Goal: Task Accomplishment & Management: Complete application form

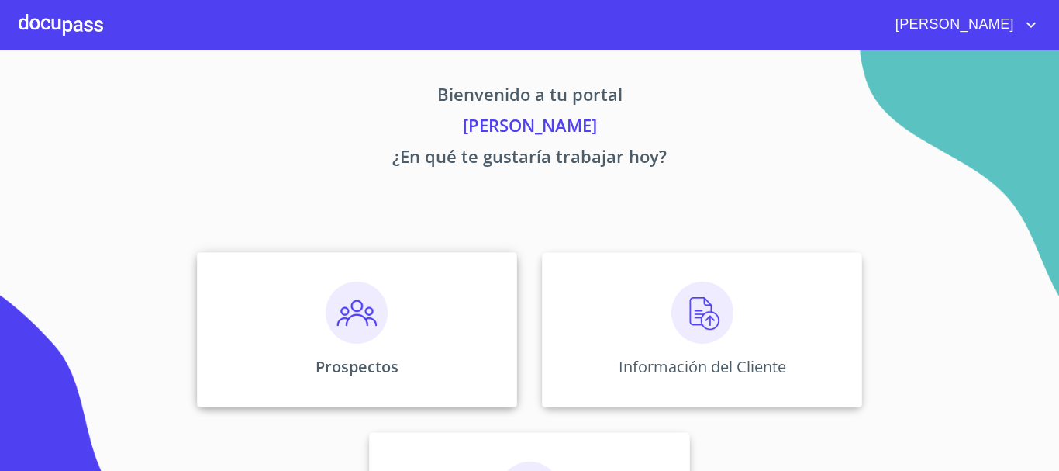
click at [312, 297] on div "Prospectos" at bounding box center [357, 329] width 320 height 155
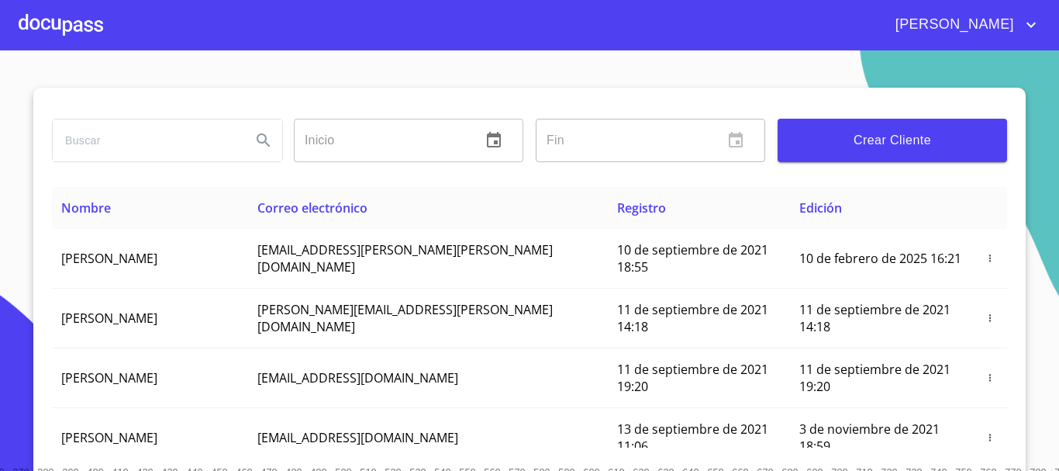
click at [824, 150] on span "Crear Cliente" at bounding box center [892, 140] width 205 height 22
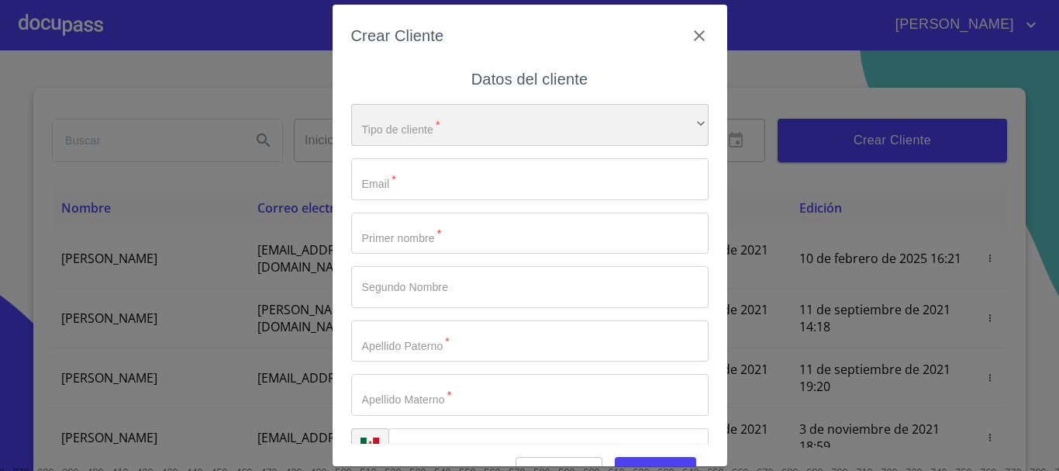
click at [449, 126] on div "​" at bounding box center [529, 125] width 357 height 42
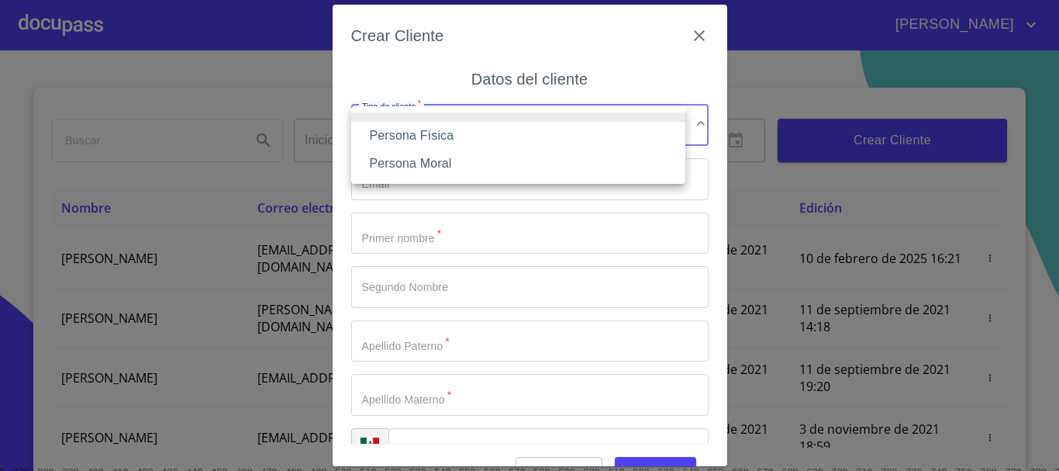
click at [443, 140] on li "Persona Física" at bounding box center [518, 136] width 334 height 28
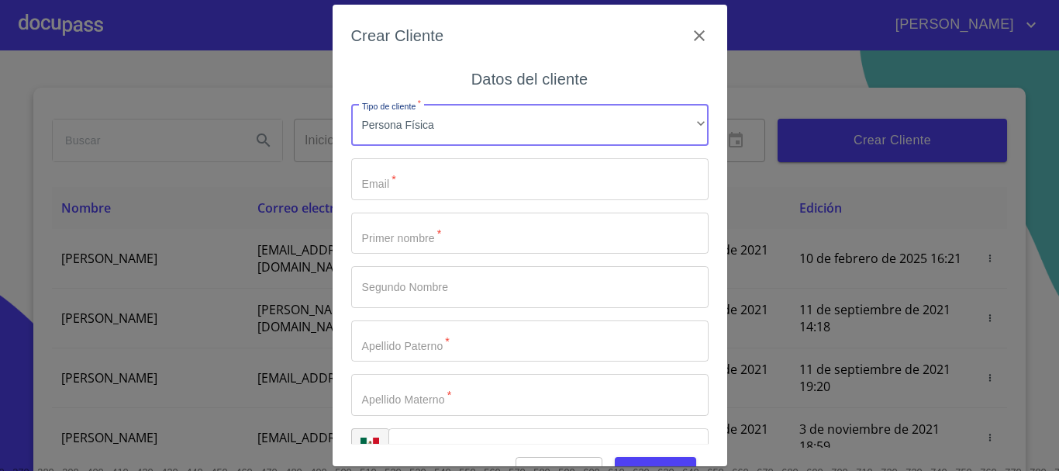
click at [445, 187] on input "Tipo de cliente   *" at bounding box center [529, 179] width 357 height 42
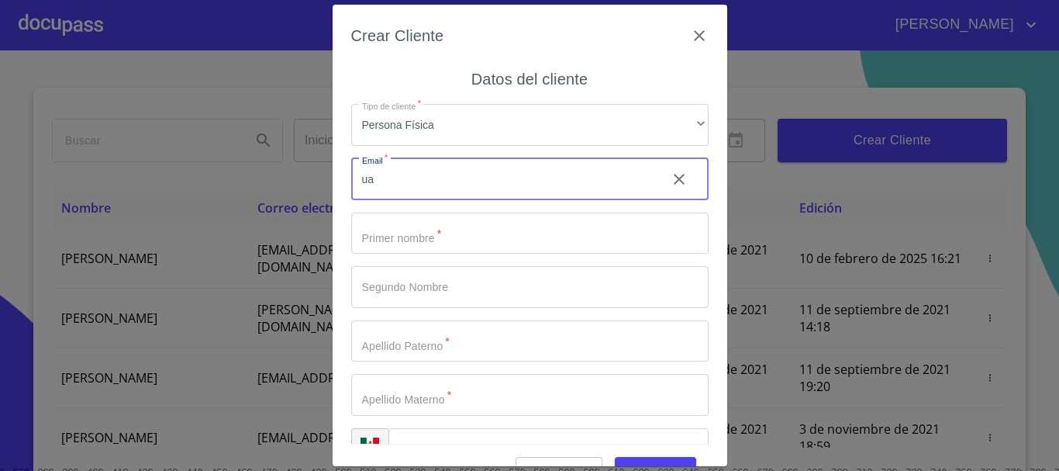
type input "u"
type input "[PERSON_NAME][EMAIL_ADDRESS][PERSON_NAME][DOMAIN_NAME]"
click at [414, 233] on input "Tipo de cliente   *" at bounding box center [529, 233] width 357 height 42
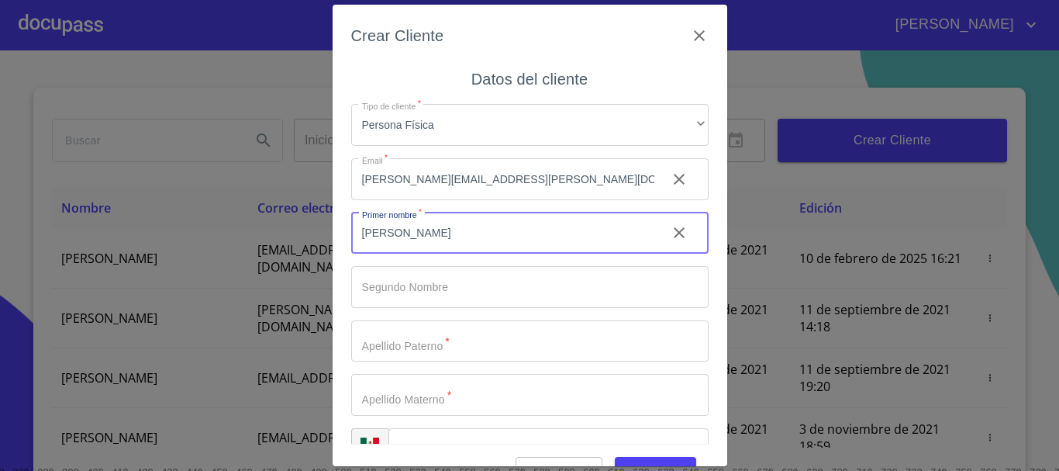
type input "[PERSON_NAME]"
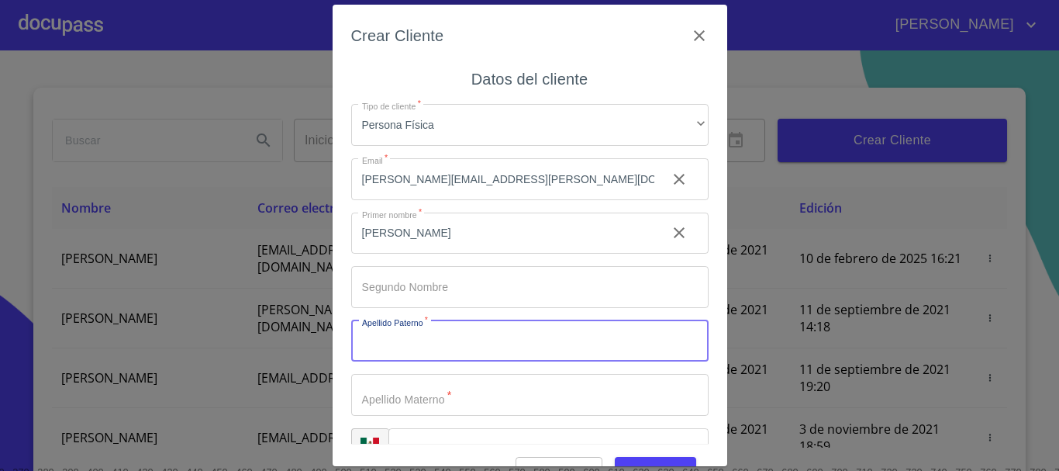
click at [426, 350] on input "Tipo de cliente   *" at bounding box center [529, 341] width 357 height 42
type input "[PERSON_NAME]"
click at [371, 402] on input "Tipo de cliente   *" at bounding box center [529, 395] width 357 height 42
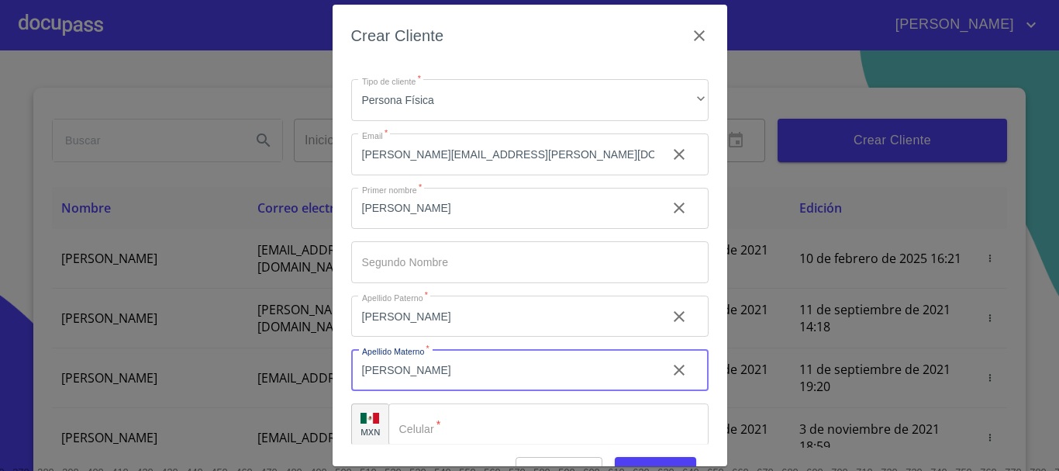
scroll to position [39, 0]
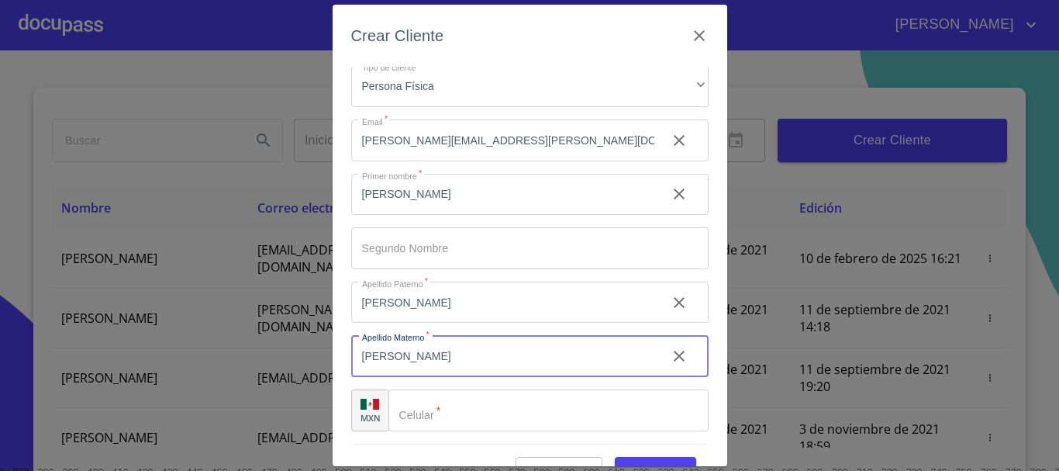
type input "[PERSON_NAME]"
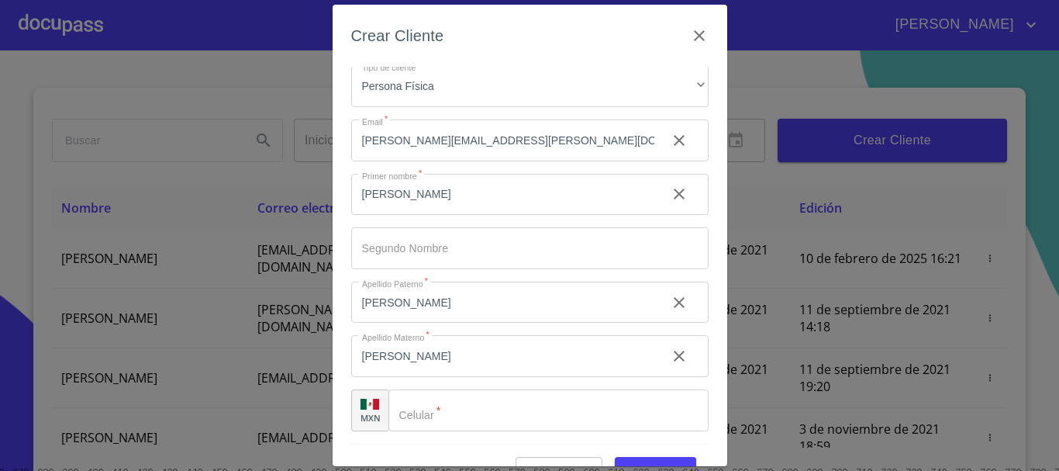
click at [481, 436] on div "Tipo de cliente   * Persona Física ​ Email   * [PERSON_NAME][EMAIL_ADDRESS][PER…" at bounding box center [529, 248] width 357 height 391
click at [478, 413] on input "Tipo de cliente   *" at bounding box center [548, 410] width 320 height 42
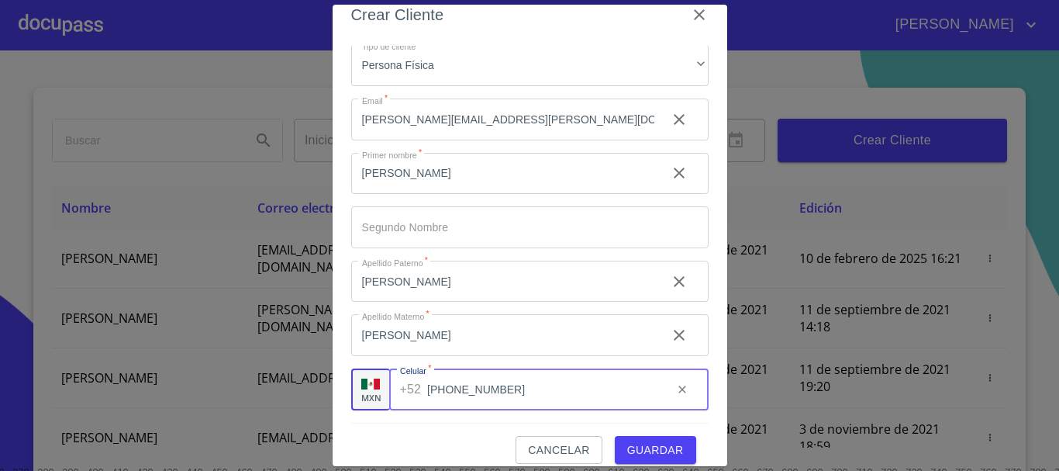
scroll to position [37, 0]
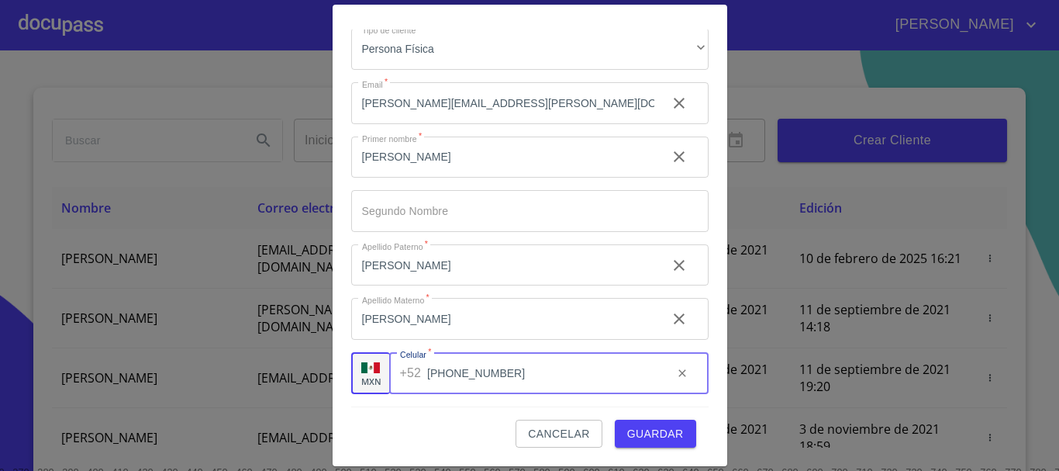
type input "[PHONE_NUMBER]"
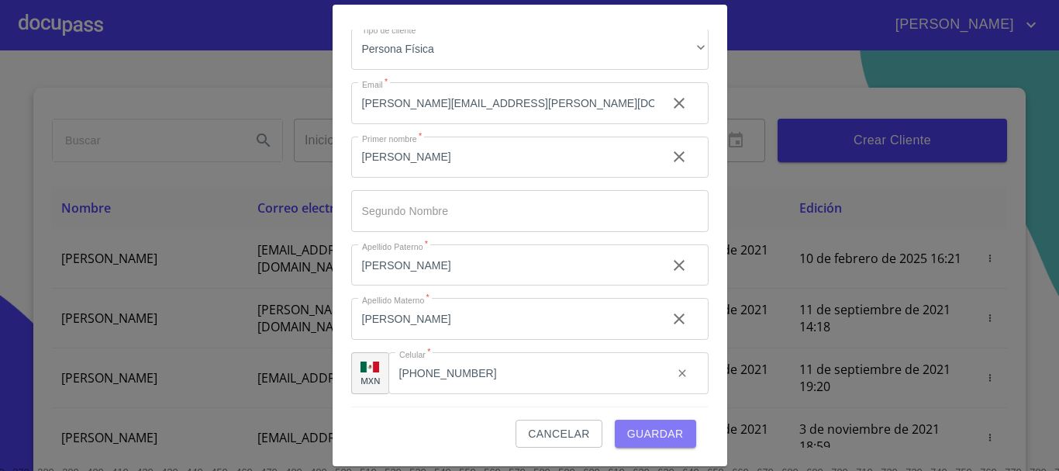
click at [676, 429] on button "Guardar" at bounding box center [655, 433] width 81 height 29
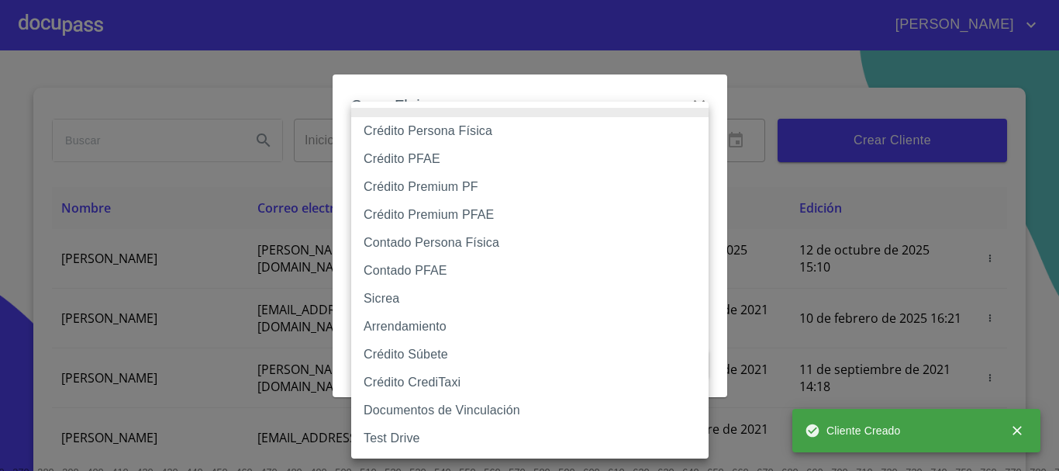
click at [659, 161] on body "[PERSON_NAME] ​ Fin ​ Crear Cliente Nombre Correo electrónico Registro Edición …" at bounding box center [529, 235] width 1059 height 471
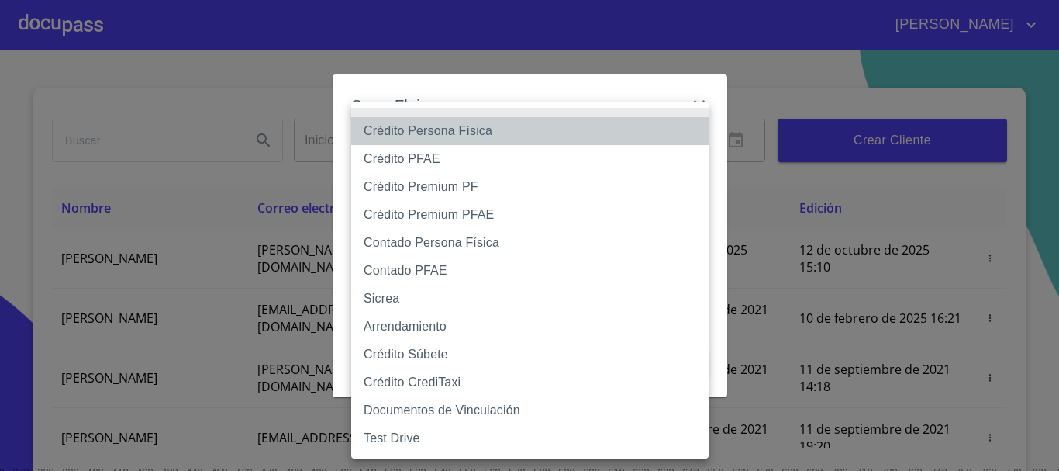
click at [507, 141] on li "Crédito Persona Física" at bounding box center [529, 131] width 357 height 28
type input "6009fb3c7d1714eb8809aa97"
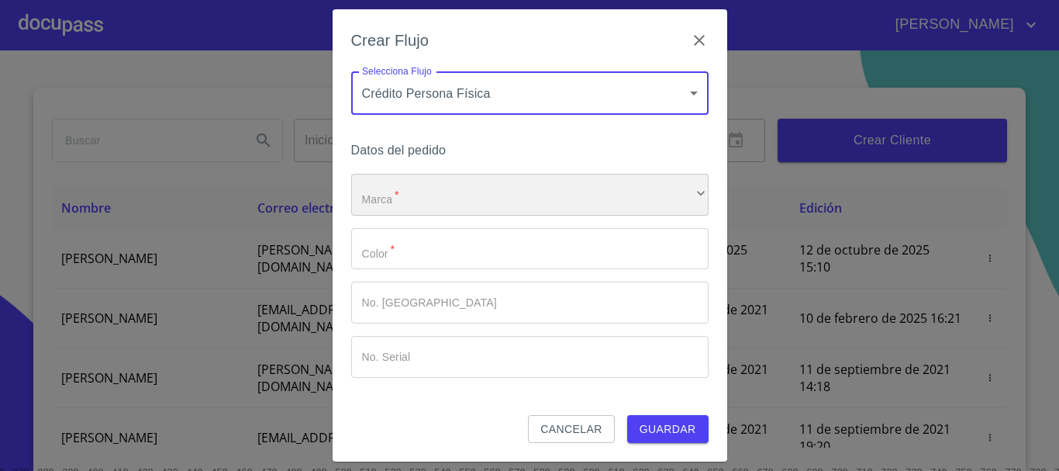
click at [500, 188] on div "​" at bounding box center [529, 195] width 357 height 42
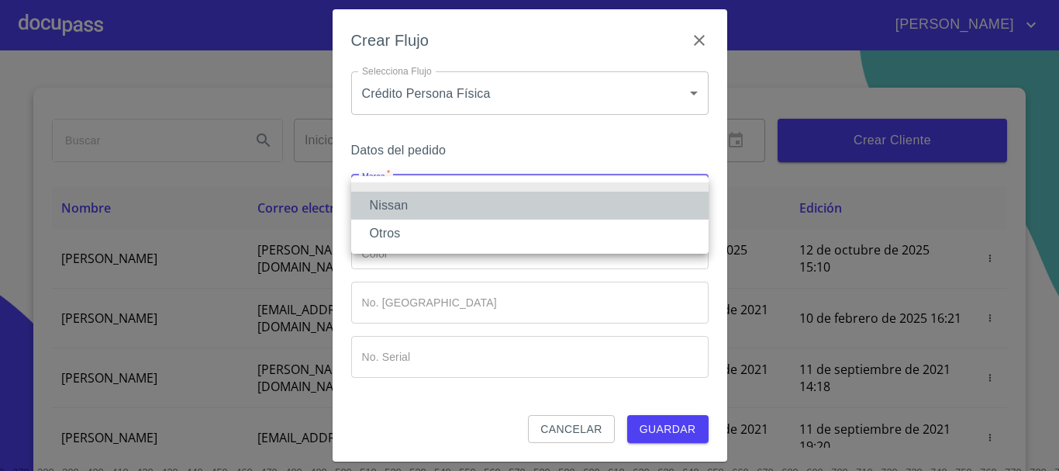
click at [486, 207] on li "Nissan" at bounding box center [529, 206] width 357 height 28
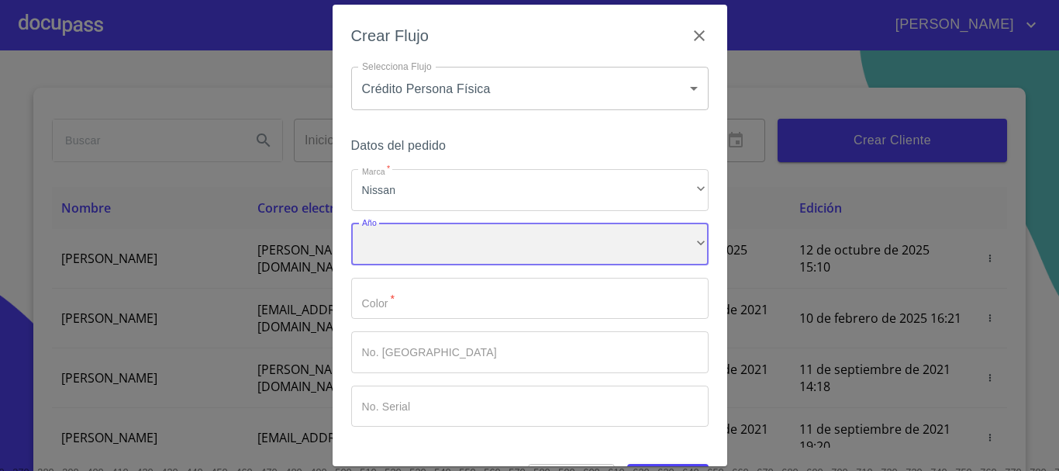
click at [515, 247] on div "​" at bounding box center [529, 244] width 357 height 42
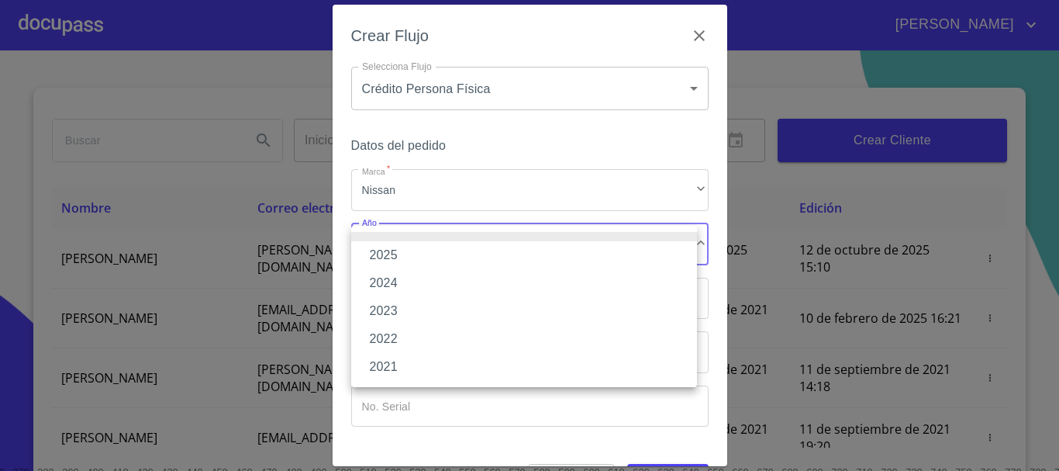
click at [485, 257] on li "2025" at bounding box center [524, 255] width 346 height 28
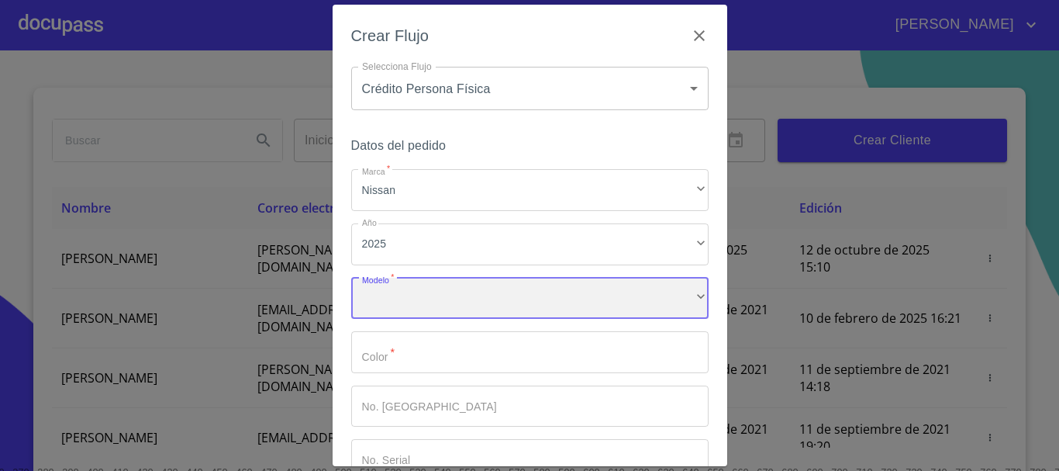
click at [478, 309] on div "​" at bounding box center [529, 299] width 357 height 42
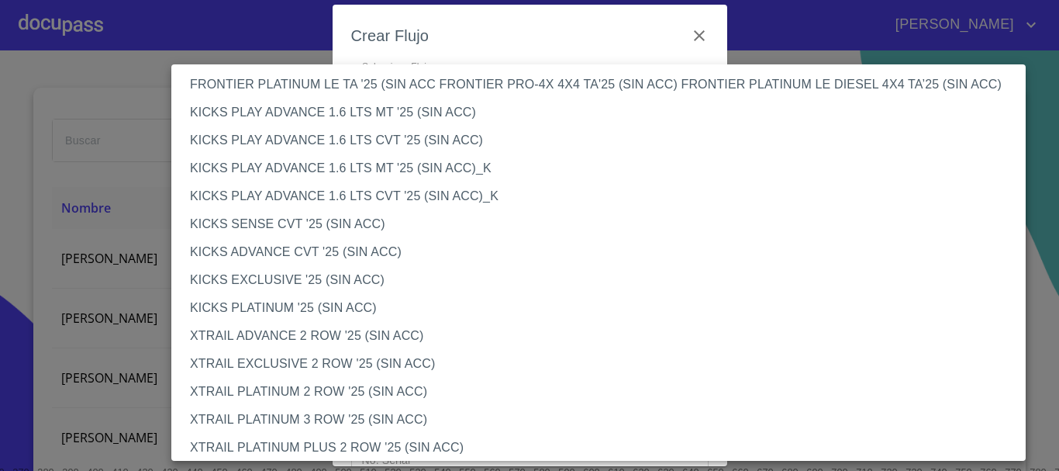
scroll to position [1300, 0]
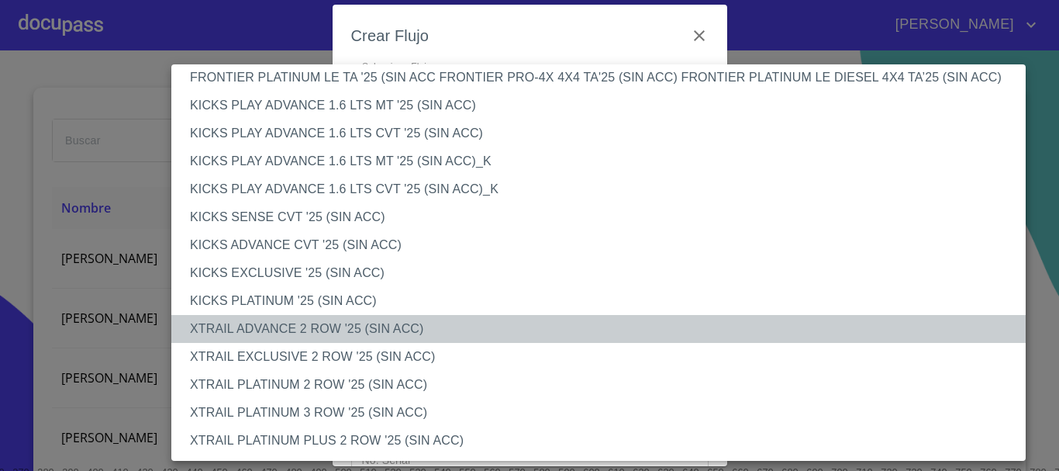
click at [388, 337] on li "XTRAIL ADVANCE 2 ROW '25 (SIN ACC)" at bounding box center [604, 329] width 866 height 28
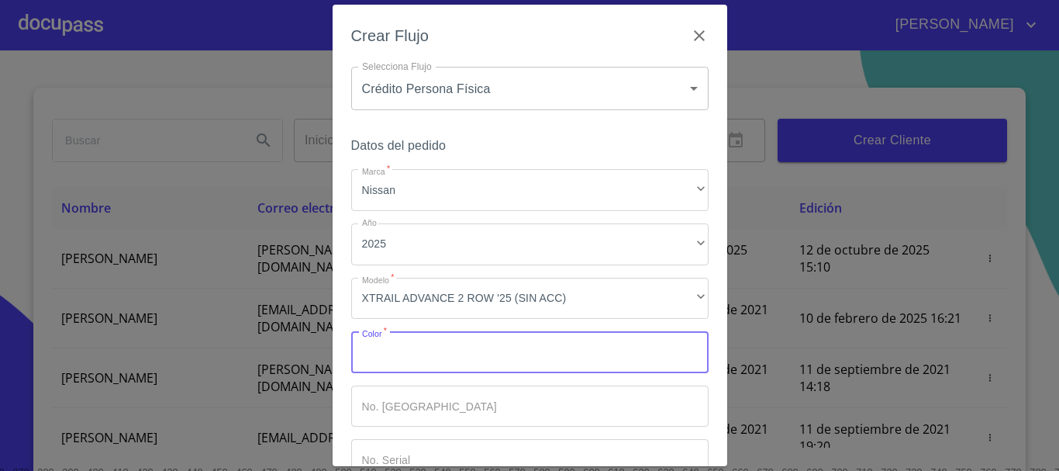
click at [515, 348] on input "Marca   *" at bounding box center [529, 352] width 357 height 42
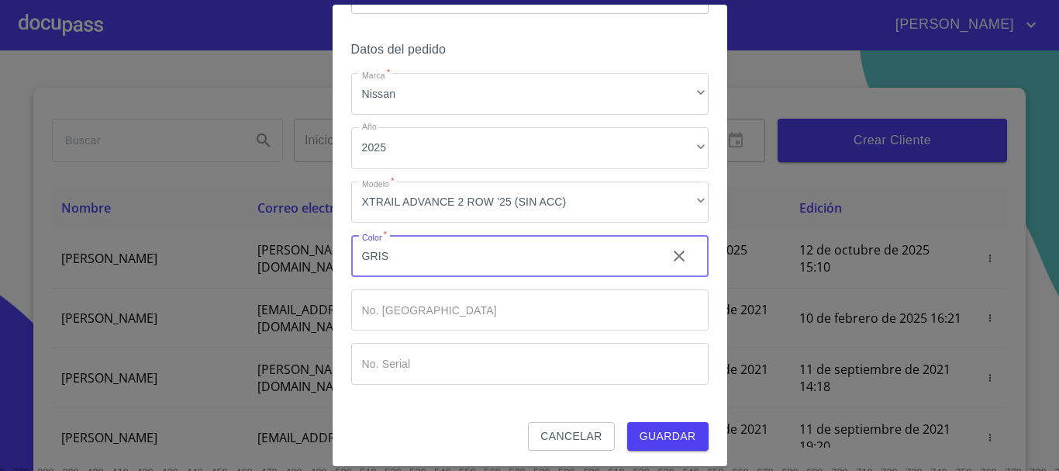
scroll to position [99, 0]
type input "GRIS"
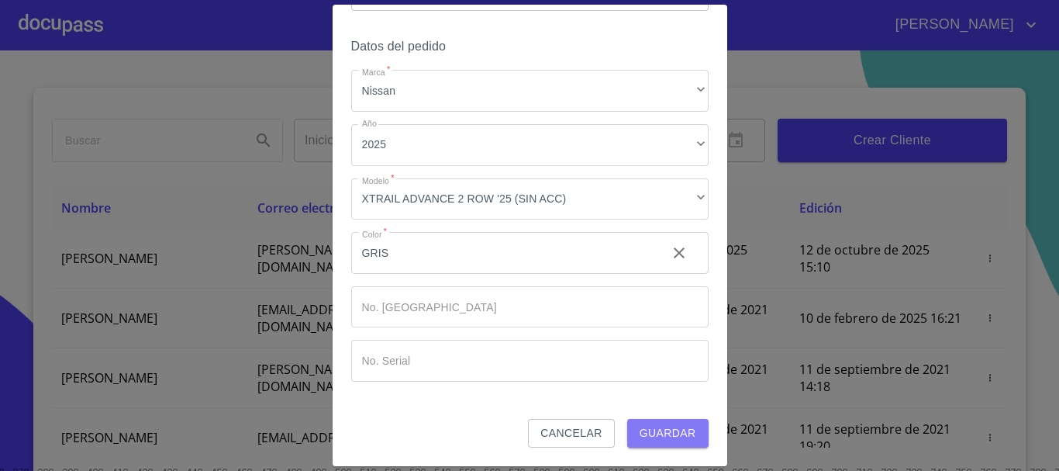
click at [661, 438] on span "Guardar" at bounding box center [668, 432] width 57 height 19
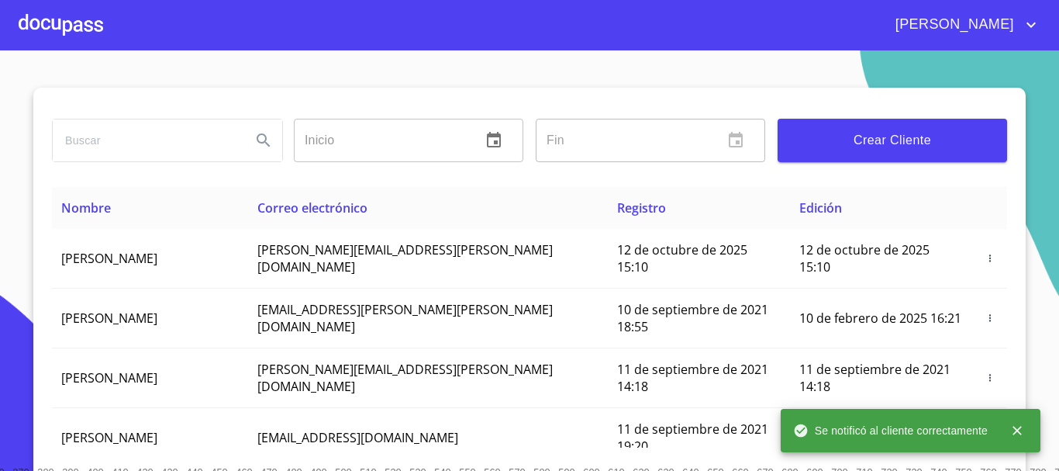
click at [85, 28] on div at bounding box center [61, 25] width 85 height 50
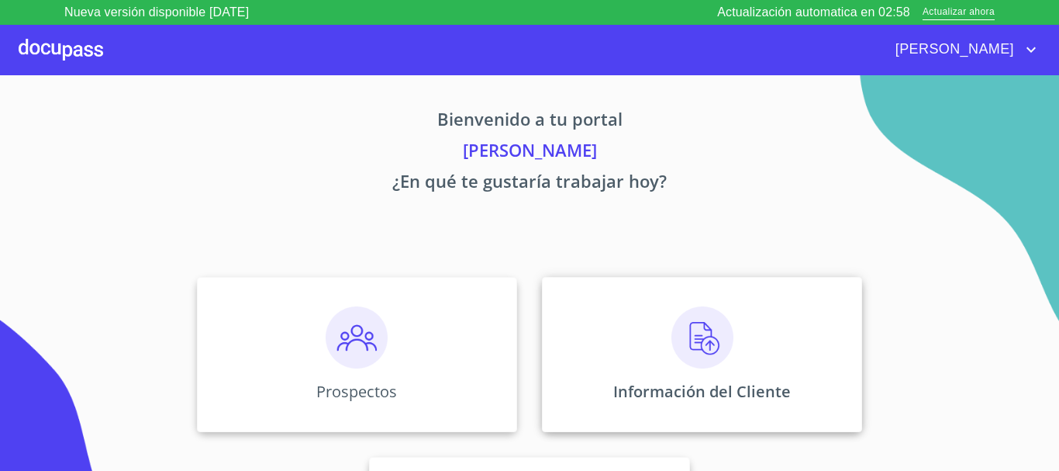
click at [697, 350] on img at bounding box center [702, 337] width 62 height 62
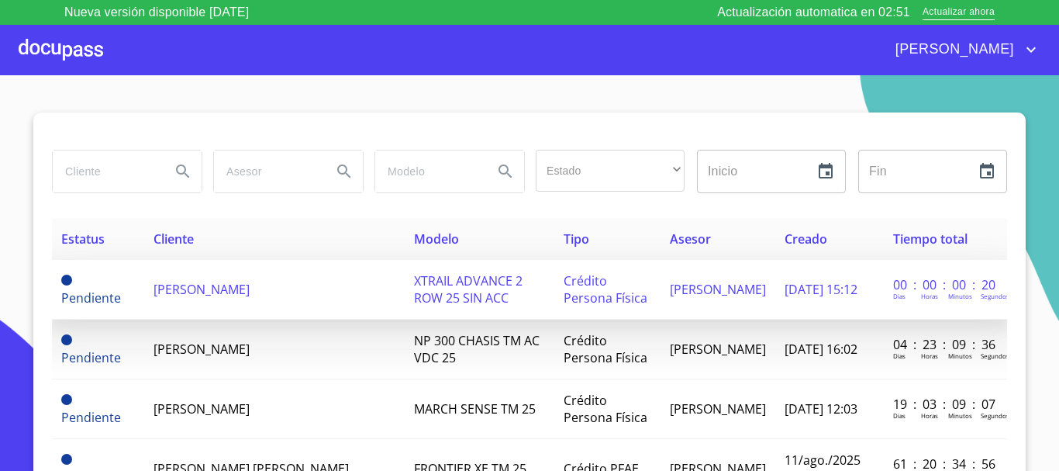
click at [197, 292] on span "[PERSON_NAME]" at bounding box center [202, 289] width 96 height 17
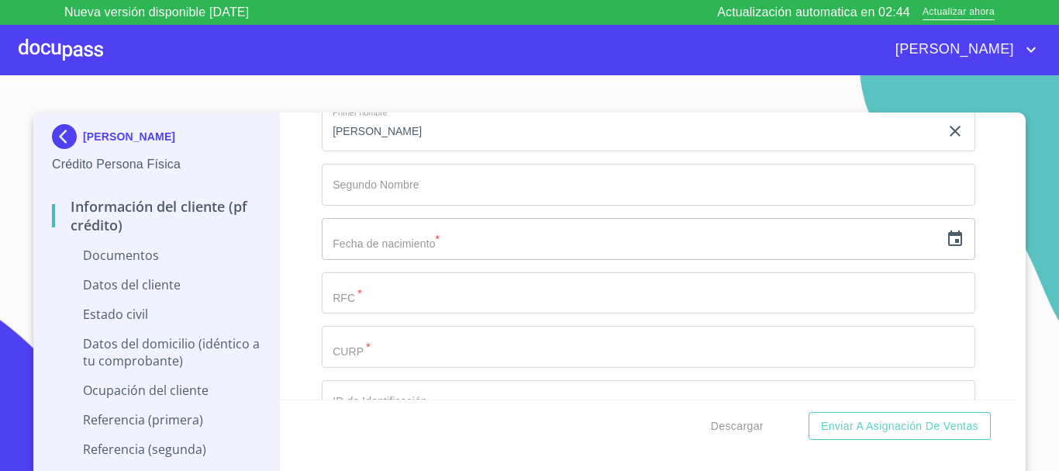
scroll to position [2016, 0]
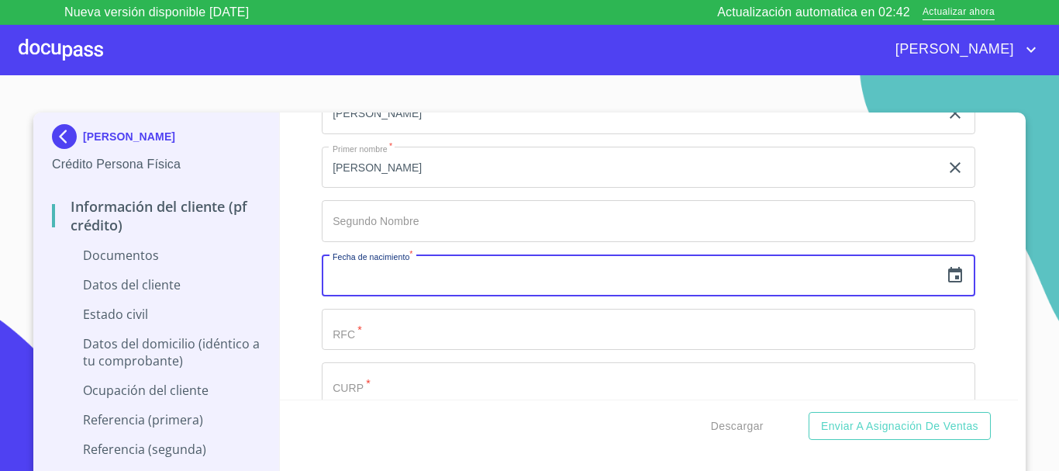
click at [439, 275] on input "text" at bounding box center [631, 275] width 618 height 42
click at [946, 279] on icon "button" at bounding box center [955, 275] width 19 height 19
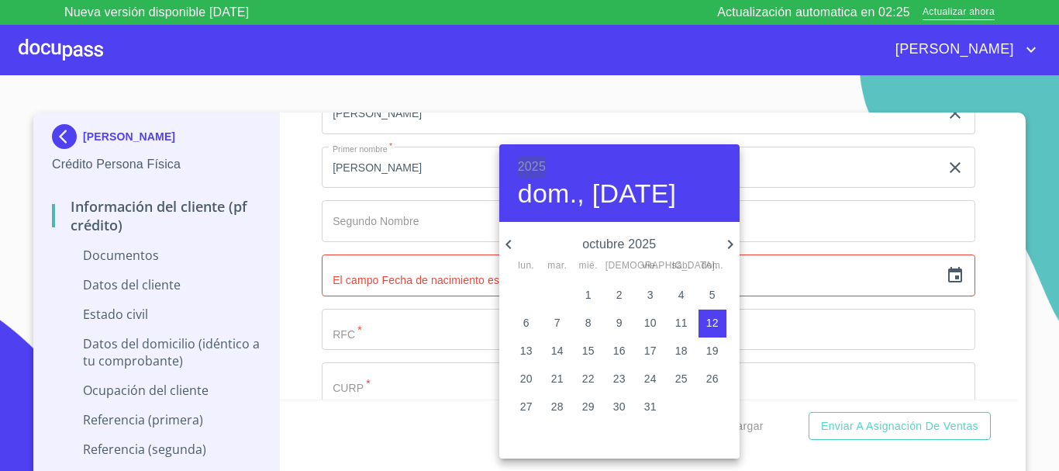
click at [530, 163] on h6 "2025" at bounding box center [532, 167] width 28 height 22
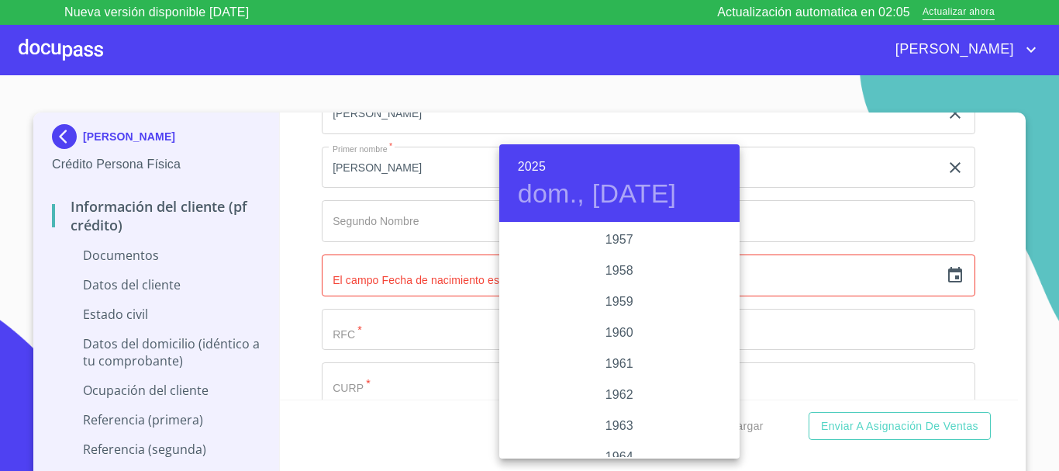
scroll to position [915, 0]
click at [615, 383] on div "1959" at bounding box center [619, 379] width 240 height 31
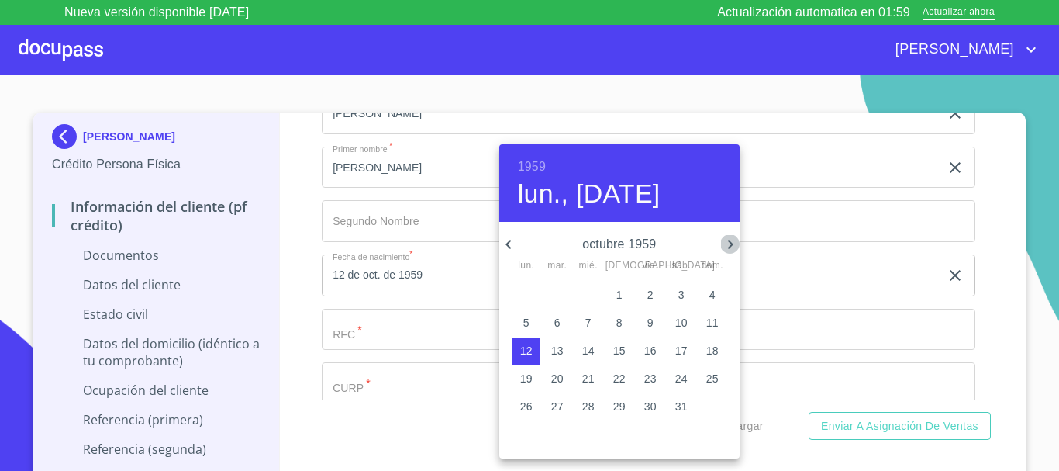
click at [730, 246] on icon "button" at bounding box center [729, 244] width 5 height 9
click at [506, 243] on icon "button" at bounding box center [508, 244] width 5 height 9
click at [523, 320] on p "7" at bounding box center [526, 323] width 6 height 16
type input "7 de sep. de 1959"
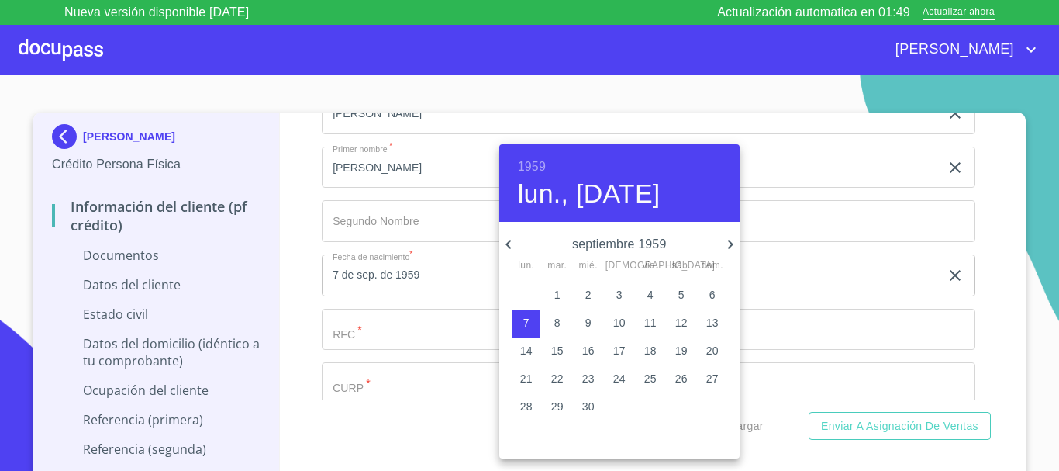
click at [836, 293] on div at bounding box center [529, 235] width 1059 height 471
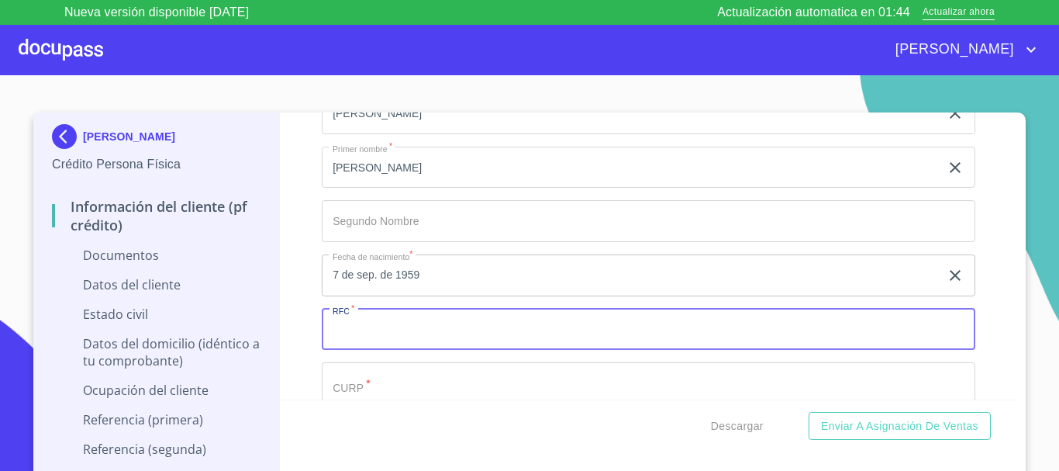
click at [482, 337] on input "Documento de identificación.   *" at bounding box center [649, 330] width 654 height 42
type input "CABJ590907839"
click at [411, 380] on input "Documento de identificación.   *" at bounding box center [649, 383] width 654 height 42
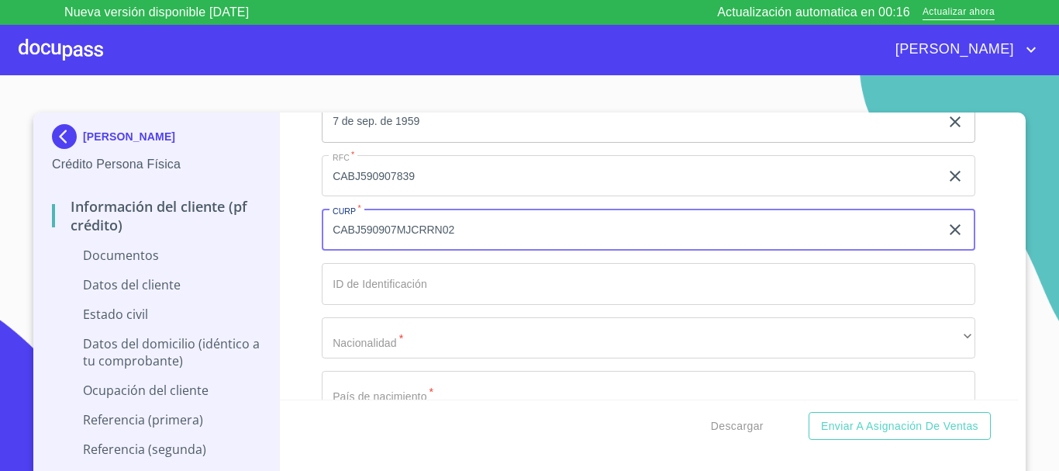
scroll to position [2171, 0]
type input "CABJ590907MJCRRN02"
click at [423, 272] on input "Documento de identificación.   *" at bounding box center [649, 282] width 654 height 42
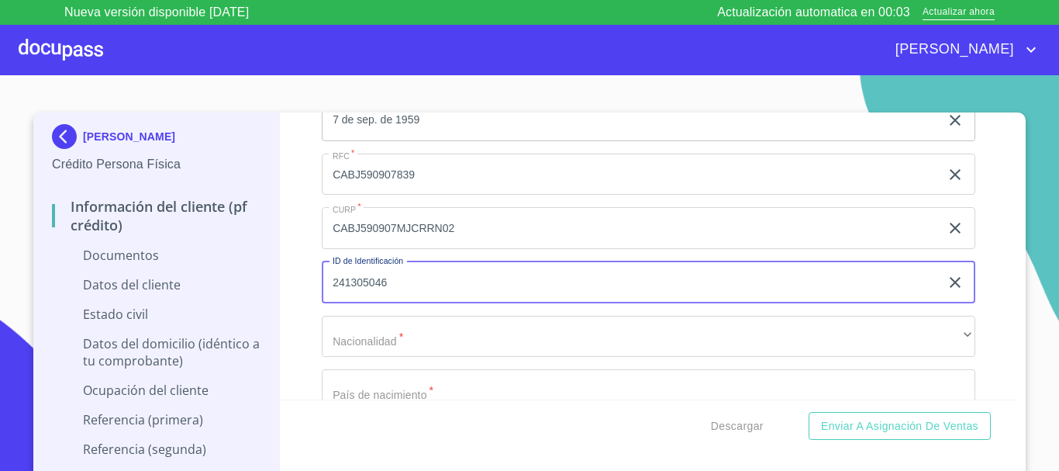
type input "2413050461"
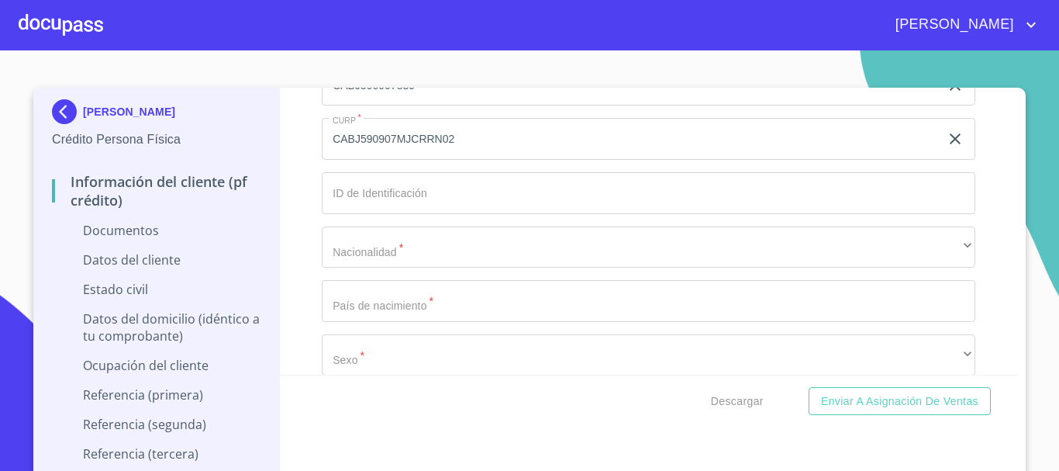
scroll to position [2249, 0]
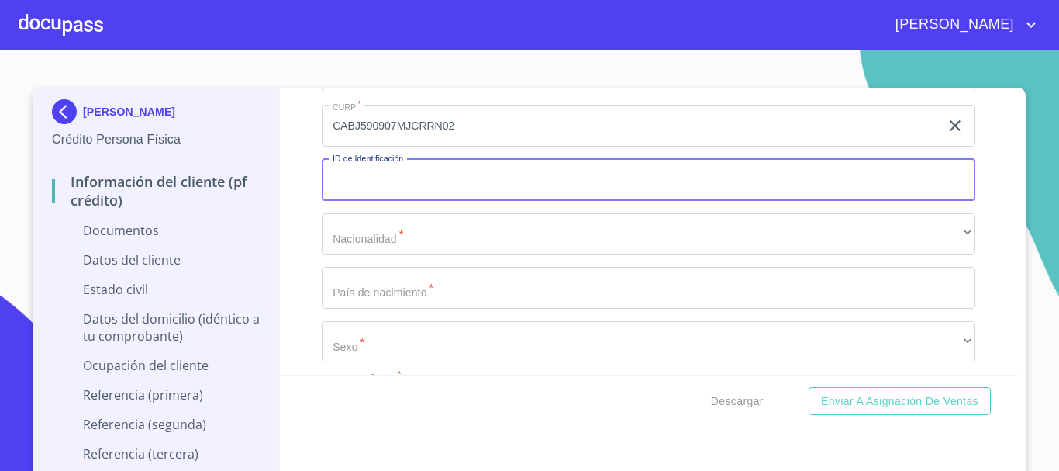
click at [544, 169] on input "Documento de identificación.   *" at bounding box center [649, 180] width 654 height 42
type input "24130050461"
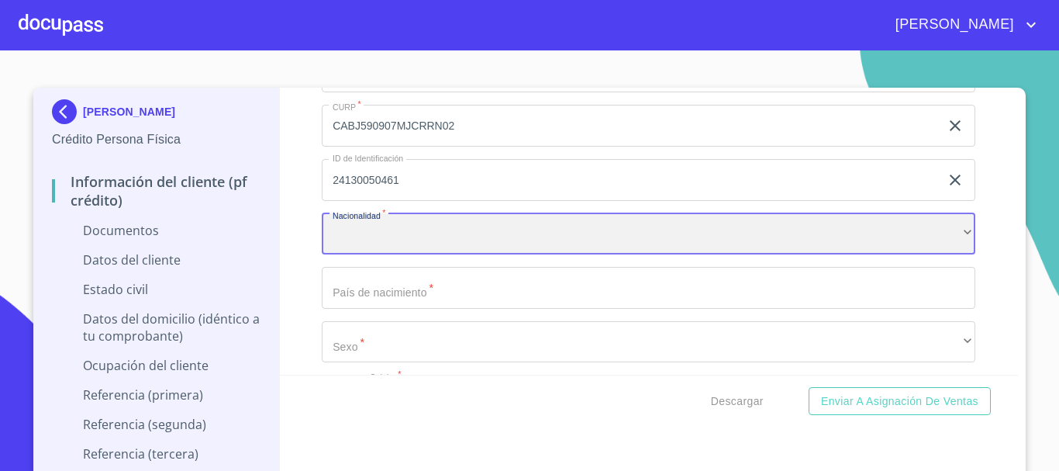
click at [409, 235] on div "​" at bounding box center [649, 234] width 654 height 42
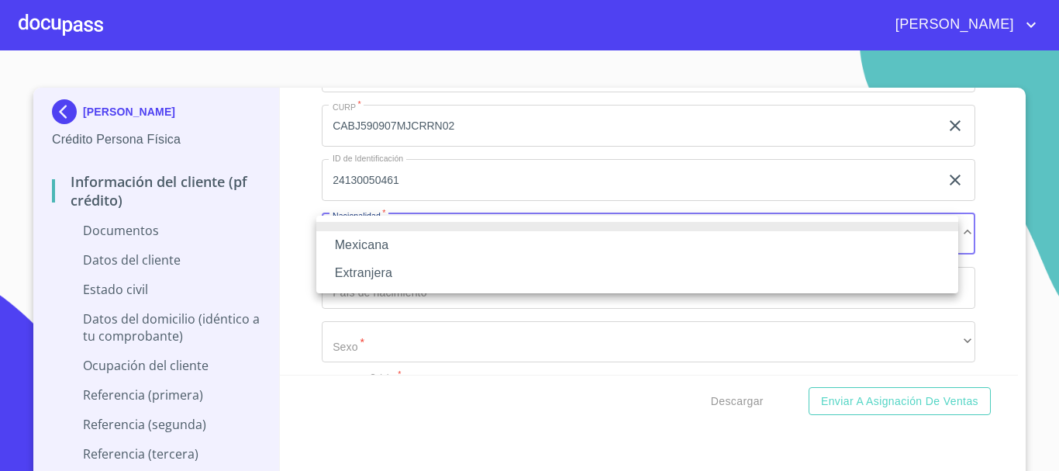
click at [399, 252] on li "Mexicana" at bounding box center [637, 245] width 642 height 28
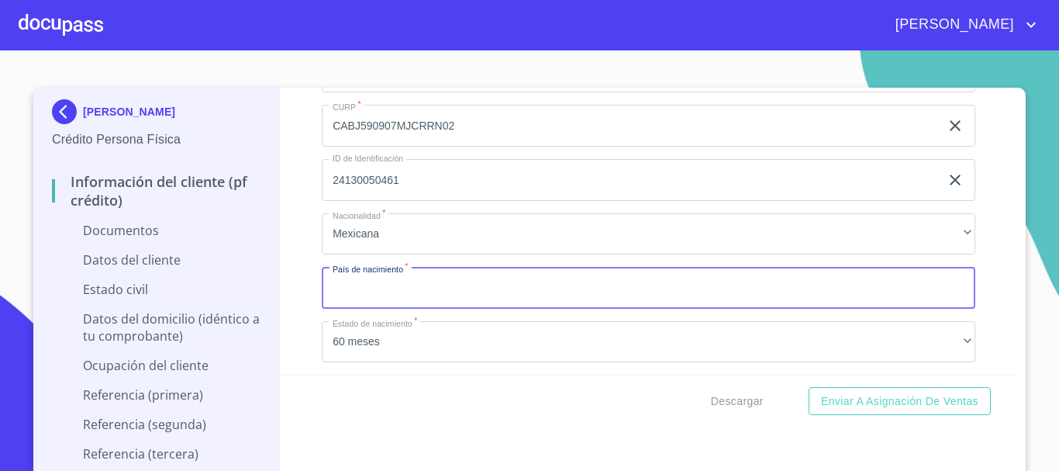
click at [380, 299] on input "Documento de identificación.   *" at bounding box center [649, 288] width 654 height 42
type input "México"
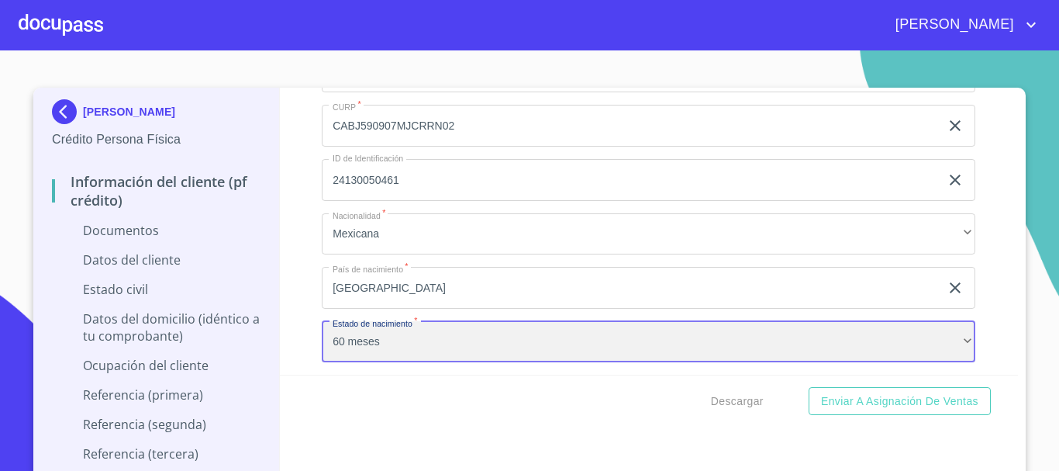
drag, startPoint x: 517, startPoint y: 330, endPoint x: 516, endPoint y: 340, distance: 10.1
click at [516, 340] on div "60 meses" at bounding box center [649, 342] width 654 height 42
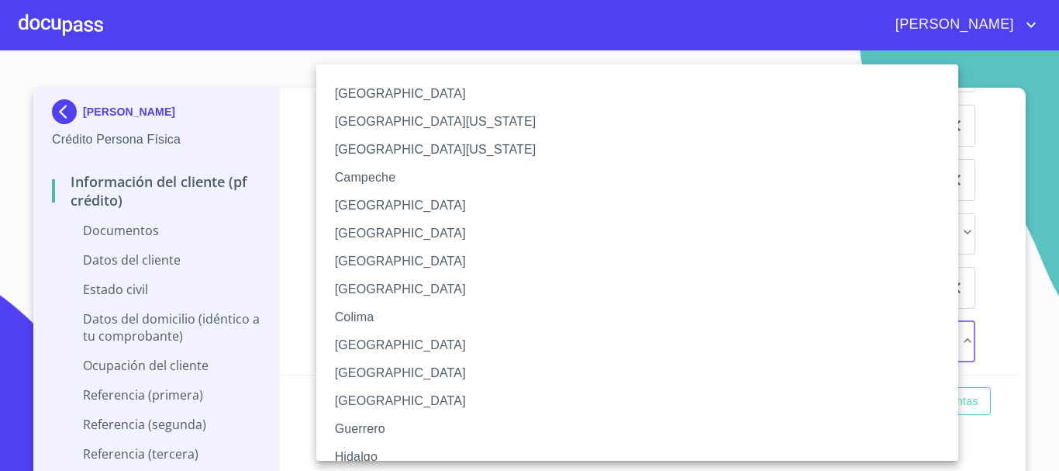
click at [517, 340] on li "Durango" at bounding box center [643, 345] width 654 height 28
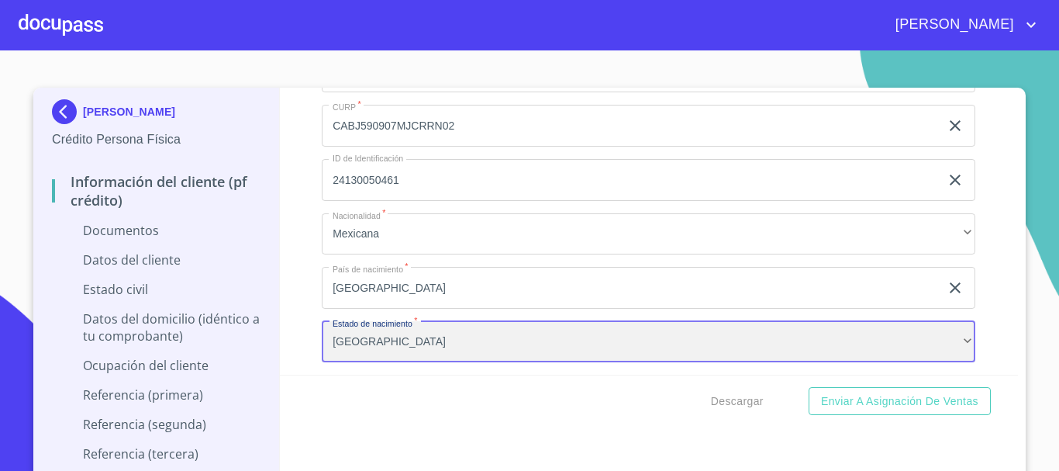
click at [512, 344] on div "Durango" at bounding box center [649, 342] width 654 height 42
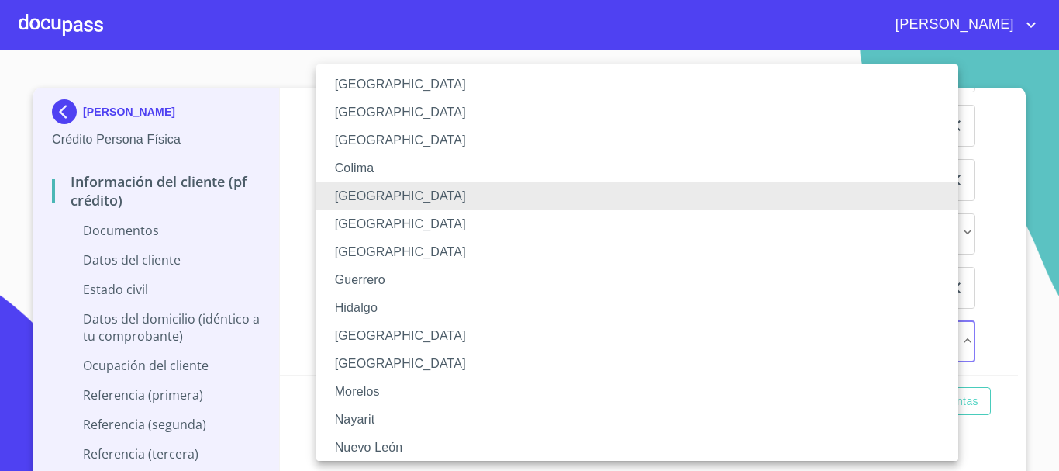
scroll to position [155, 0]
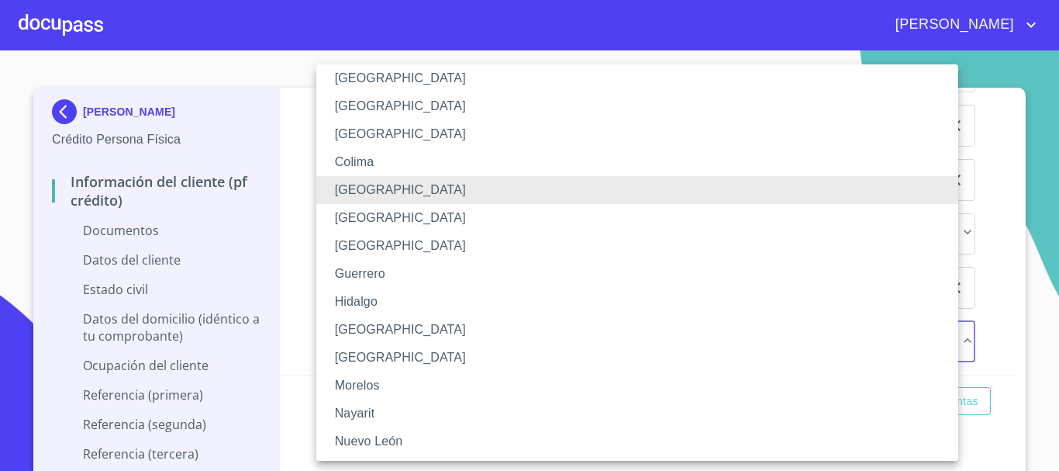
click at [406, 326] on li "Jalisco" at bounding box center [643, 330] width 654 height 28
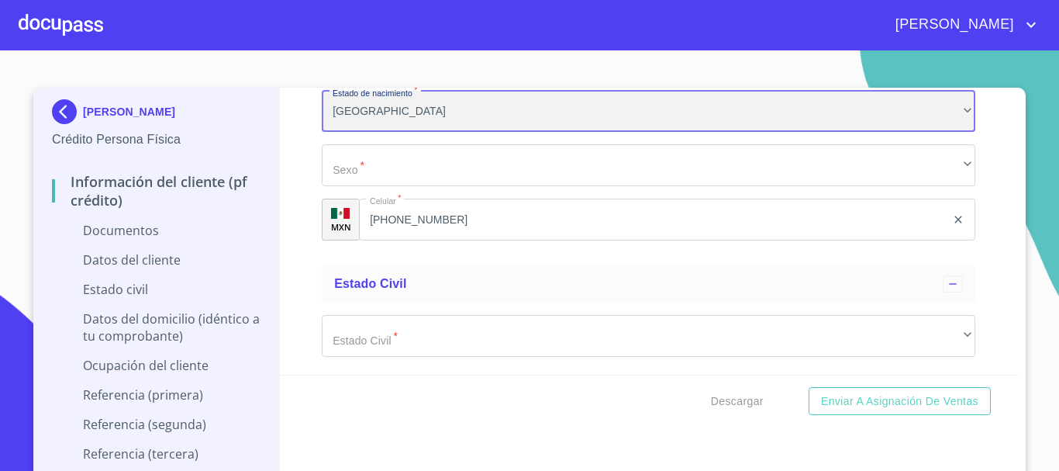
scroll to position [2481, 0]
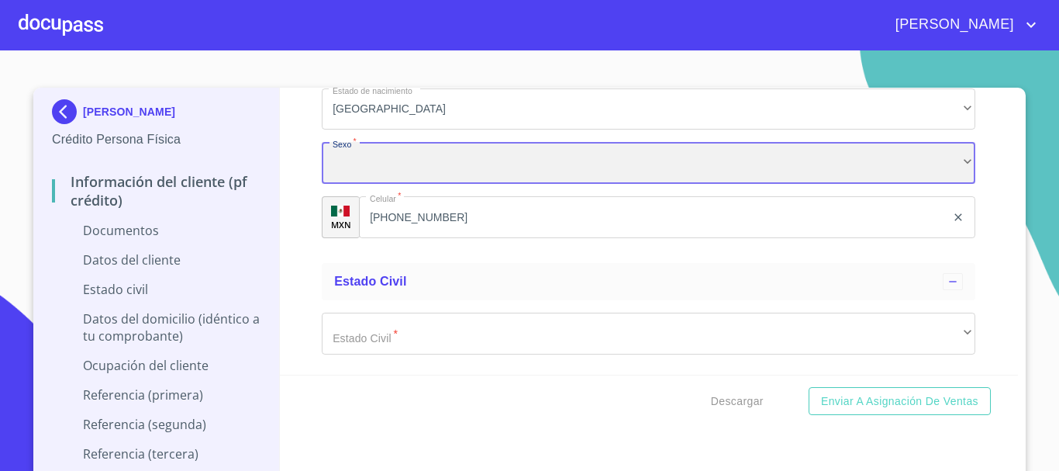
click at [431, 174] on div "​" at bounding box center [649, 163] width 654 height 42
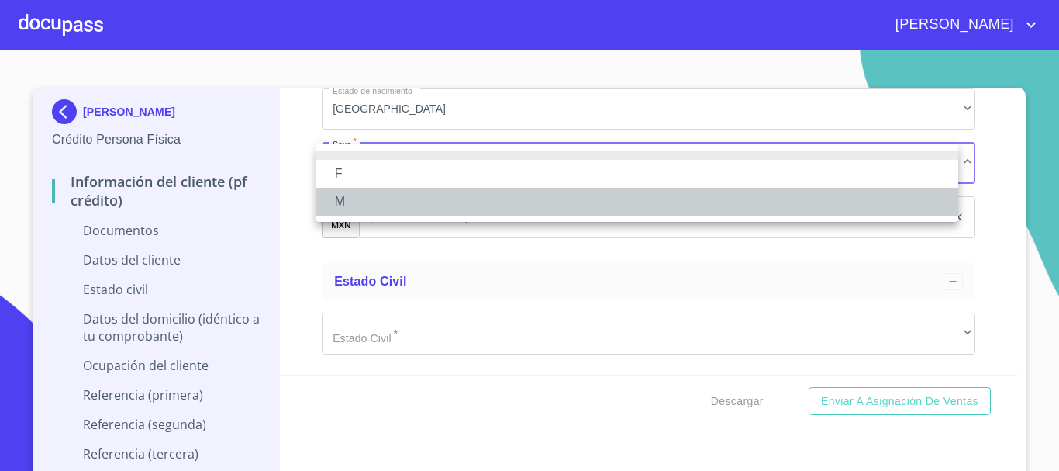
click at [343, 188] on li "M" at bounding box center [637, 202] width 642 height 28
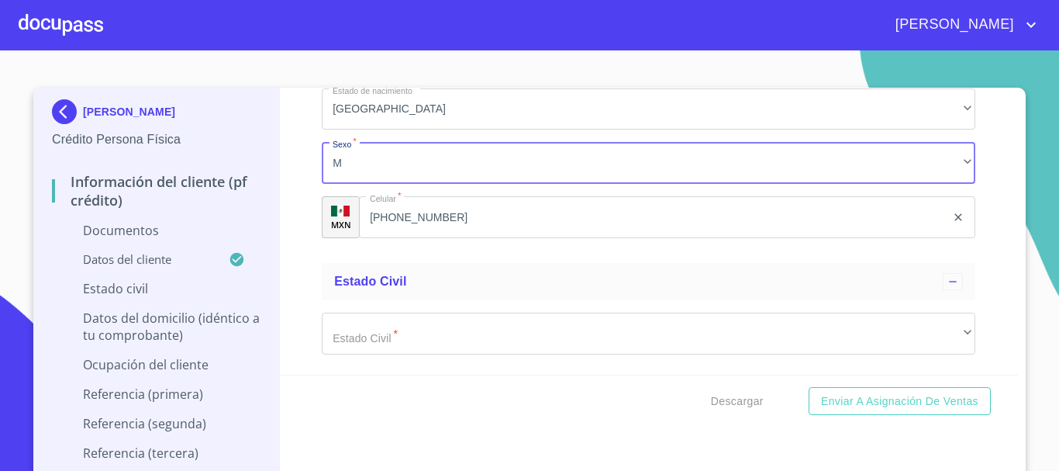
click at [470, 223] on input "[PHONE_NUMBER]" at bounding box center [652, 217] width 587 height 42
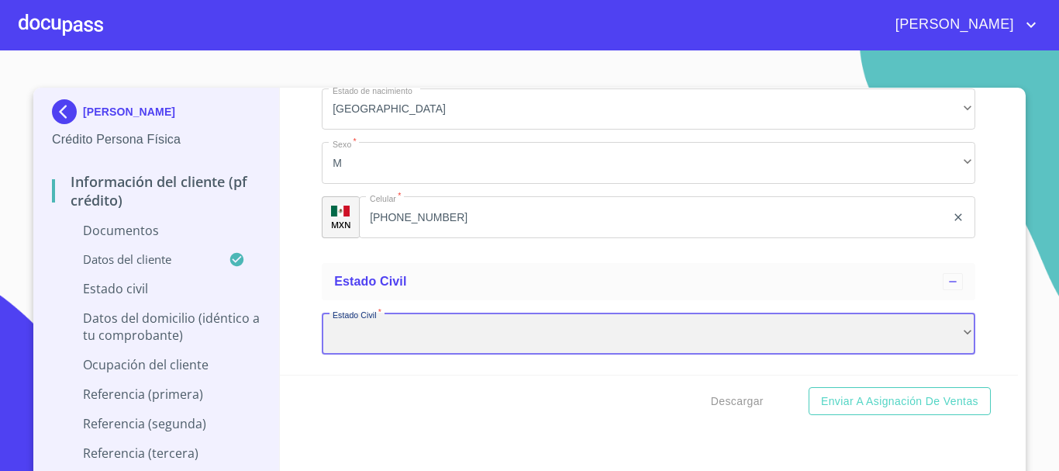
click at [461, 347] on div "​" at bounding box center [649, 333] width 654 height 42
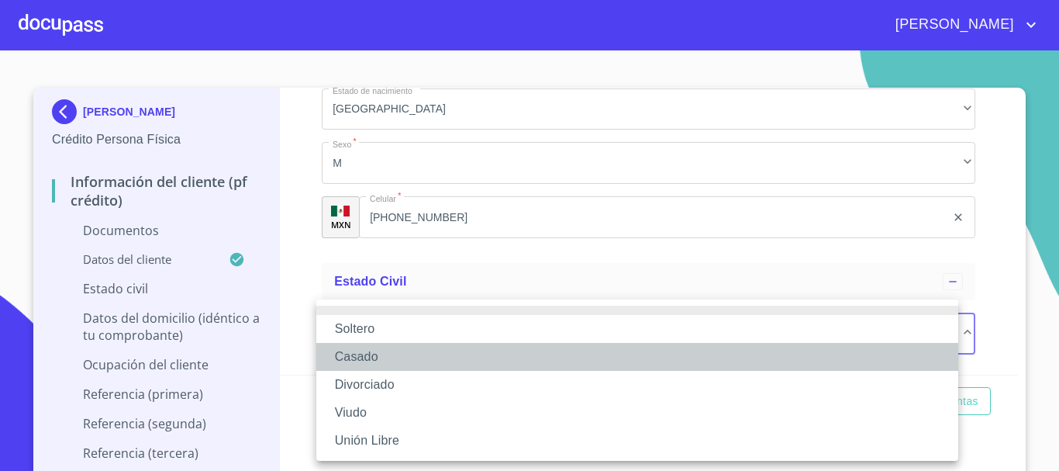
click at [410, 359] on li "Casado" at bounding box center [637, 357] width 642 height 28
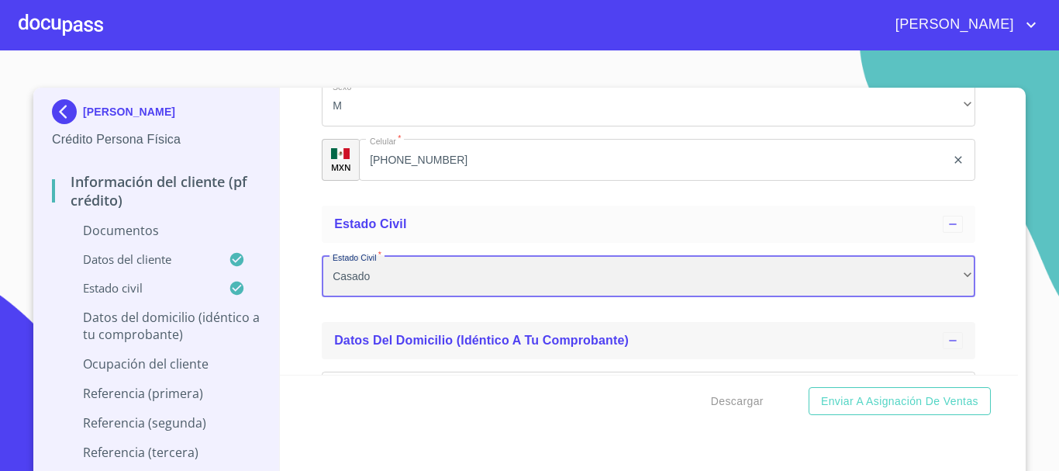
scroll to position [2636, 0]
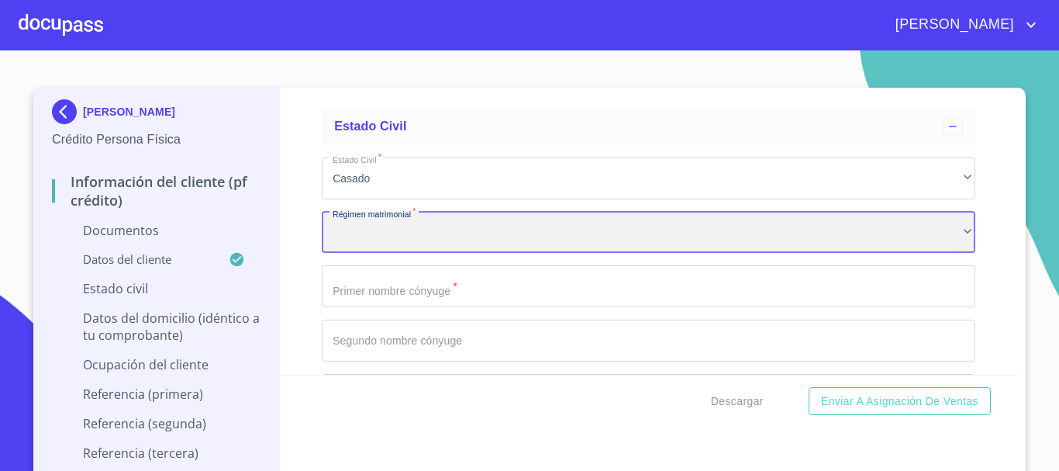
click at [425, 240] on div "​" at bounding box center [649, 233] width 654 height 42
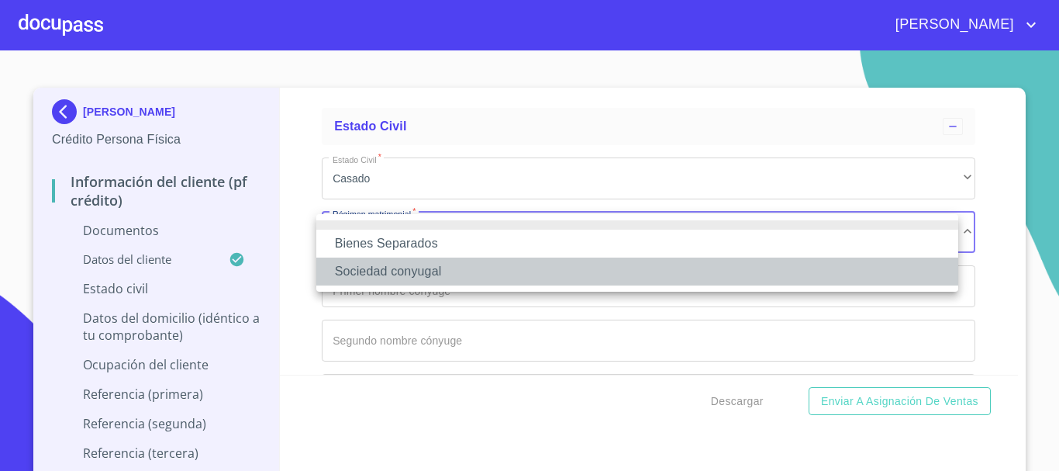
click at [397, 265] on li "Sociedad conyugal" at bounding box center [637, 271] width 642 height 28
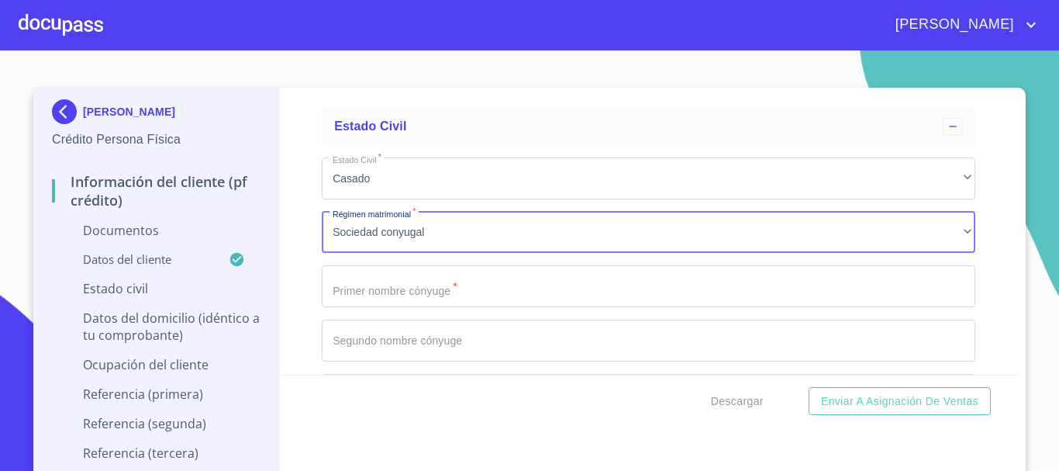
click at [403, 295] on input "Documento de identificación.   *" at bounding box center [649, 286] width 654 height 42
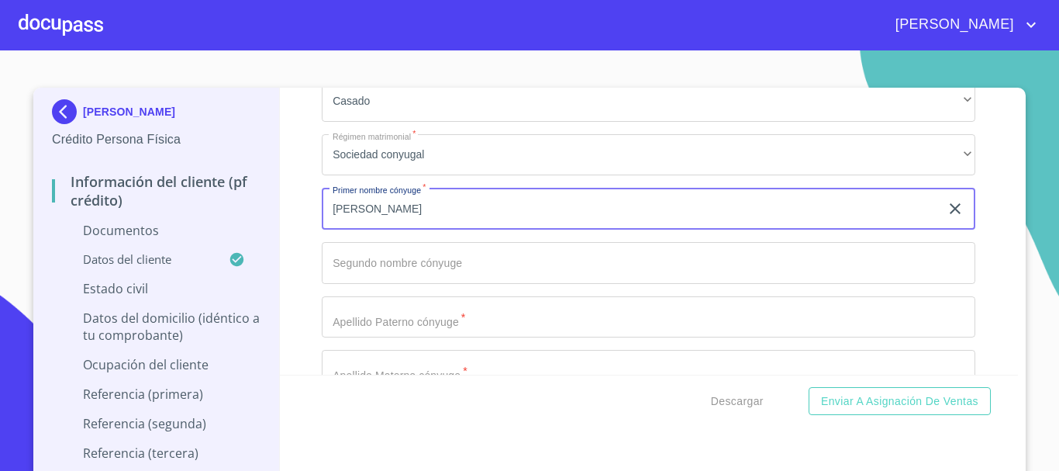
type input "ALBERTO"
click at [431, 326] on input "Documento de identificación.   *" at bounding box center [649, 317] width 654 height 42
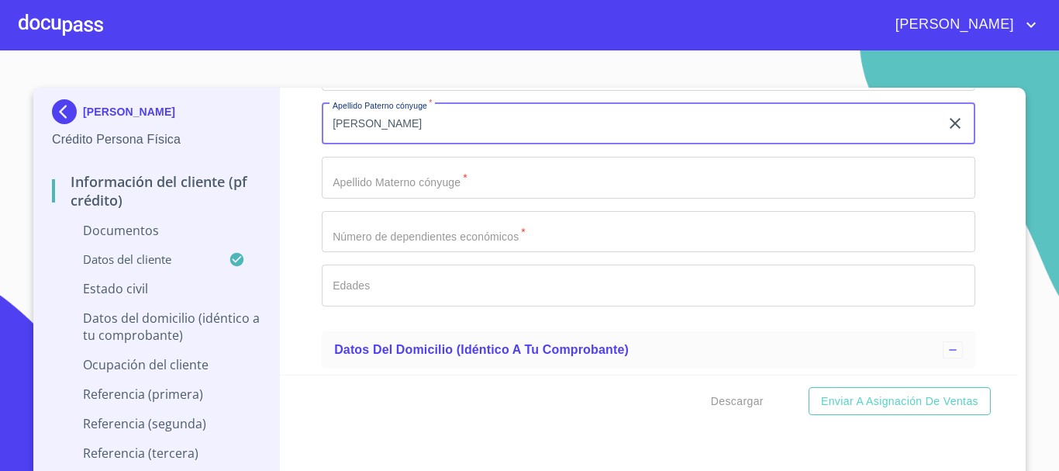
scroll to position [2869, 0]
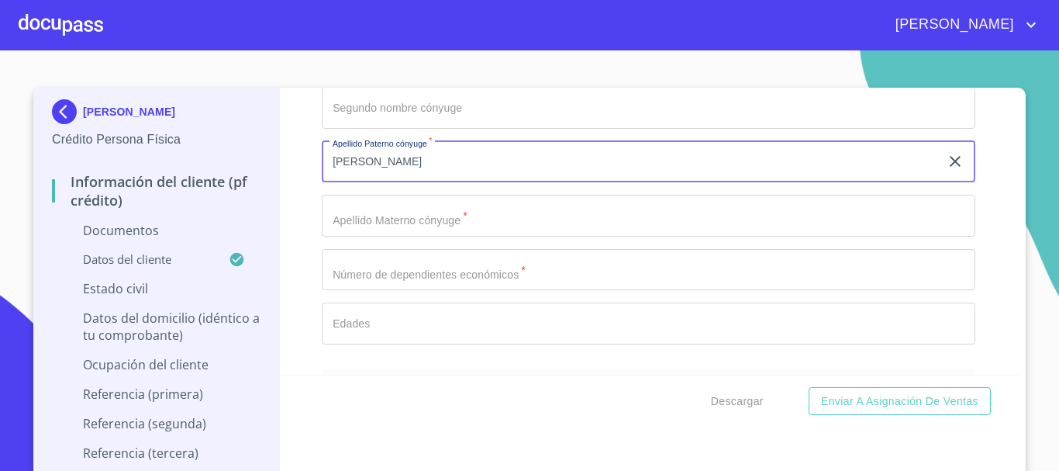
type input "GONZALEZ"
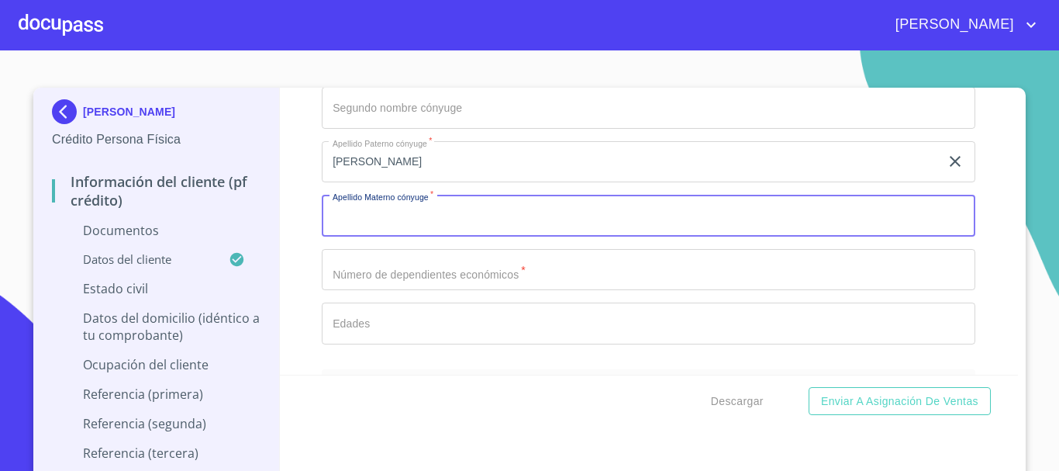
click at [472, 216] on input "Documento de identificación.   *" at bounding box center [649, 216] width 654 height 42
type input "PEREZ"
click at [412, 290] on div "Estado Civil   * Casado ​ Régimen matrimonial   * Sociedad conyugal ​ Primer no…" at bounding box center [649, 134] width 654 height 444
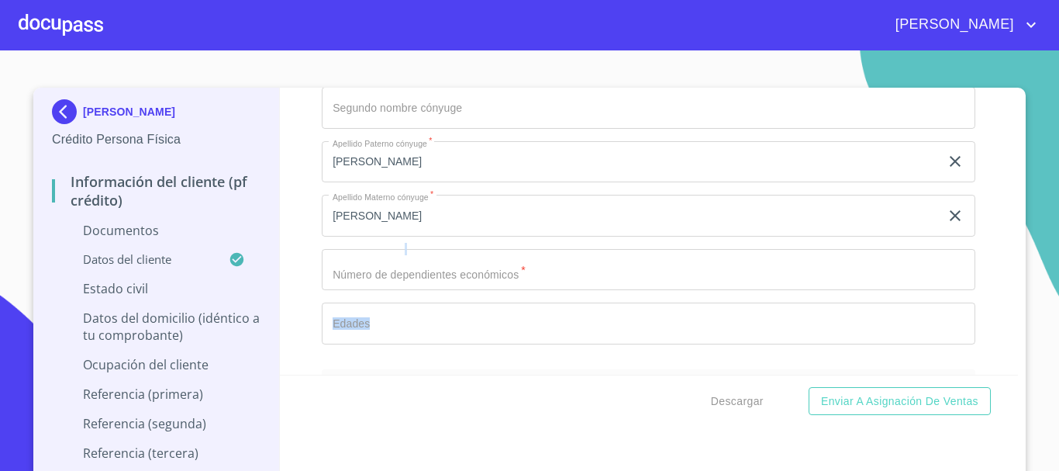
click at [416, 269] on input "Documento de identificación.   *" at bounding box center [649, 270] width 654 height 42
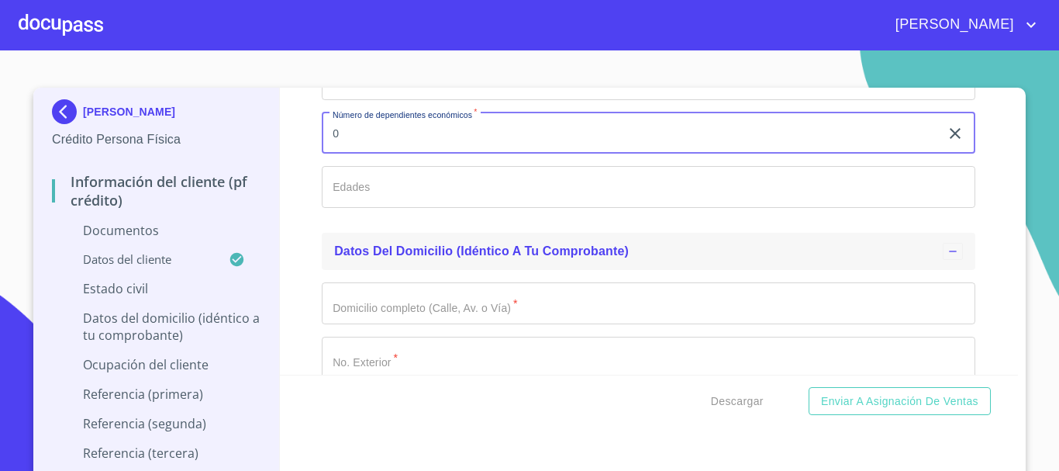
scroll to position [3024, 0]
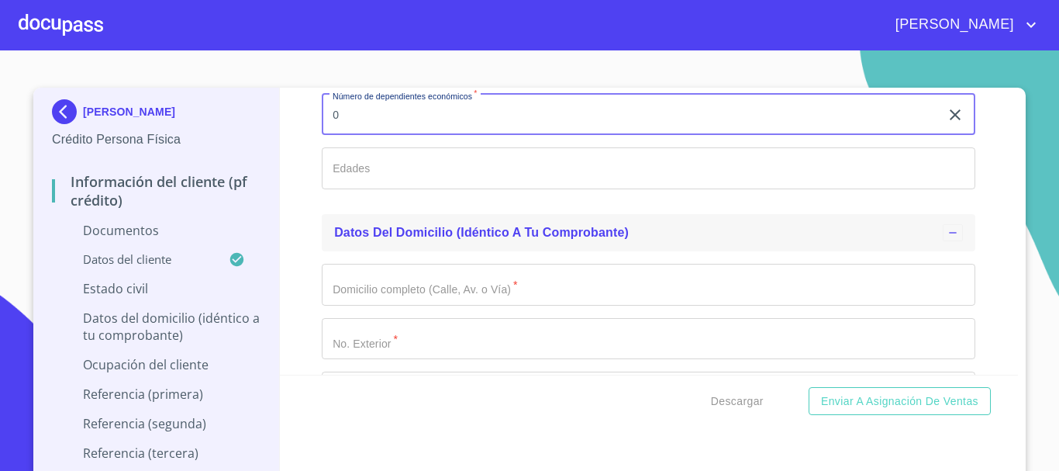
type input "0"
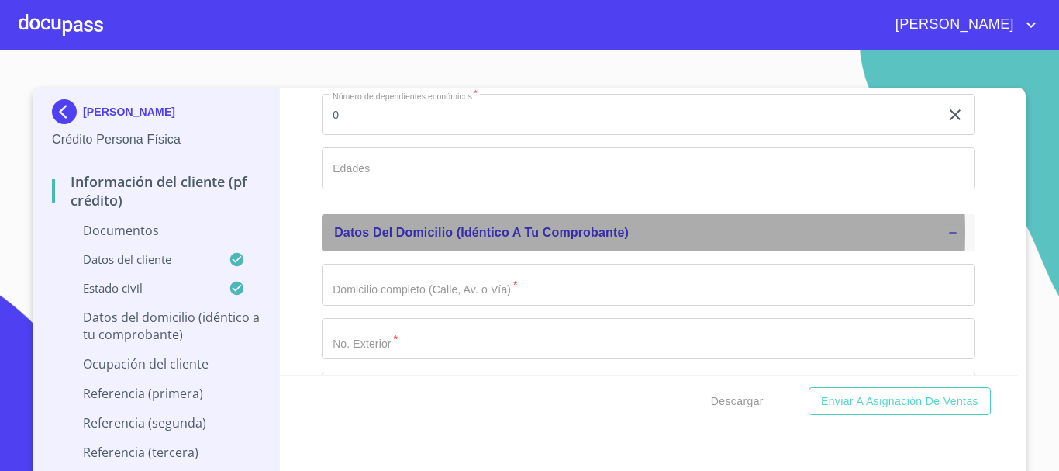
click at [447, 231] on span "Datos del domicilio (idéntico a tu comprobante)" at bounding box center [481, 232] width 295 height 13
click at [523, 239] on span "Datos del domicilio (idéntico a tu comprobante)" at bounding box center [481, 232] width 295 height 13
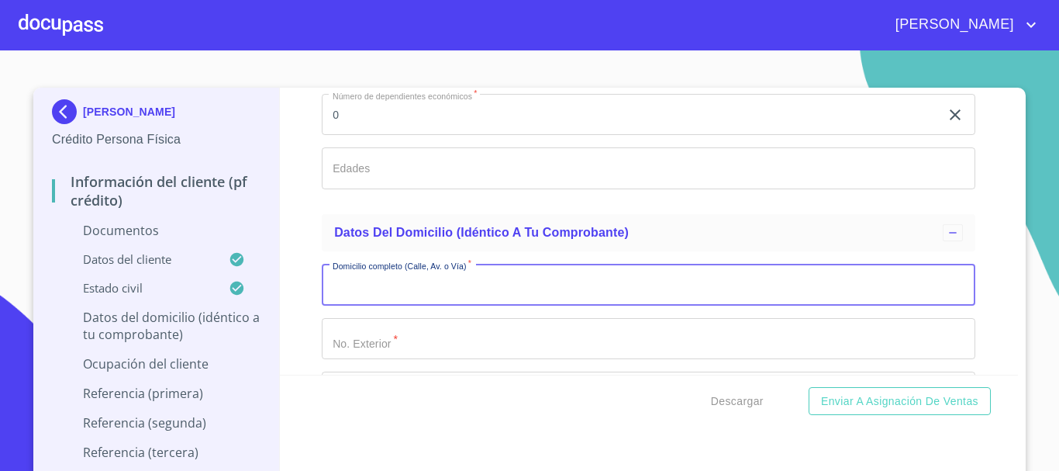
click at [487, 287] on input "Documento de identificación.   *" at bounding box center [649, 285] width 654 height 42
type input "VISTA AL RESPLANDOR"
click at [396, 345] on input "Documento de identificación.   *" at bounding box center [649, 339] width 654 height 42
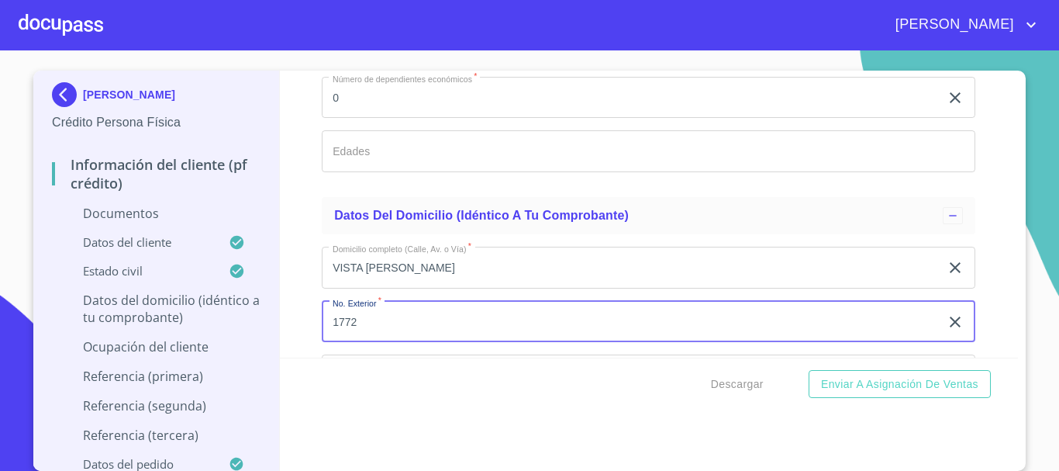
scroll to position [3179, 0]
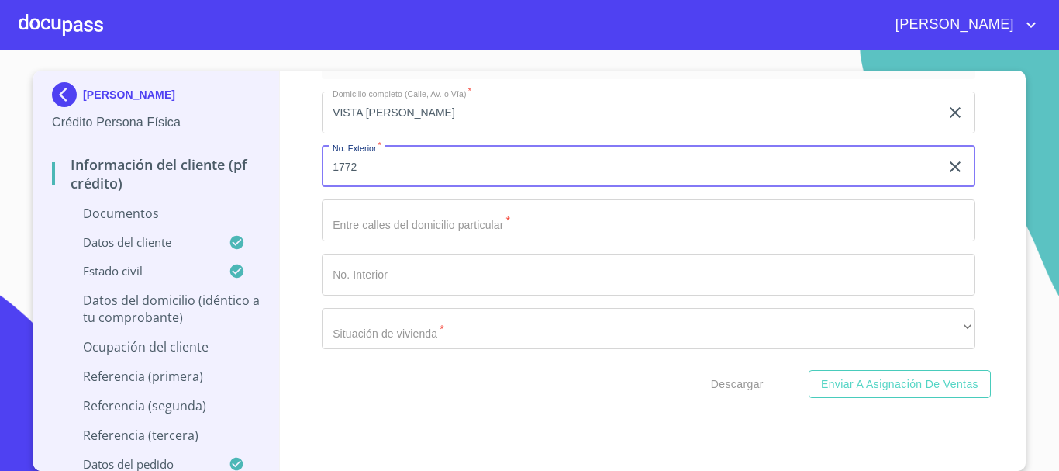
type input "1772"
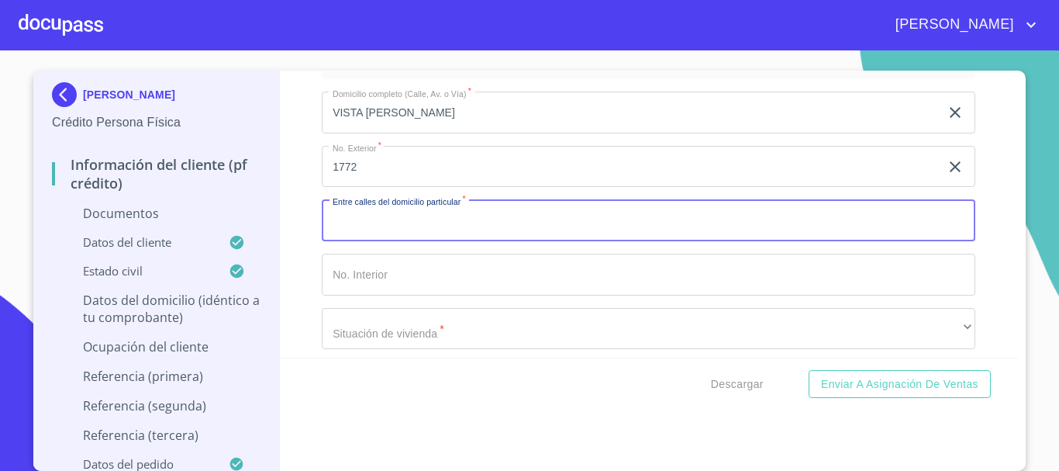
click at [378, 226] on input "Documento de identificación.   *" at bounding box center [649, 220] width 654 height 42
type input "FRAYON Y VISTA LA CAMPIÑA"
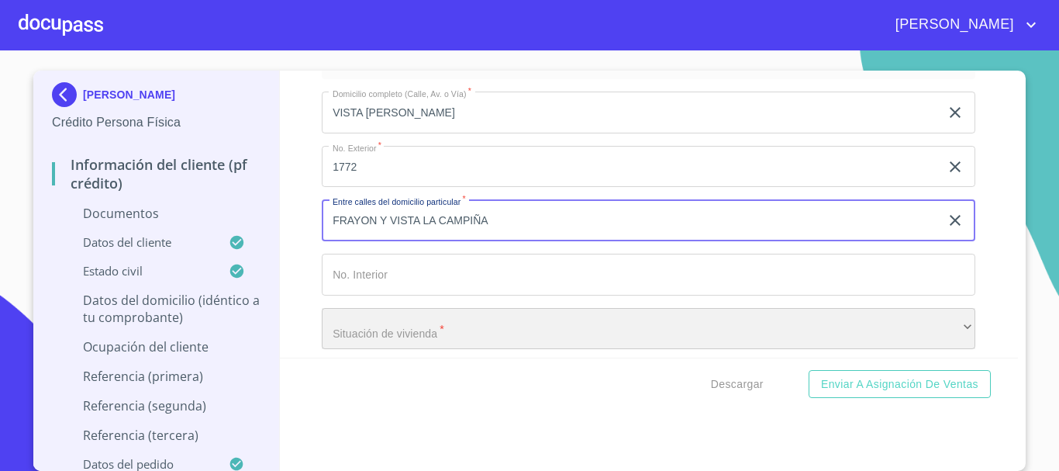
click at [432, 336] on div "​" at bounding box center [649, 329] width 654 height 42
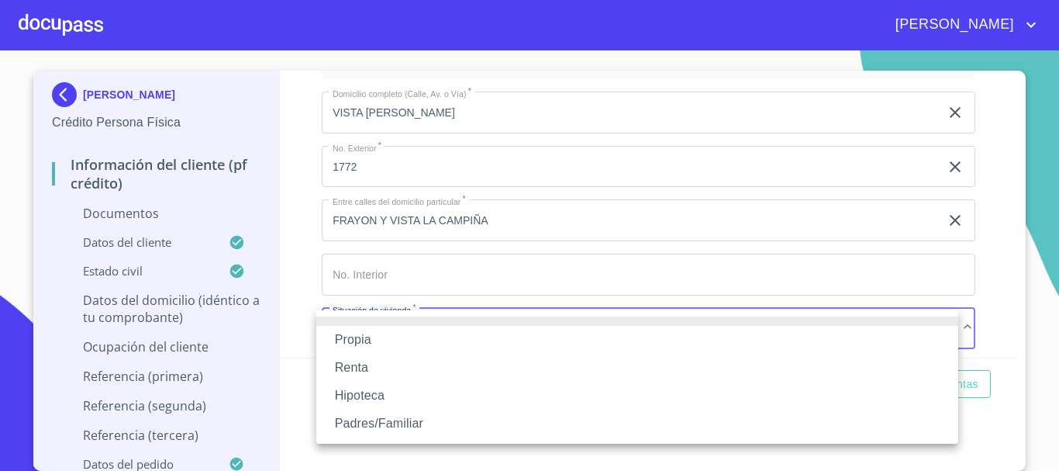
click at [415, 346] on li "Propia" at bounding box center [637, 340] width 642 height 28
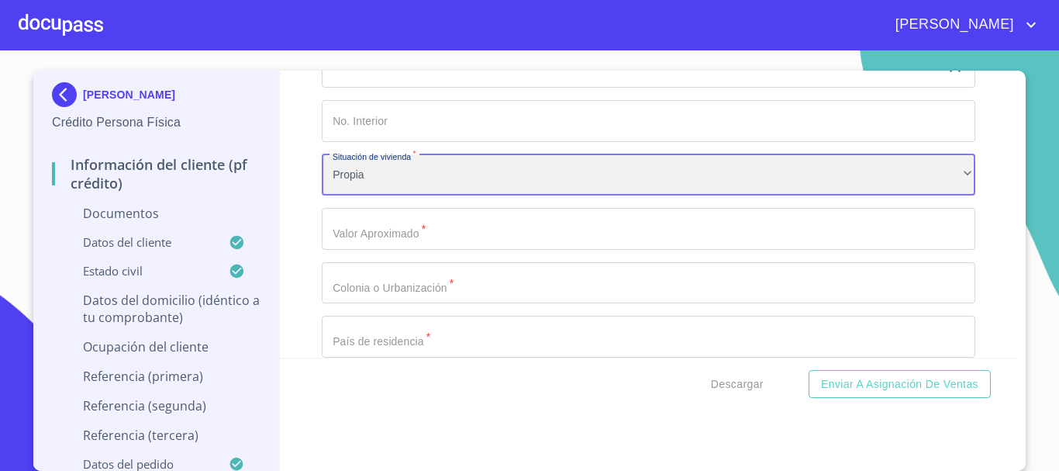
scroll to position [3334, 0]
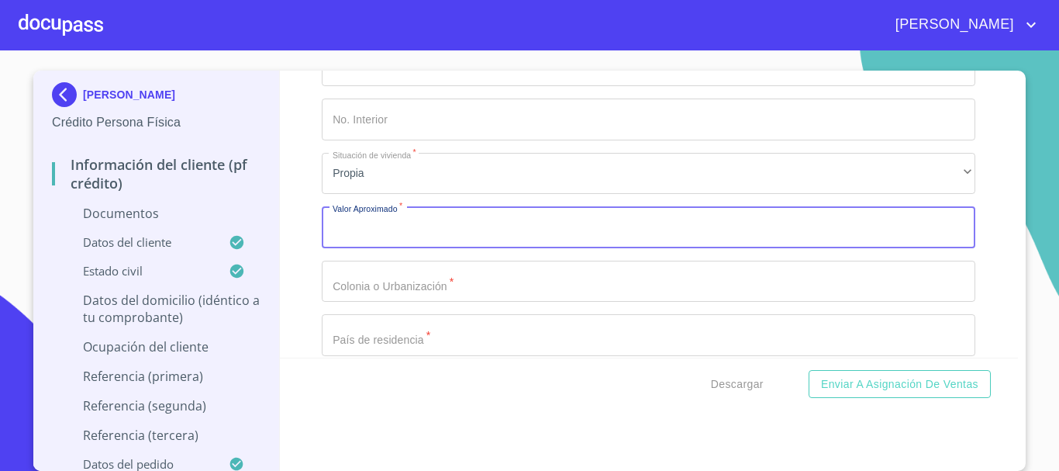
click at [424, 229] on input "Documento de identificación.   *" at bounding box center [649, 227] width 654 height 42
type input "$3,000,000"
click at [437, 291] on input "Documento de identificación.   *" at bounding box center [649, 282] width 654 height 42
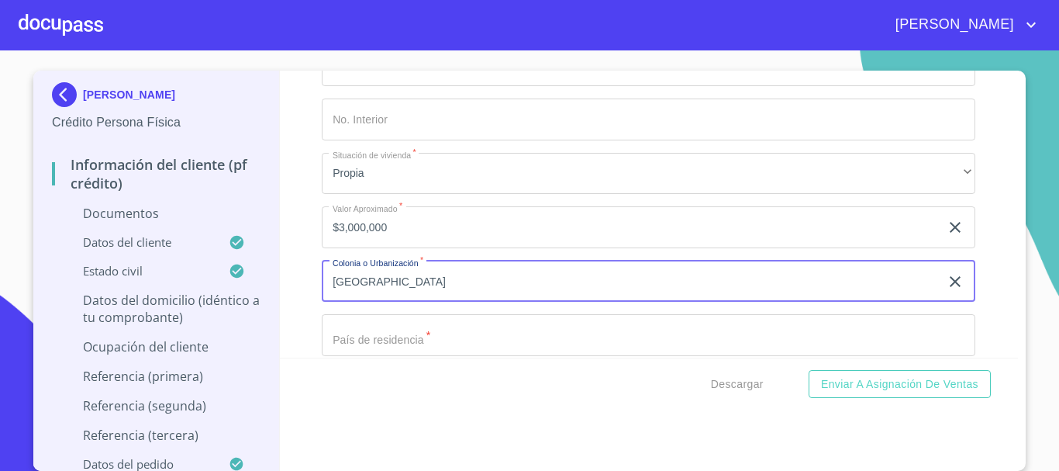
type input "CERRO DEL TESORO"
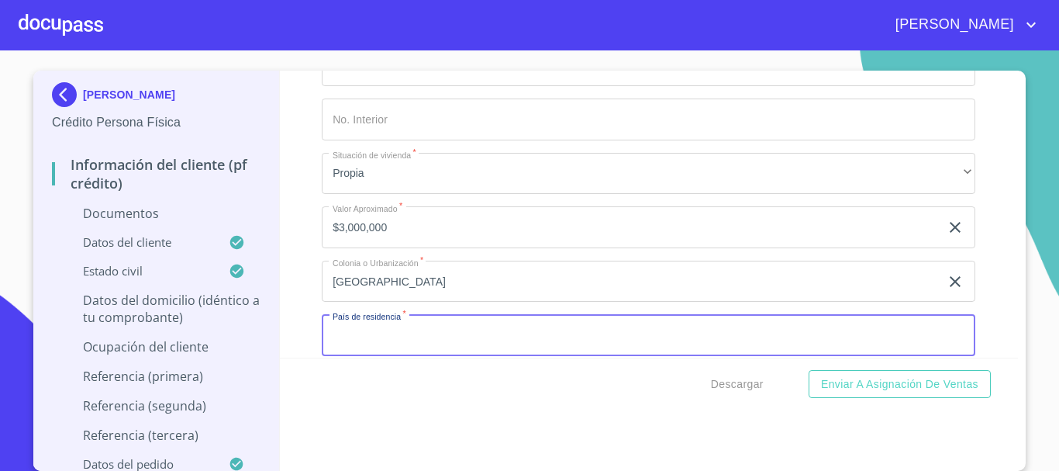
click at [540, 346] on input "Documento de identificación.   *" at bounding box center [649, 335] width 654 height 42
type input "México"
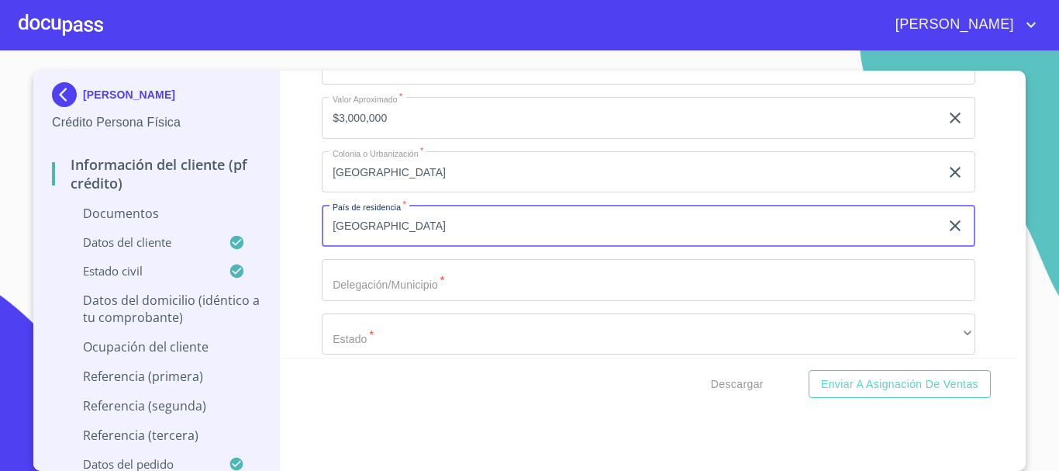
scroll to position [3567, 0]
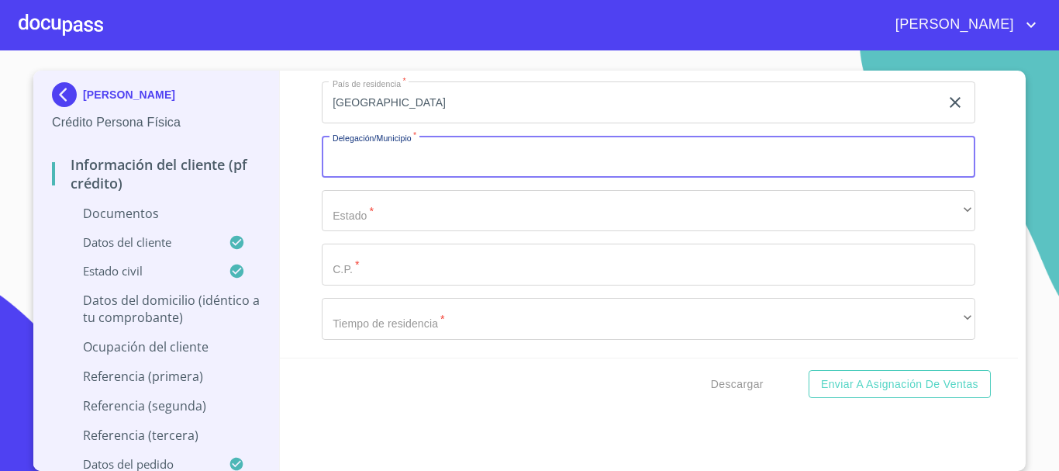
click at [443, 167] on input "Documento de identificación.   *" at bounding box center [649, 157] width 654 height 42
type input "SAN PEDRO TLAQUEPAQUE"
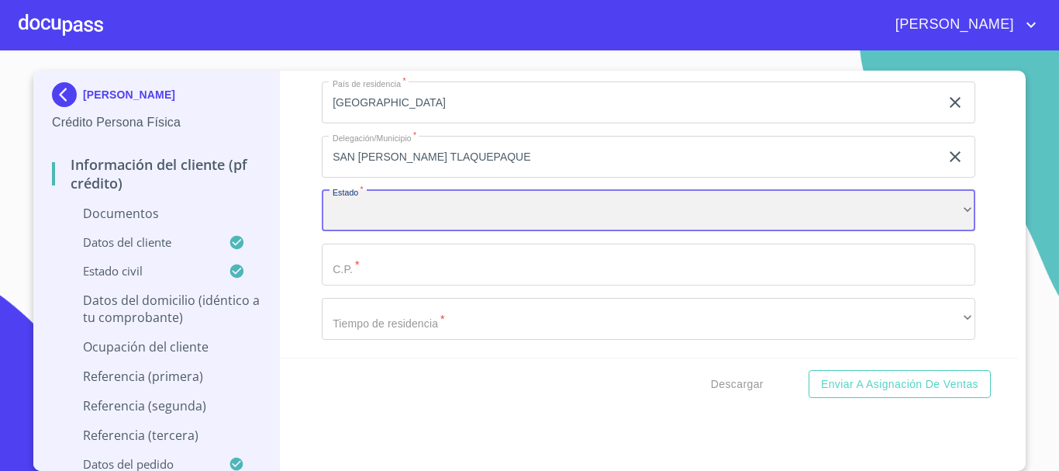
click at [416, 205] on div "​" at bounding box center [649, 211] width 654 height 42
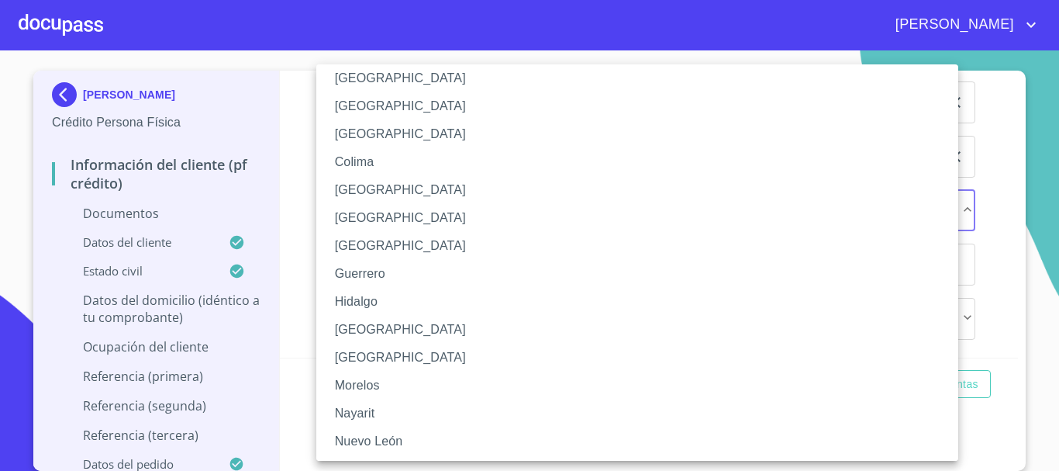
scroll to position [233, 0]
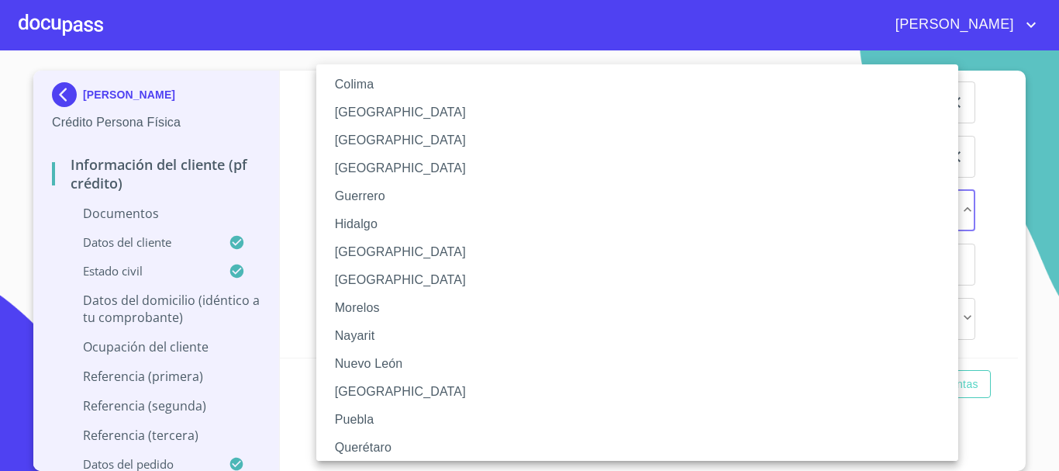
click at [361, 250] on li "Jalisco" at bounding box center [643, 252] width 654 height 28
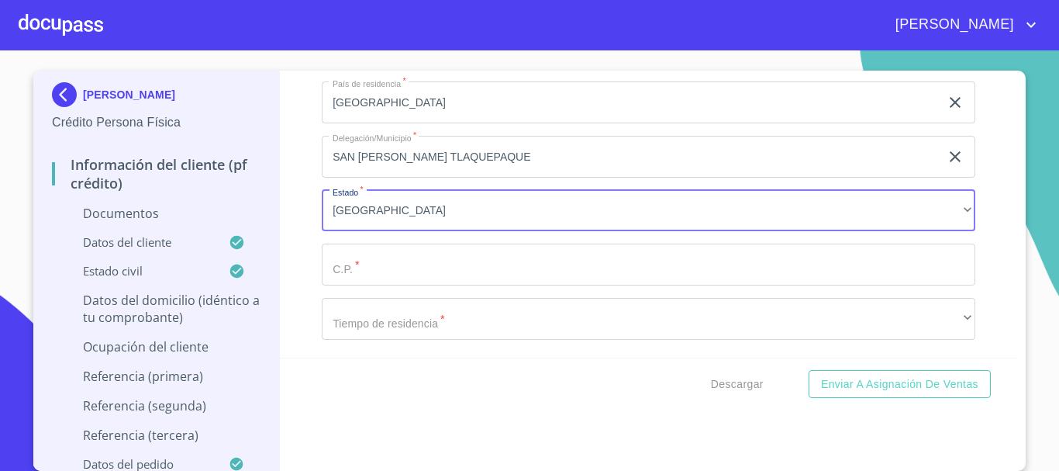
click at [399, 262] on input "Documento de identificación.   *" at bounding box center [649, 264] width 654 height 42
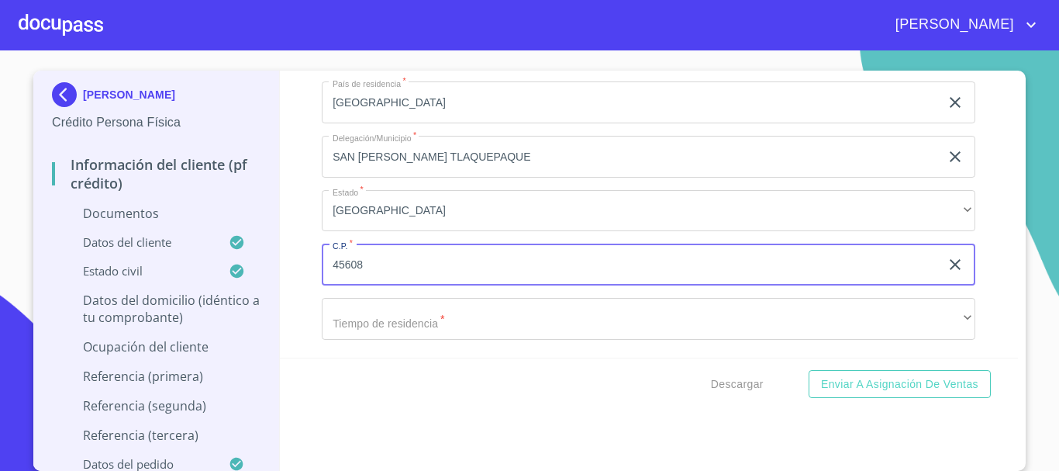
type input "45608"
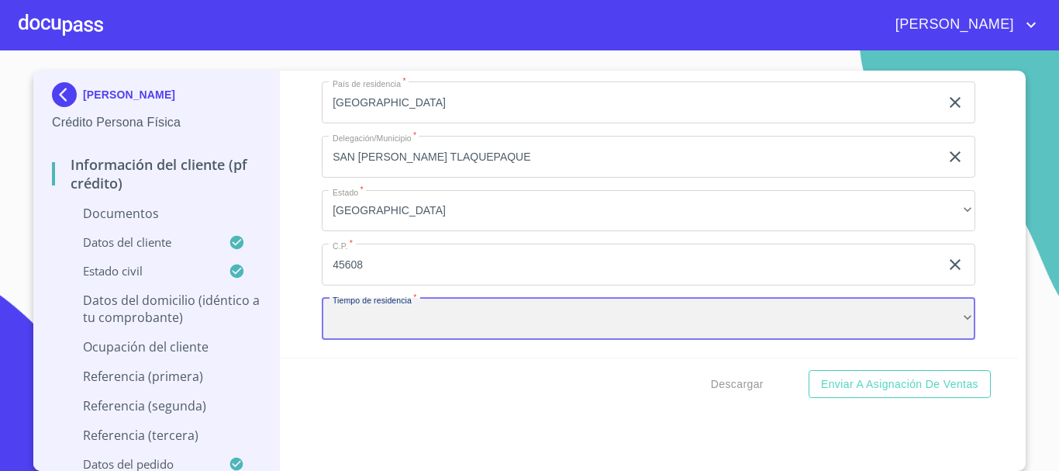
click at [430, 311] on div "​" at bounding box center [649, 319] width 654 height 42
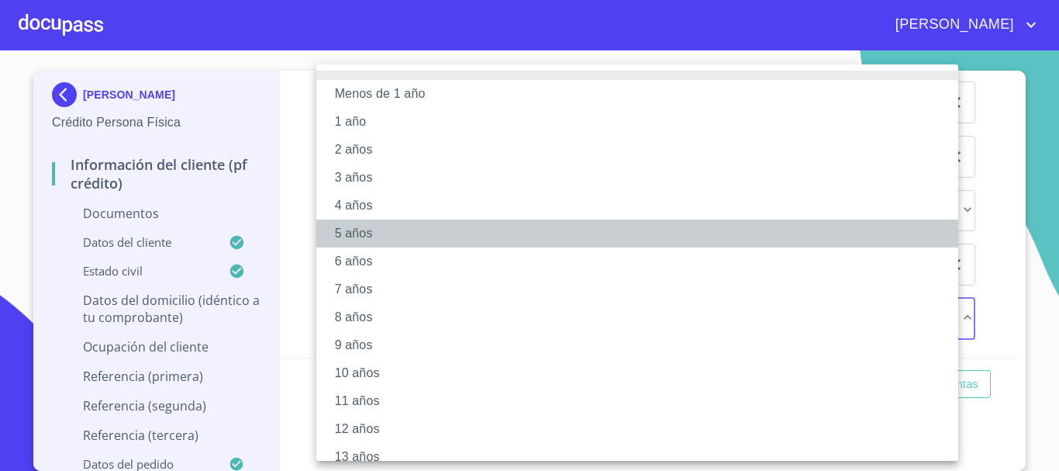
click at [382, 232] on li "5 años" at bounding box center [643, 233] width 654 height 28
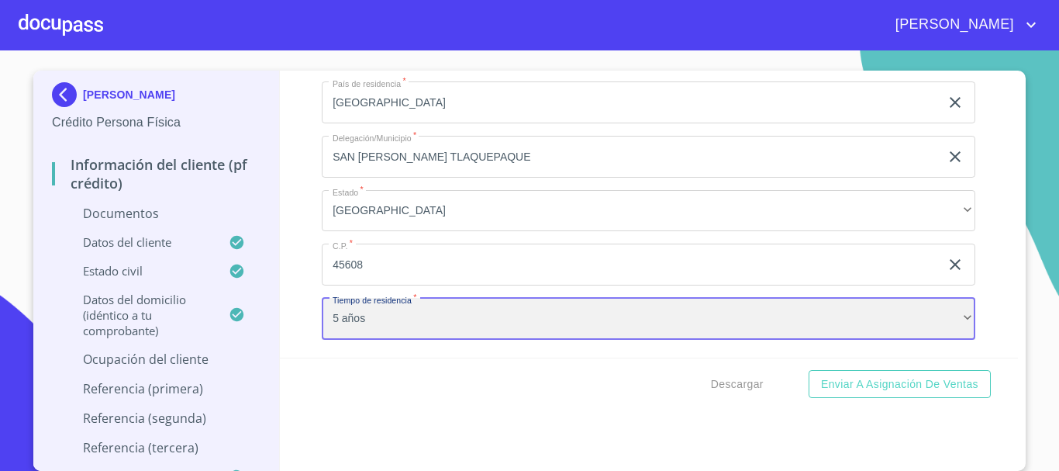
click at [423, 322] on div "5 años" at bounding box center [649, 319] width 654 height 42
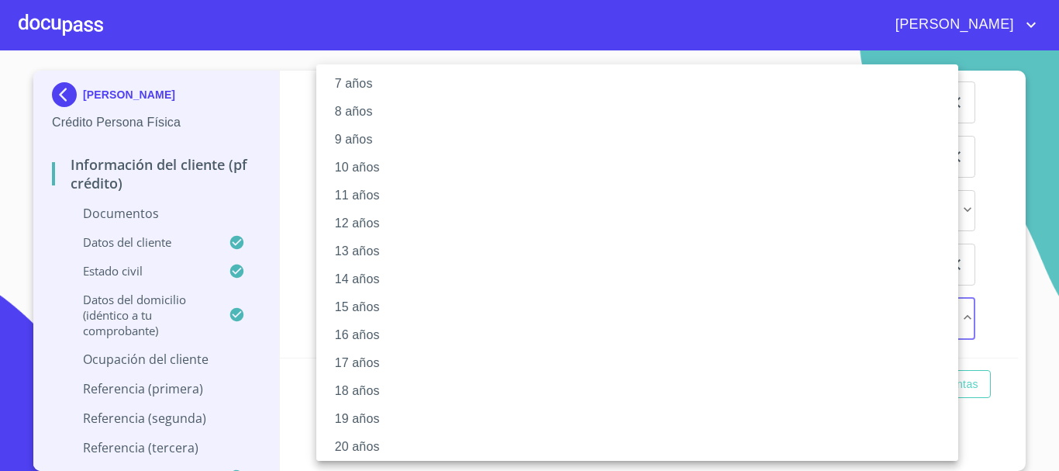
scroll to position [212, 0]
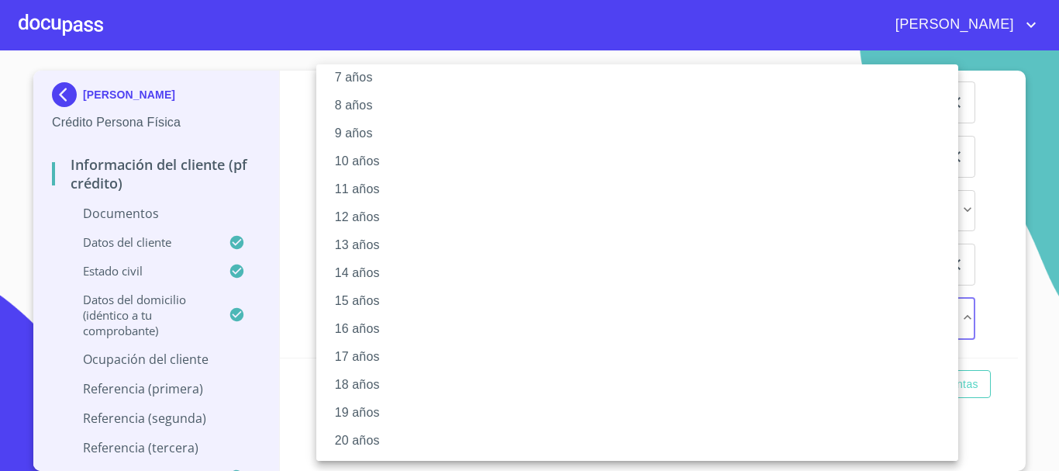
click at [389, 435] on li "20 años" at bounding box center [643, 440] width 654 height 28
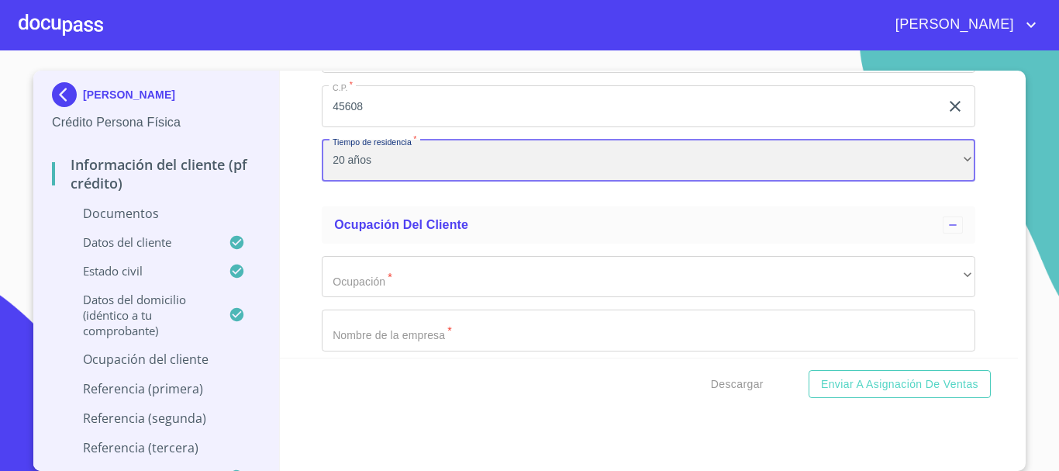
scroll to position [3799, 0]
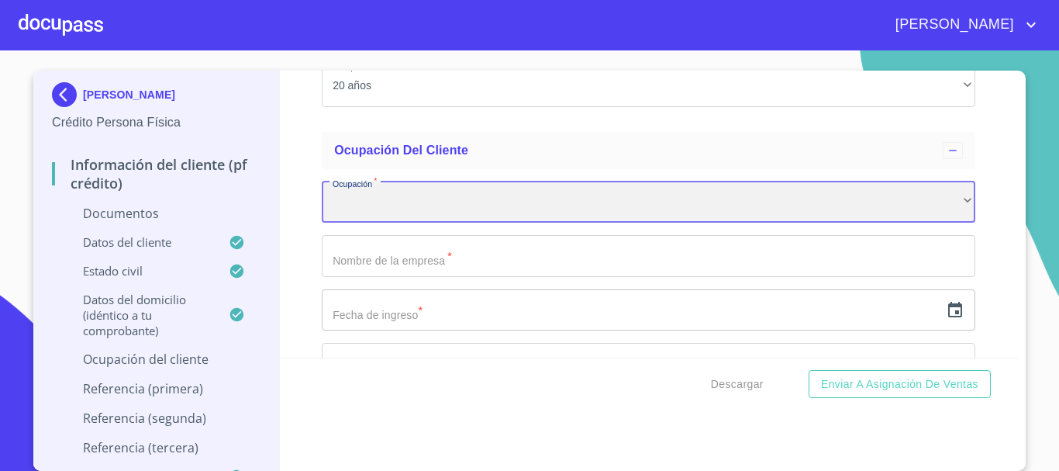
click at [445, 203] on div "​" at bounding box center [649, 202] width 654 height 42
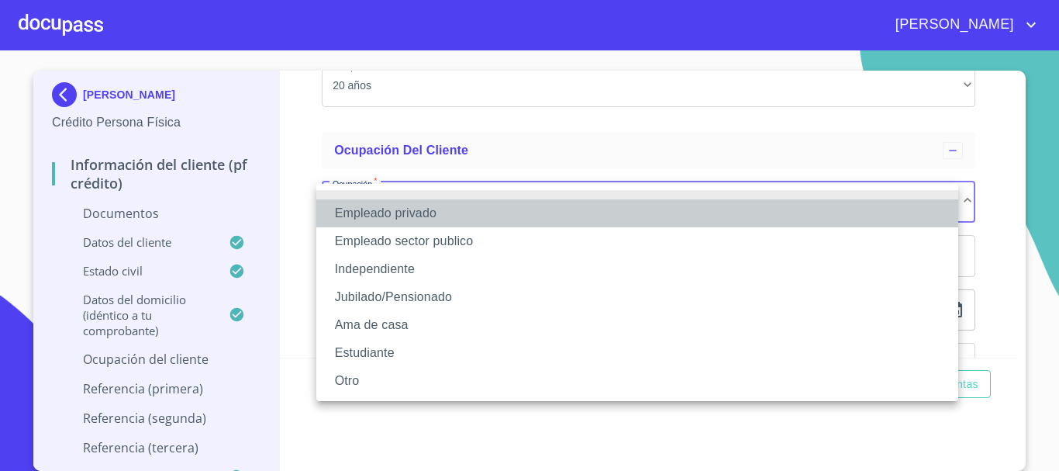
click at [454, 209] on li "Empleado privado" at bounding box center [637, 213] width 642 height 28
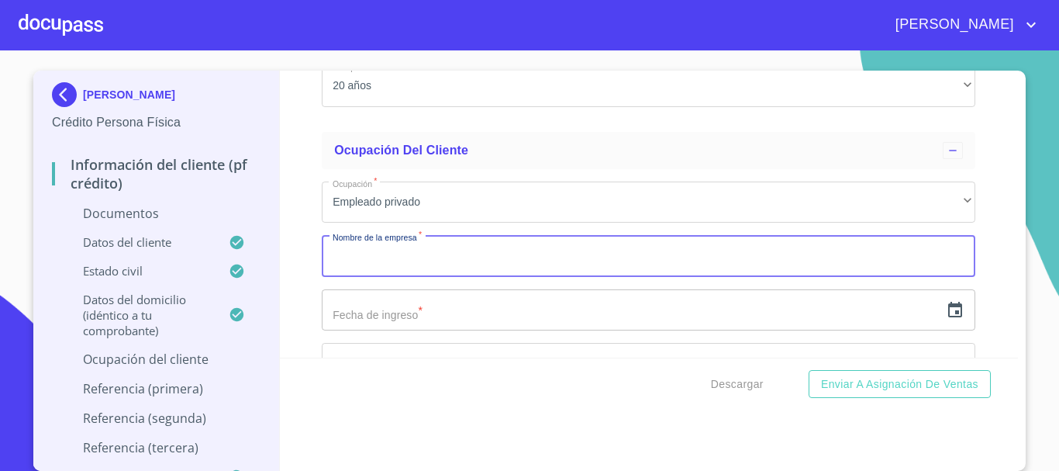
click at [458, 264] on input "Documento de identificación.   *" at bounding box center [649, 256] width 654 height 42
type input "PENSIONADA"
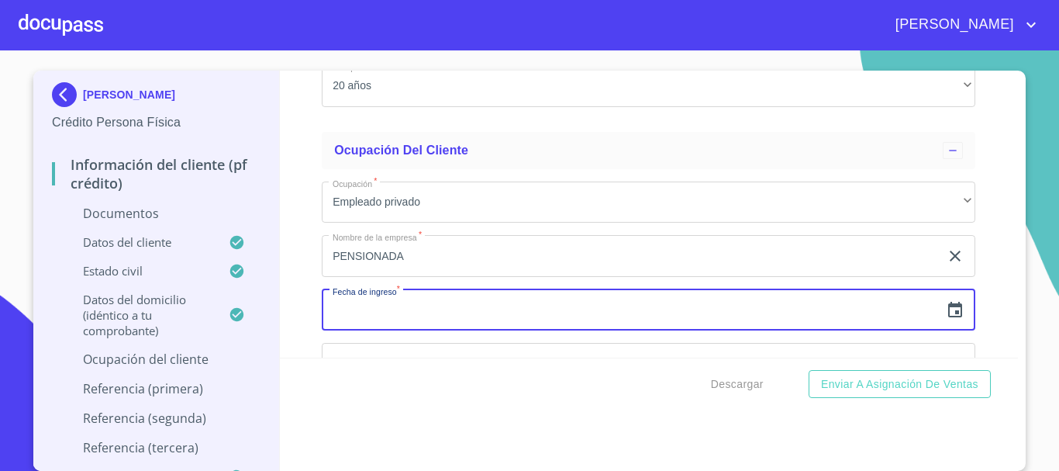
click at [456, 306] on input "text" at bounding box center [631, 310] width 618 height 42
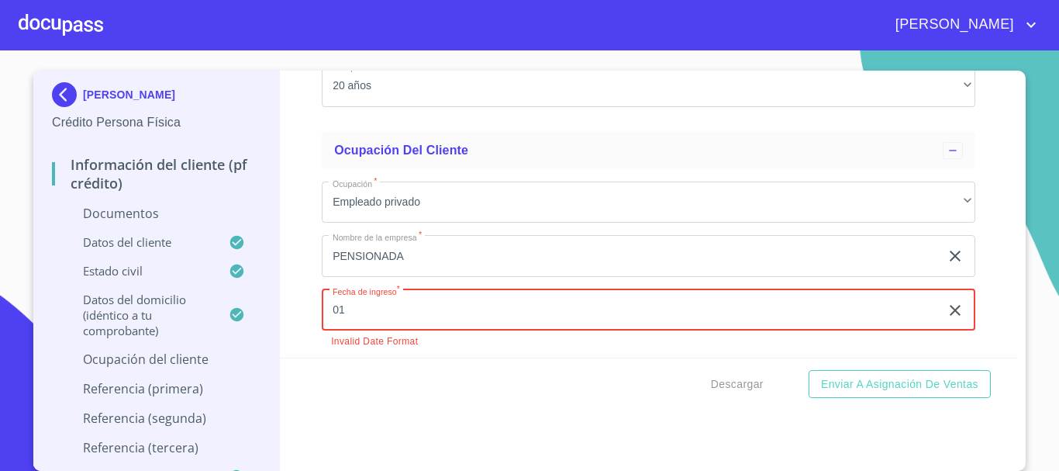
click at [391, 310] on input "01" at bounding box center [634, 310] width 624 height 42
type input "0_"
click at [506, 306] on input "text" at bounding box center [631, 310] width 618 height 42
click at [946, 309] on icon "button" at bounding box center [955, 310] width 19 height 19
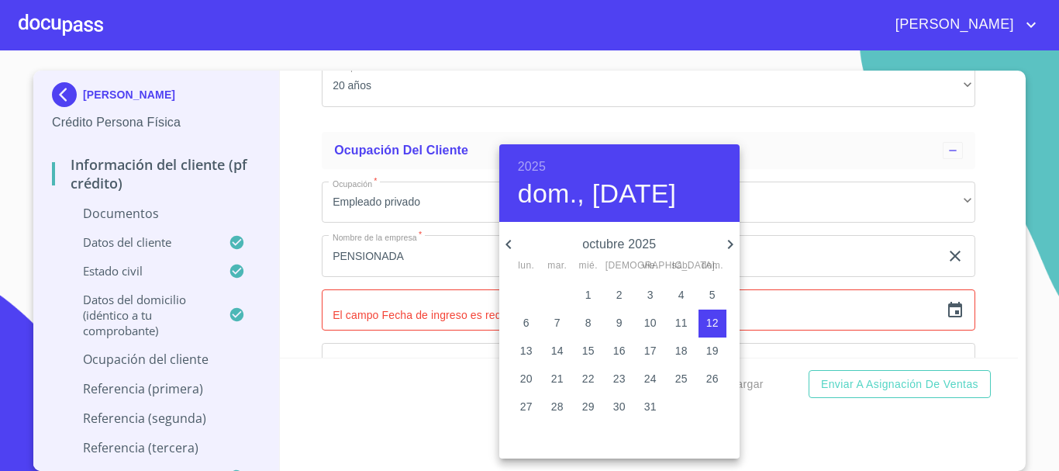
click at [735, 243] on icon "button" at bounding box center [730, 244] width 19 height 19
click at [546, 169] on div "2025 dom., oct. 12" at bounding box center [619, 183] width 240 height 78
click at [537, 160] on h6 "2025" at bounding box center [532, 167] width 28 height 22
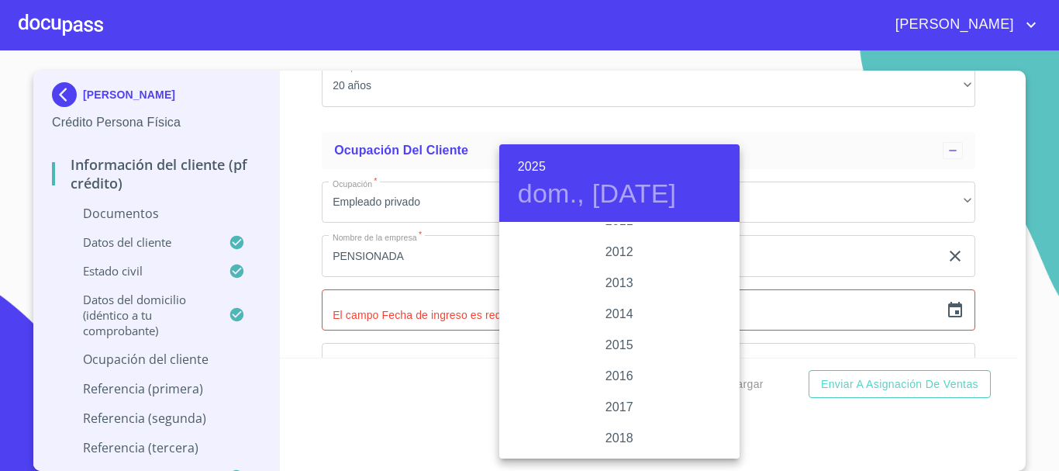
scroll to position [2698, 0]
click at [629, 449] on div "2019" at bounding box center [619, 456] width 240 height 31
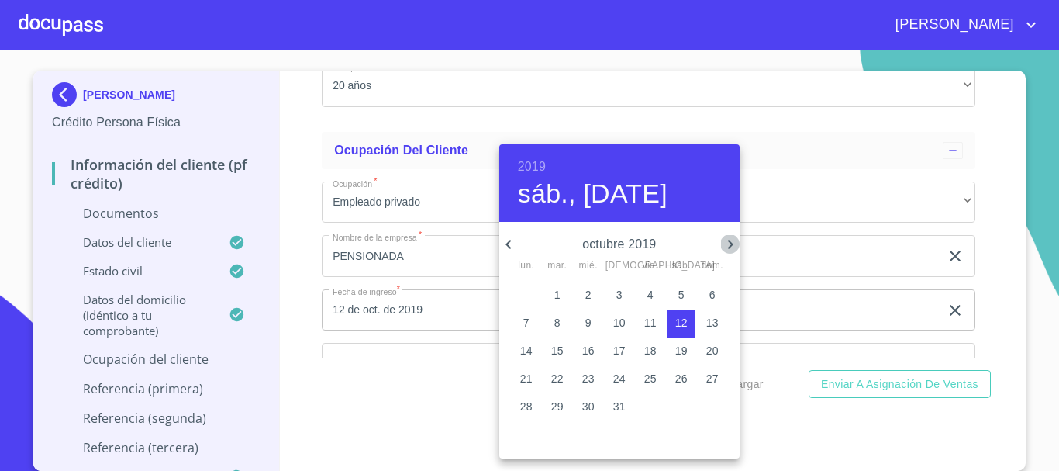
click at [726, 244] on icon "button" at bounding box center [730, 244] width 19 height 19
click at [713, 295] on p "1" at bounding box center [712, 295] width 6 height 16
type input "1 de dic. de 2019"
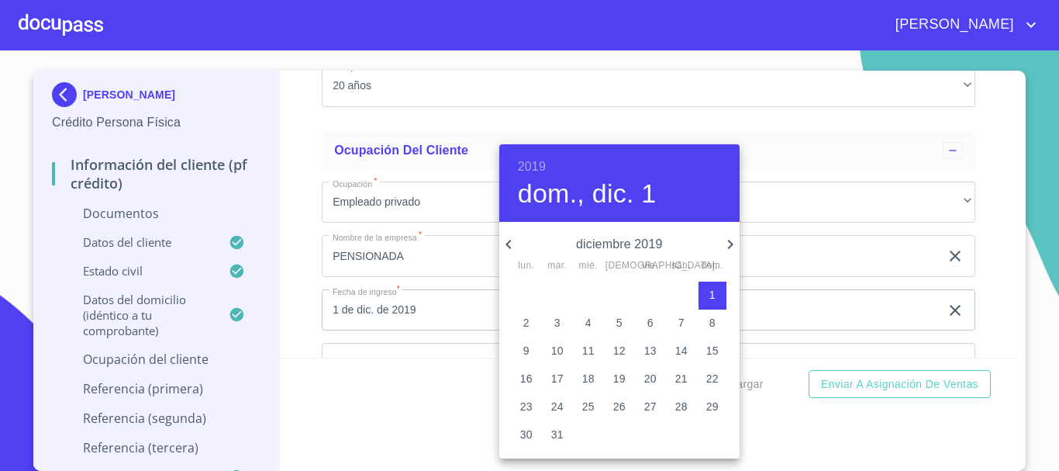
click at [802, 282] on div at bounding box center [529, 235] width 1059 height 471
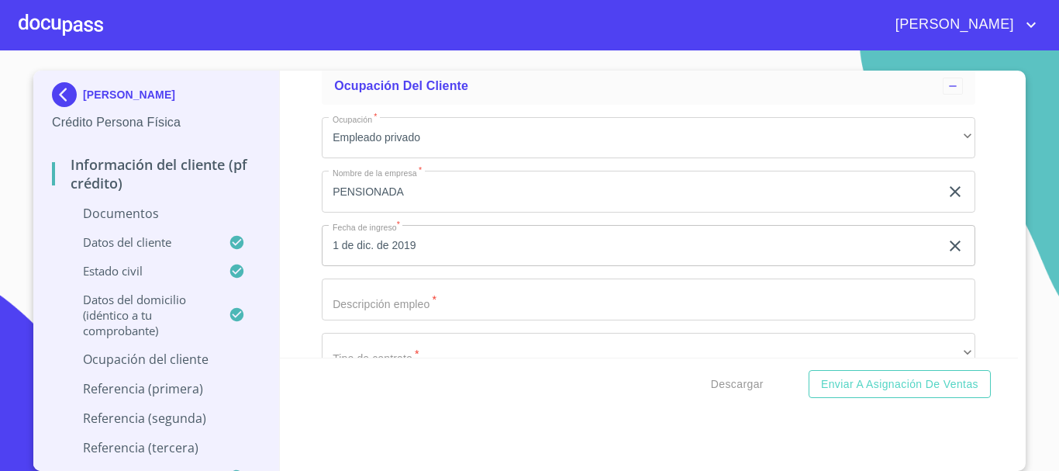
scroll to position [3877, 0]
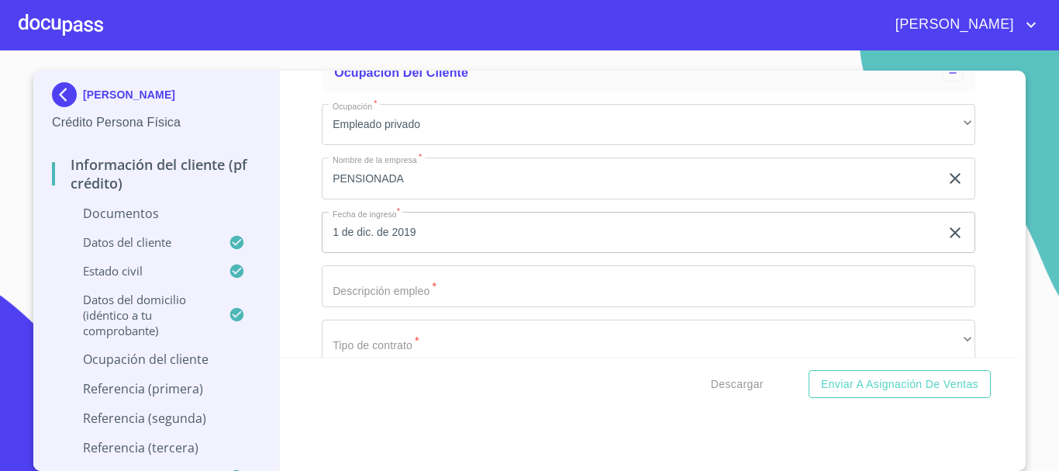
click at [419, 290] on input "Documento de identificación.   *" at bounding box center [649, 286] width 654 height 42
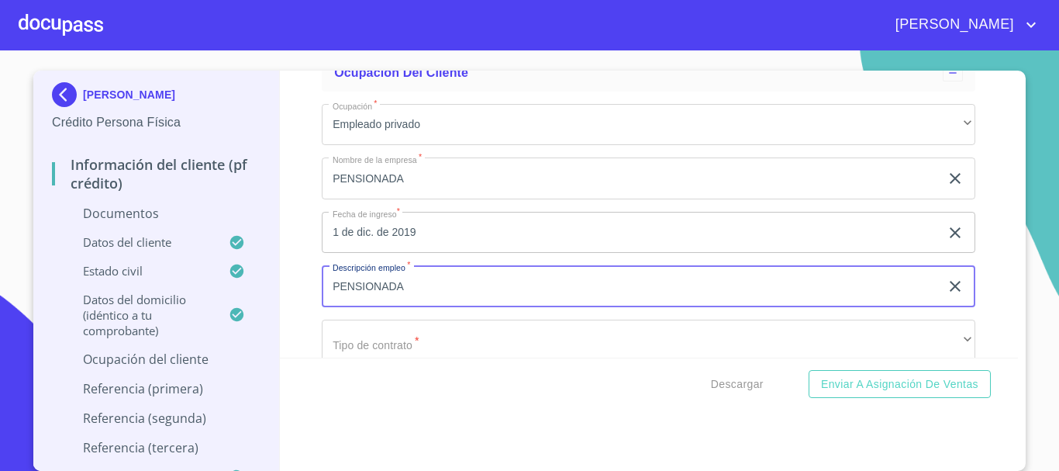
type input "PENSIONADA"
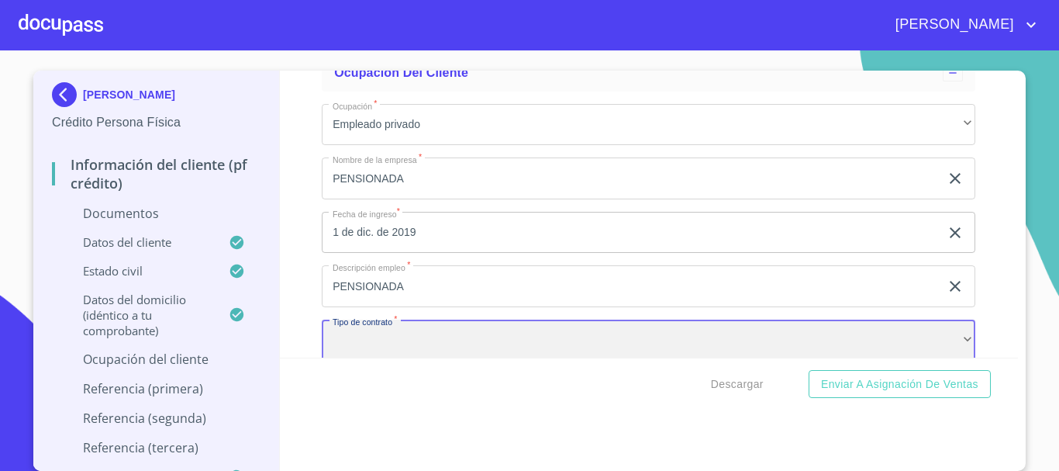
click at [496, 337] on div "​" at bounding box center [649, 340] width 654 height 42
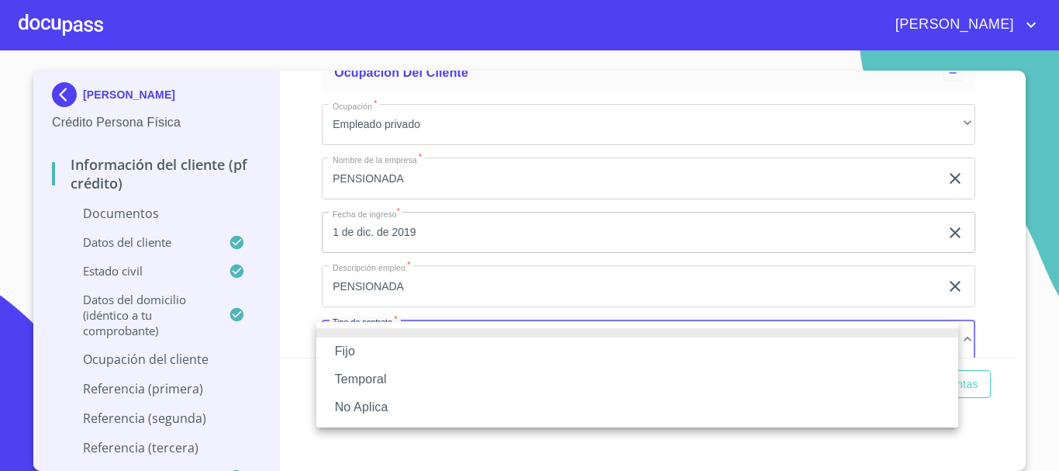
click at [464, 347] on li "Fijo" at bounding box center [637, 351] width 642 height 28
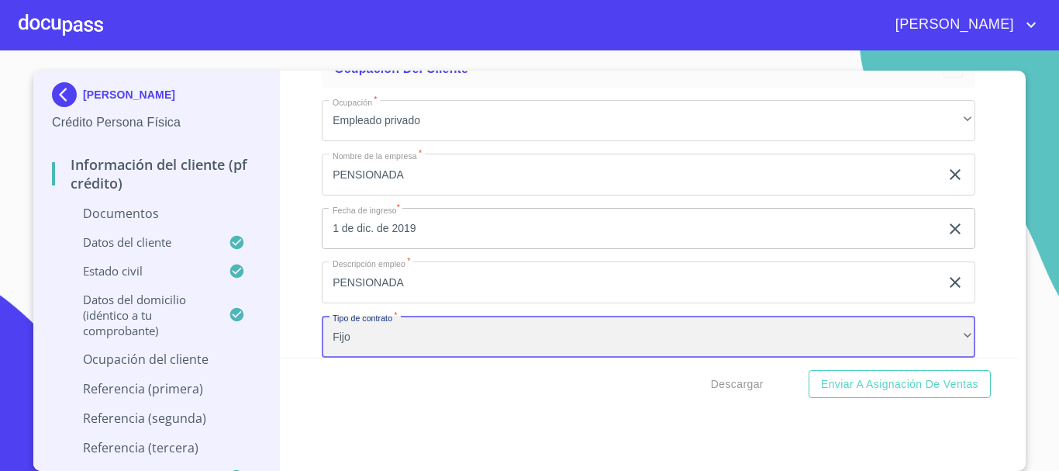
scroll to position [4036, 0]
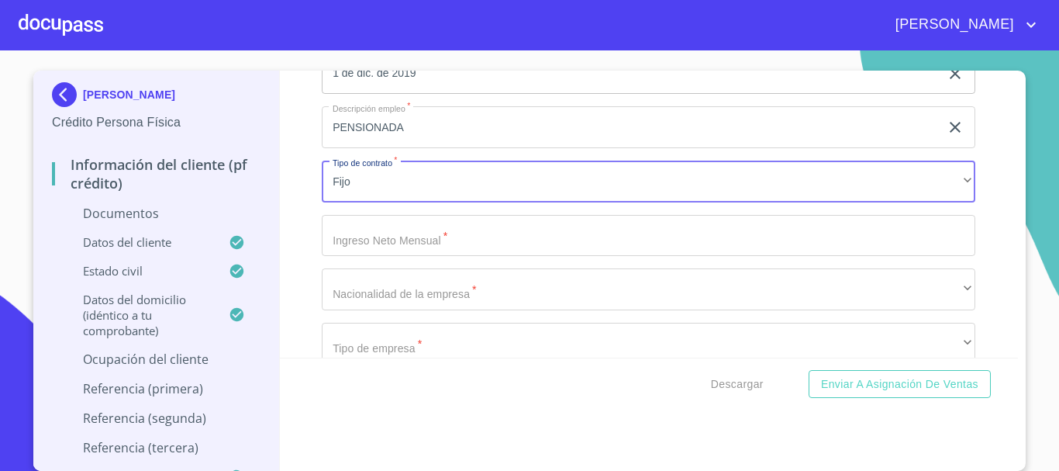
click at [440, 243] on input "Documento de identificación.   *" at bounding box center [649, 236] width 654 height 42
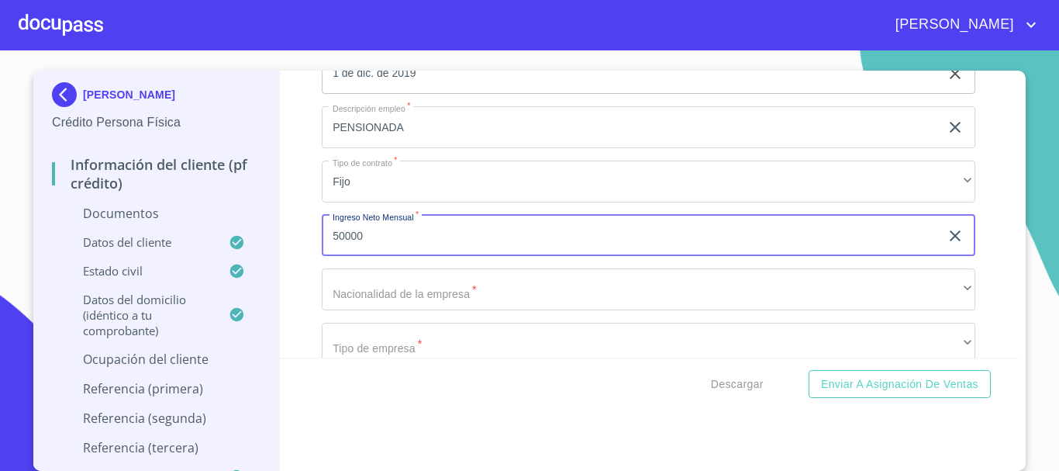
type input "50000"
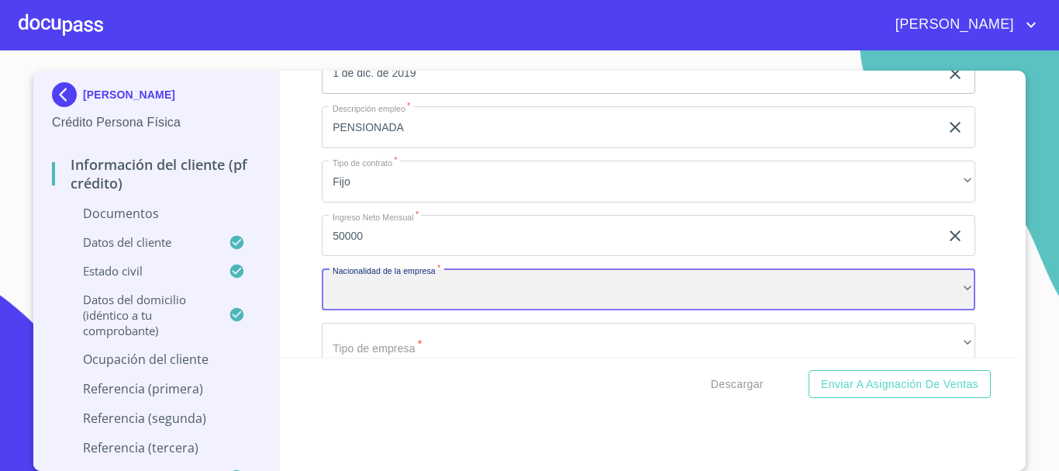
click at [444, 281] on div "​" at bounding box center [649, 289] width 654 height 42
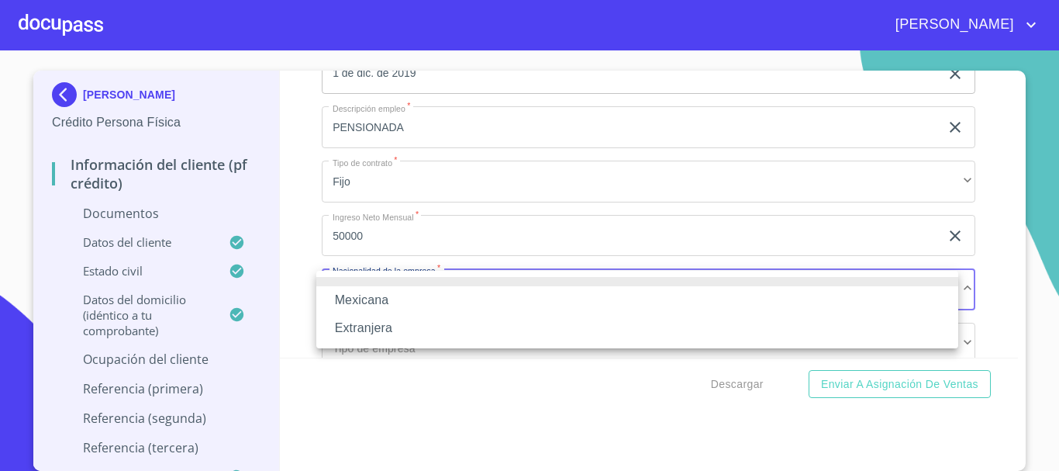
click at [435, 302] on li "Mexicana" at bounding box center [637, 300] width 642 height 28
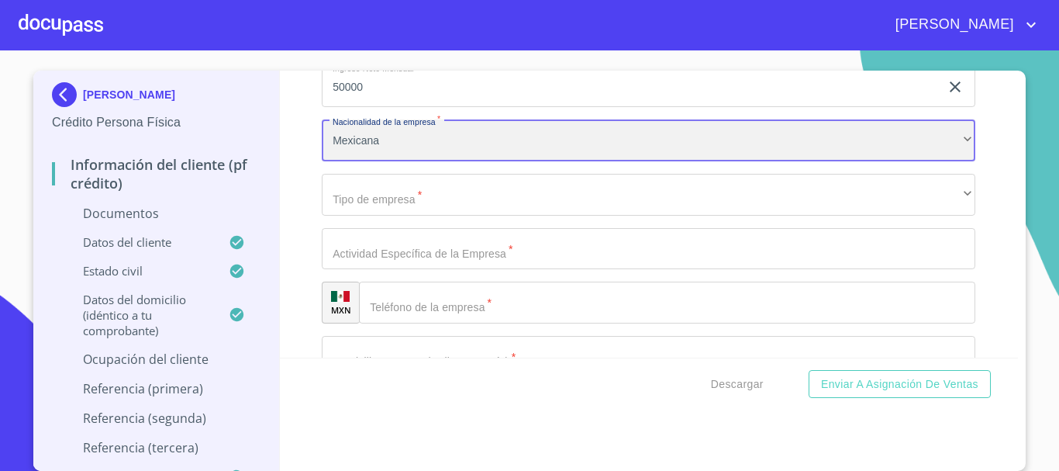
scroll to position [4191, 0]
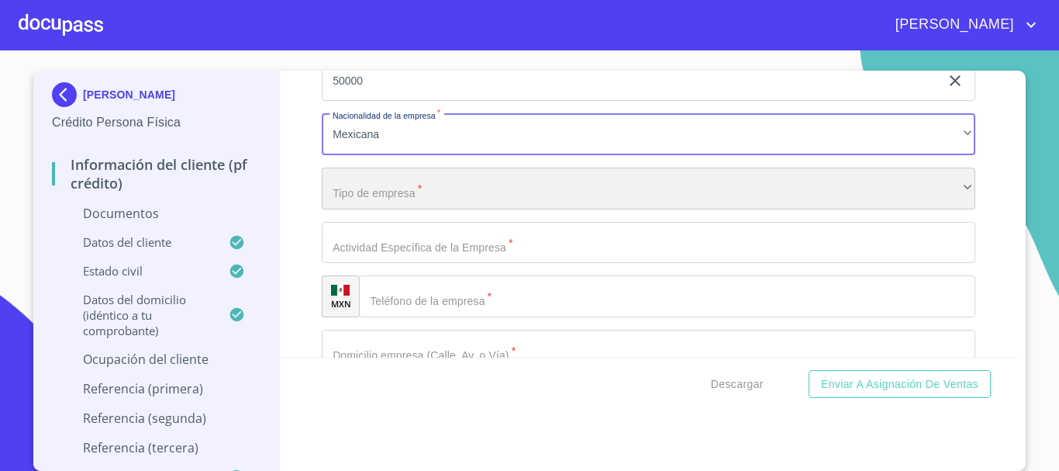
click at [409, 192] on div "​" at bounding box center [649, 188] width 654 height 42
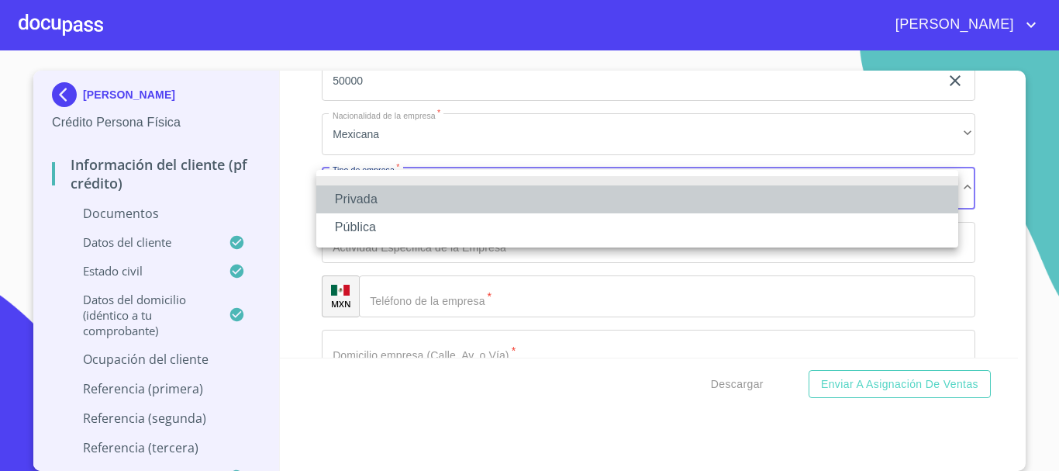
click at [406, 203] on li "Privada" at bounding box center [637, 199] width 642 height 28
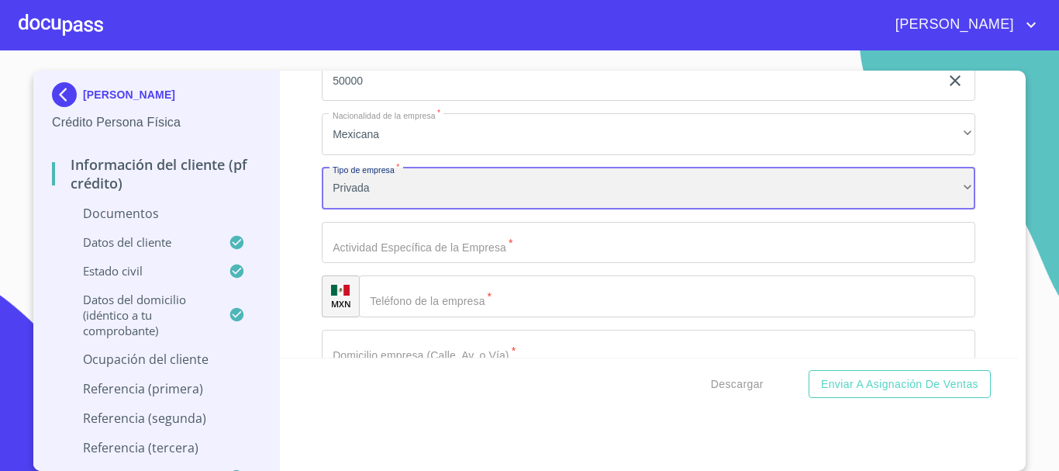
click at [399, 188] on div "Privada" at bounding box center [649, 188] width 654 height 42
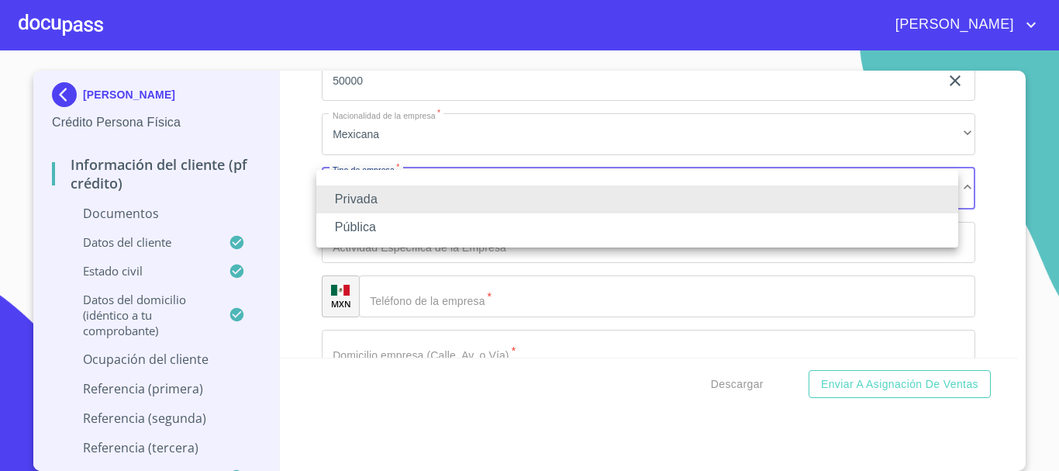
click at [392, 226] on li "Pública" at bounding box center [637, 227] width 642 height 28
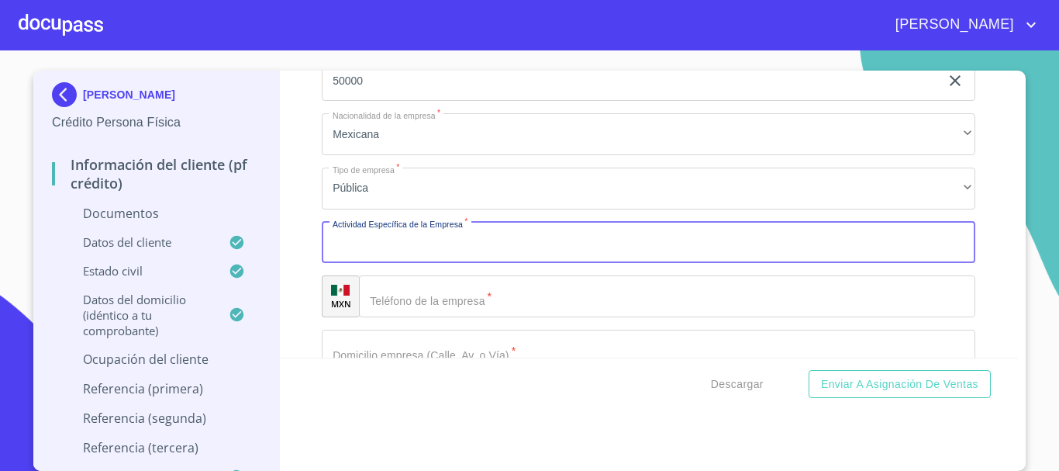
click at [406, 244] on input "Documento de identificación.   *" at bounding box center [649, 243] width 654 height 42
type input "PENSIONADA"
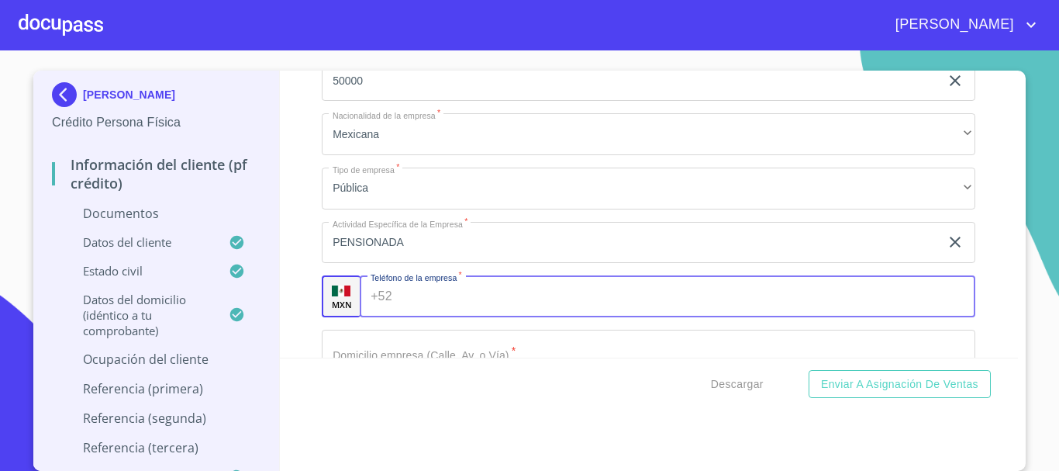
click at [493, 298] on input "Documento de identificación.   *" at bounding box center [688, 296] width 578 height 42
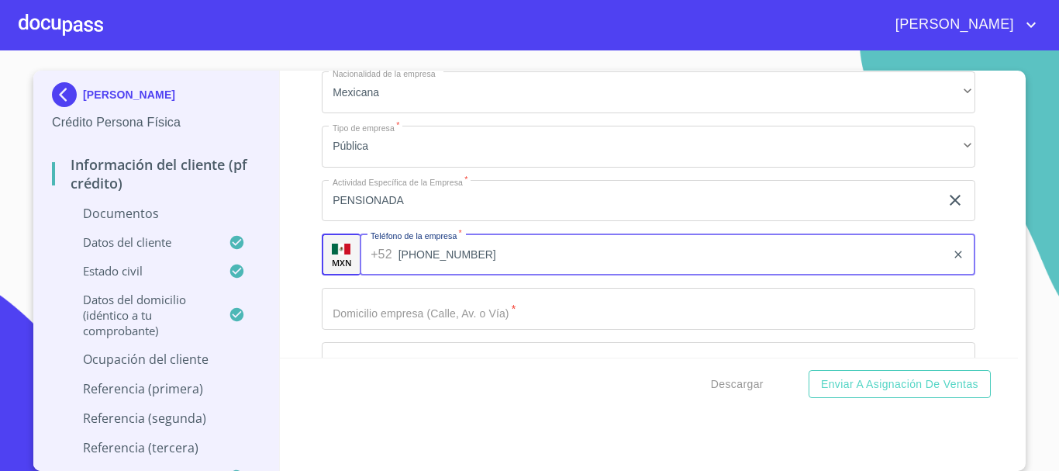
scroll to position [4269, 0]
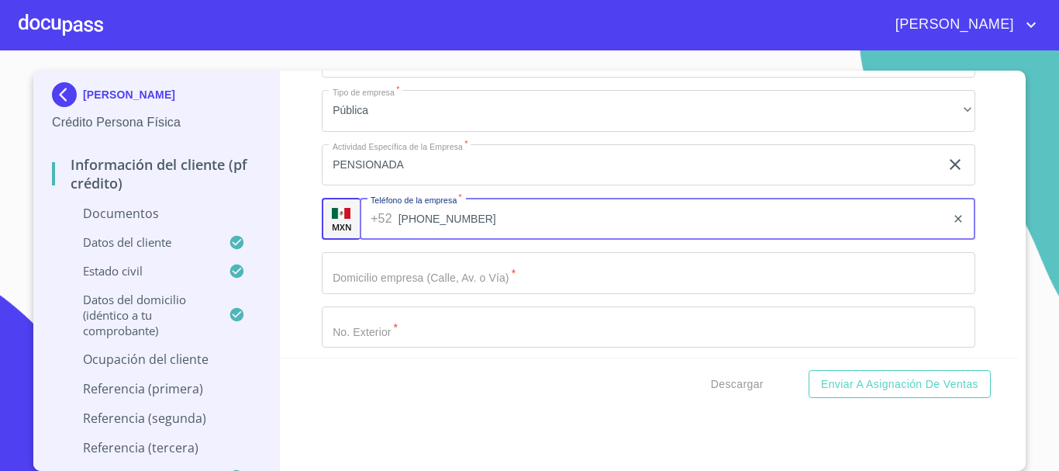
type input "[PHONE_NUMBER]"
click at [492, 271] on input "Documento de identificación.   *" at bounding box center [649, 273] width 654 height 42
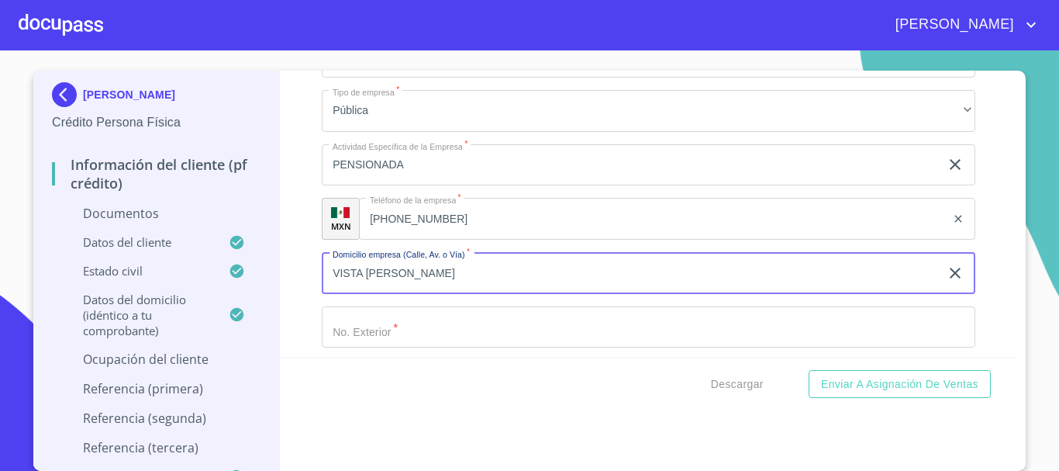
type input "VISTA AL RESPLANDOR"
click at [523, 322] on input "Documento de identificación.   *" at bounding box center [649, 327] width 654 height 42
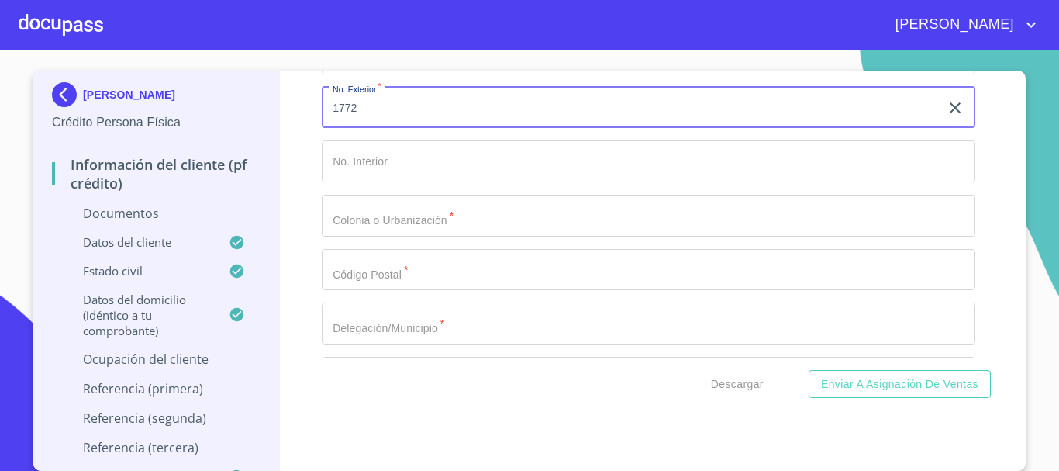
scroll to position [4501, 0]
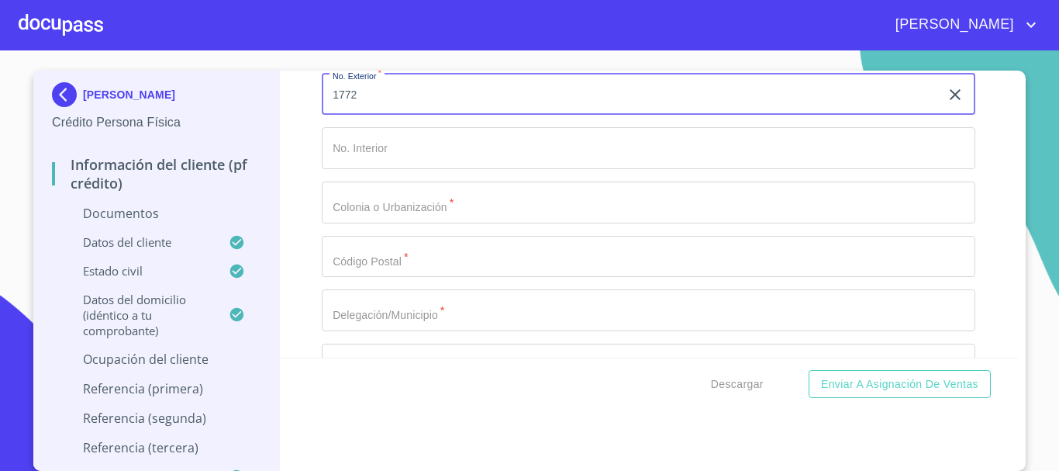
type input "1772"
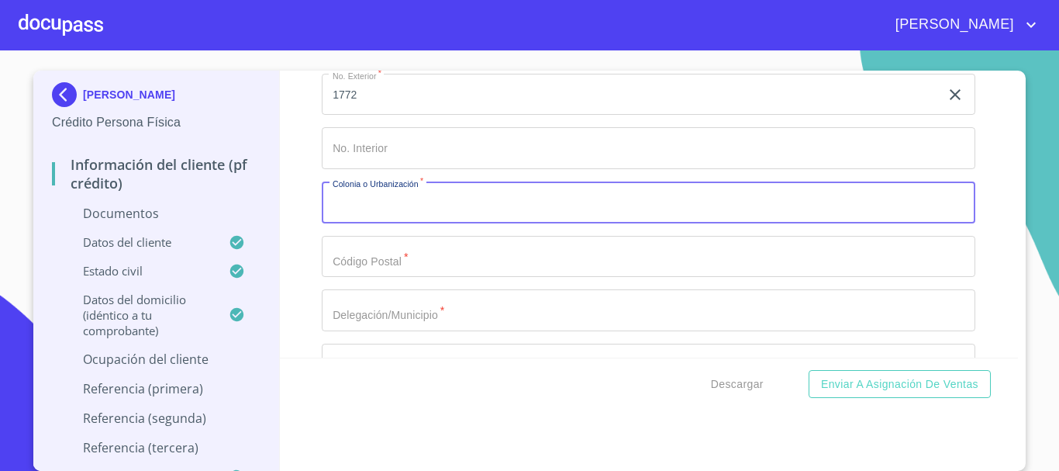
click at [424, 199] on input "Documento de identificación.   *" at bounding box center [649, 202] width 654 height 42
type input "CERRO DEL TESORO"
click at [433, 259] on input "Documento de identificación.   *" at bounding box center [649, 257] width 654 height 42
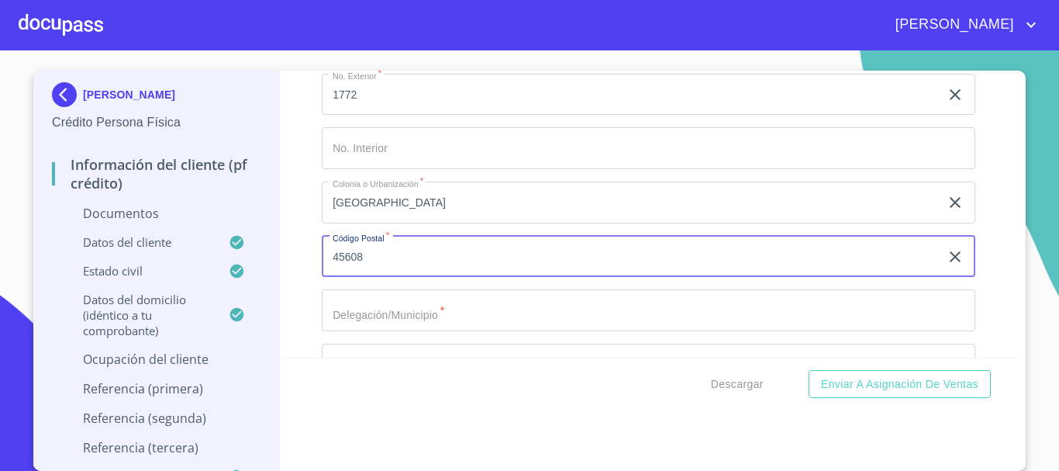
type input "45608"
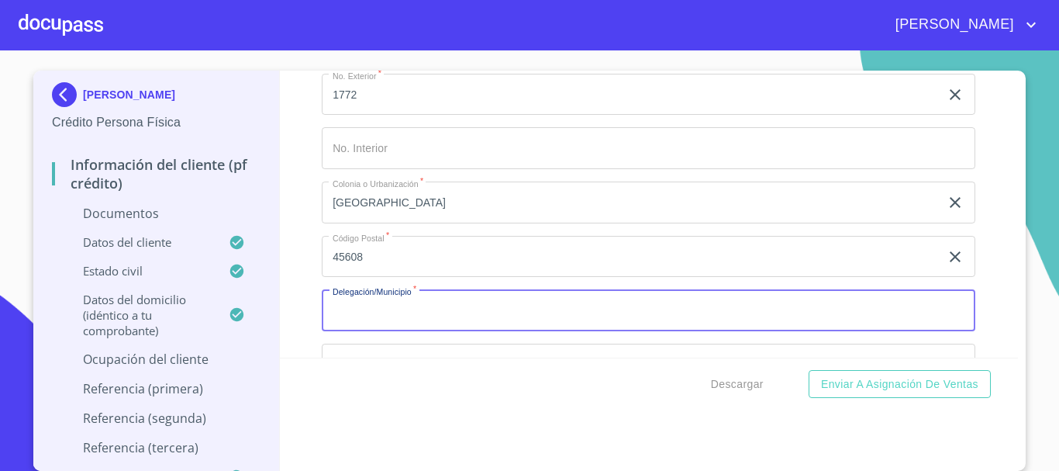
click at [420, 308] on input "Documento de identificación.   *" at bounding box center [649, 310] width 654 height 42
click at [392, 309] on input "SAN PEDROTLAQUEPAQUE" at bounding box center [631, 310] width 618 height 42
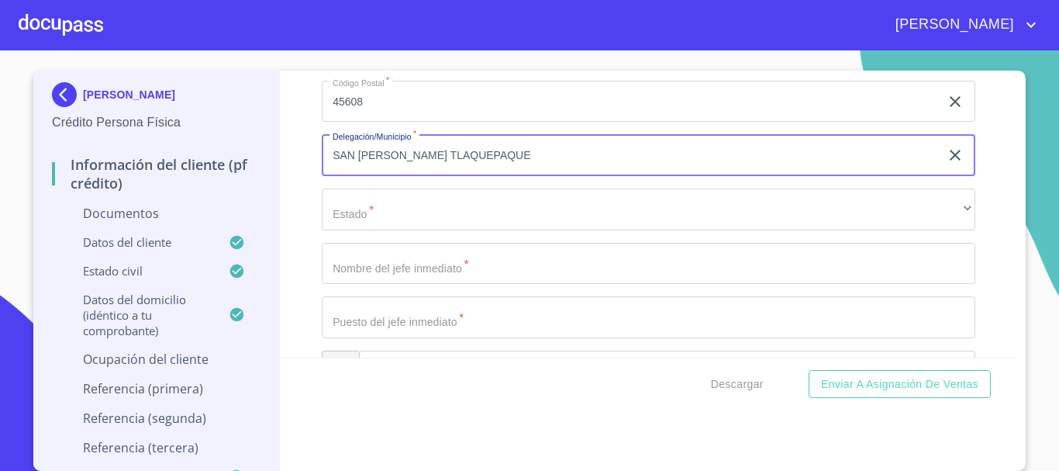
type input "SAN PEDRO TLAQUEPAQUE"
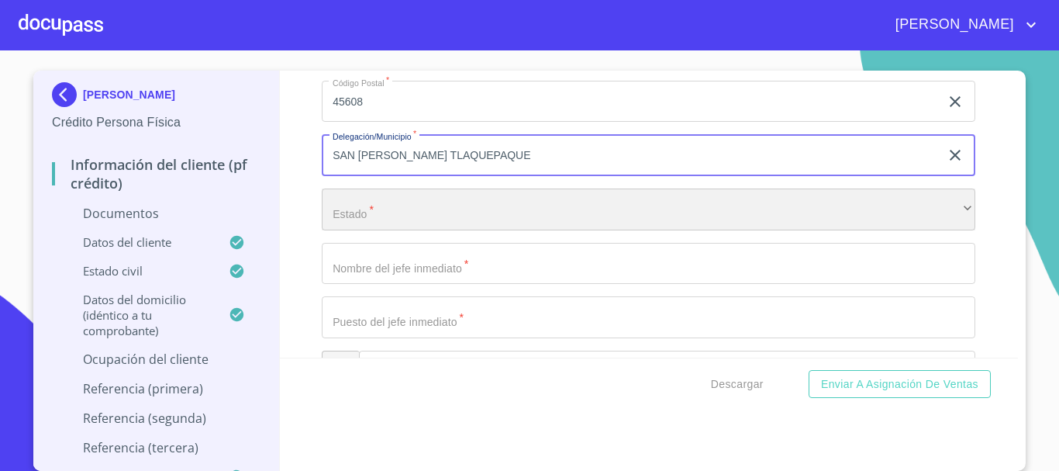
click at [383, 224] on div "​" at bounding box center [649, 209] width 654 height 42
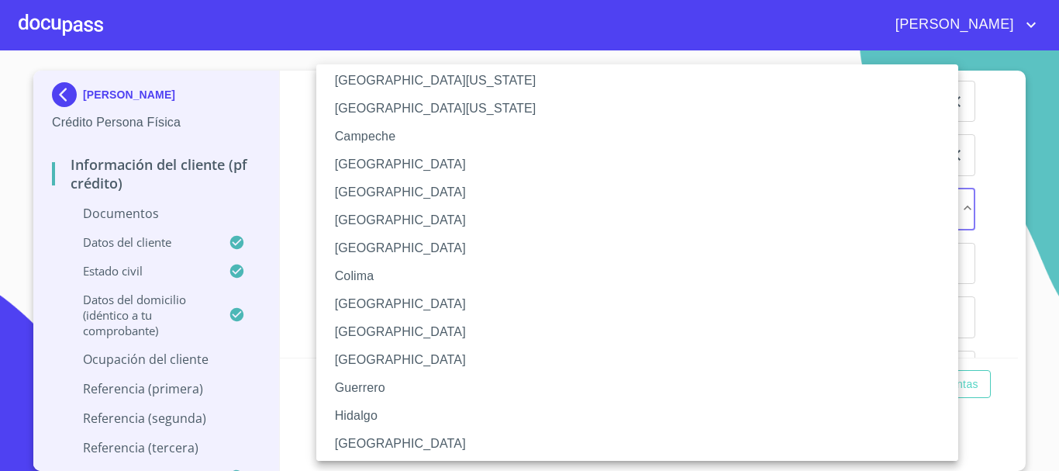
scroll to position [155, 0]
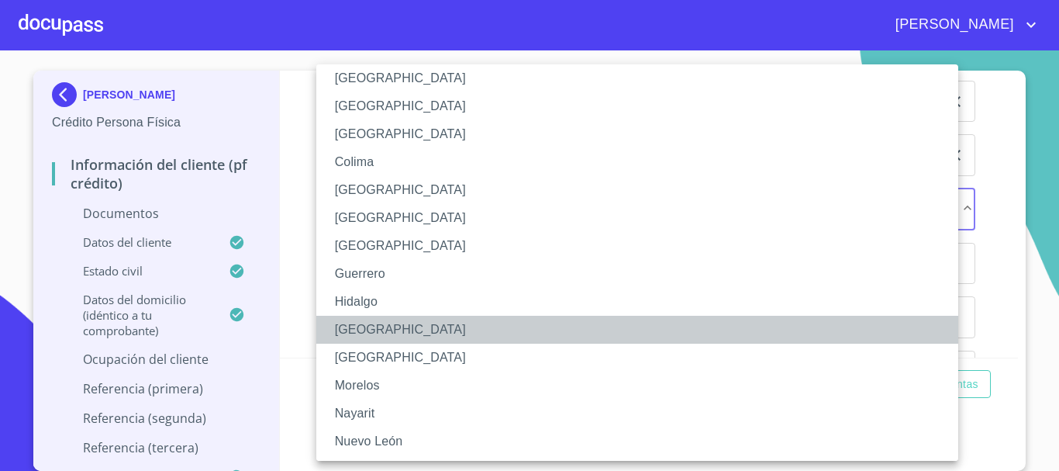
click at [376, 330] on li "Jalisco" at bounding box center [643, 330] width 654 height 28
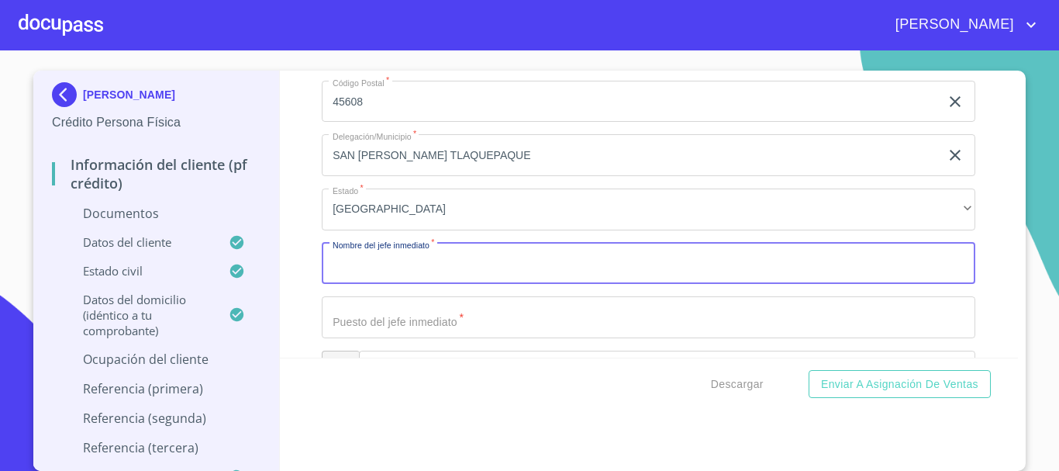
click at [400, 271] on input "Documento de identificación.   *" at bounding box center [649, 264] width 654 height 42
type input "[PERSON_NAME]"
click at [432, 329] on input "Documento de identificación.   *" at bounding box center [649, 317] width 654 height 42
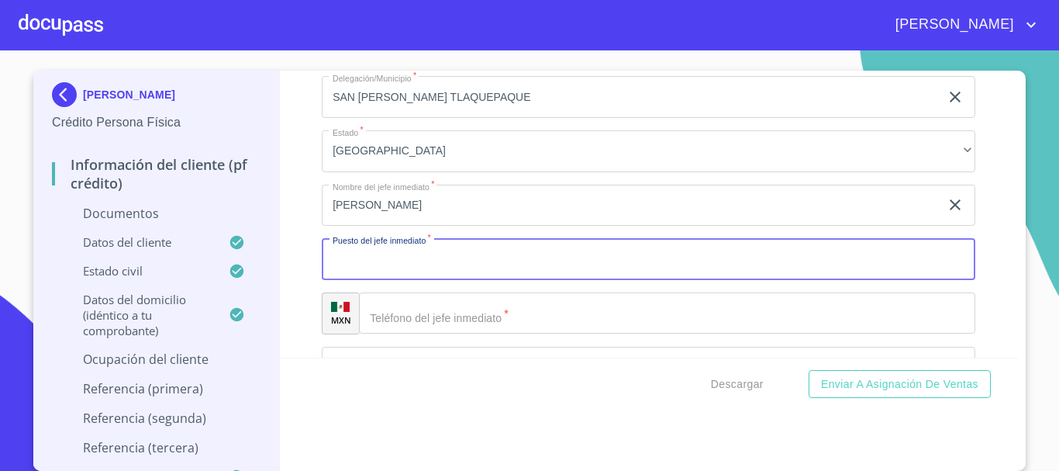
scroll to position [4811, 0]
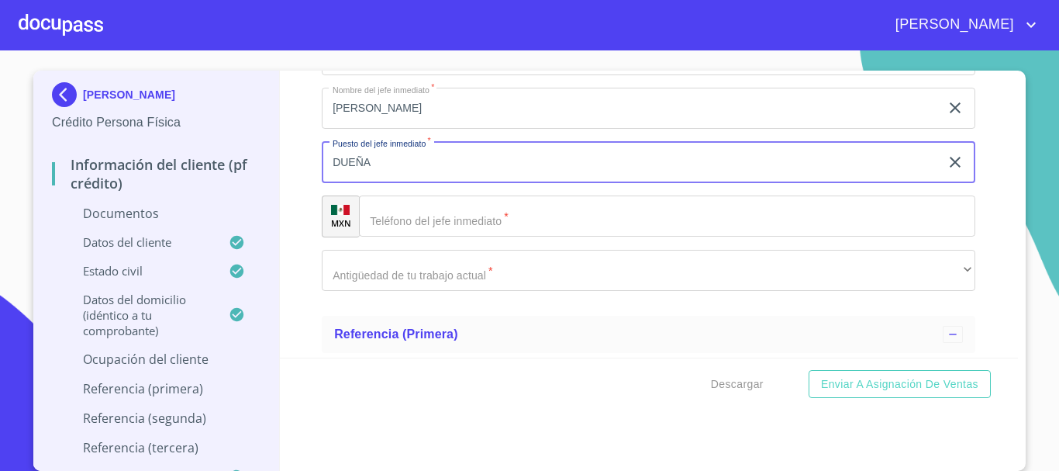
type input "DUEÑA"
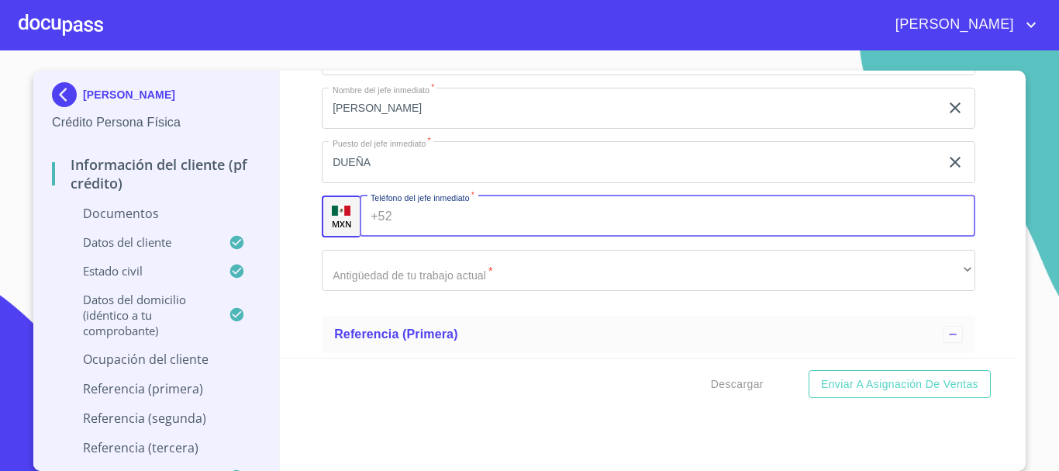
click at [414, 221] on input "Documento de identificación.   *" at bounding box center [688, 216] width 578 height 42
type input "[PHONE_NUMBER]"
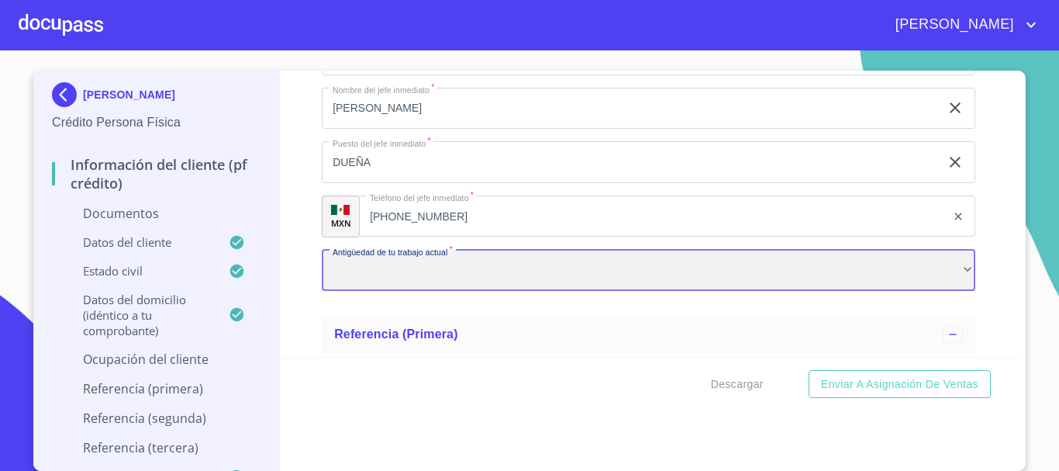
click at [448, 274] on div "​" at bounding box center [649, 271] width 654 height 42
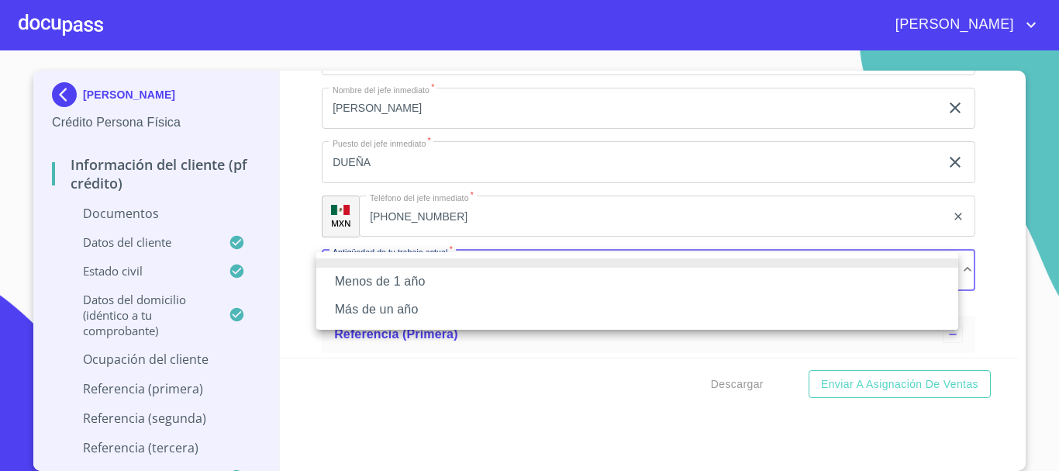
click at [447, 305] on li "Más de un año" at bounding box center [637, 309] width 642 height 28
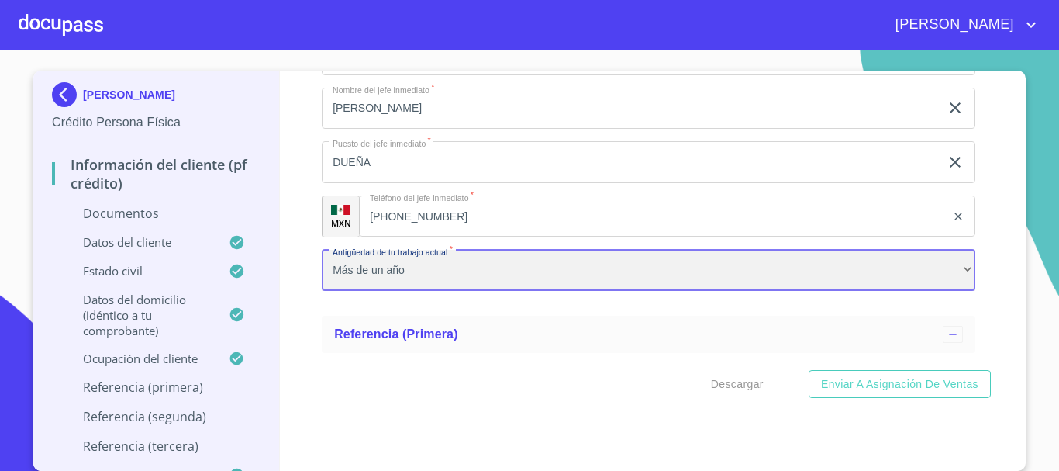
scroll to position [5044, 0]
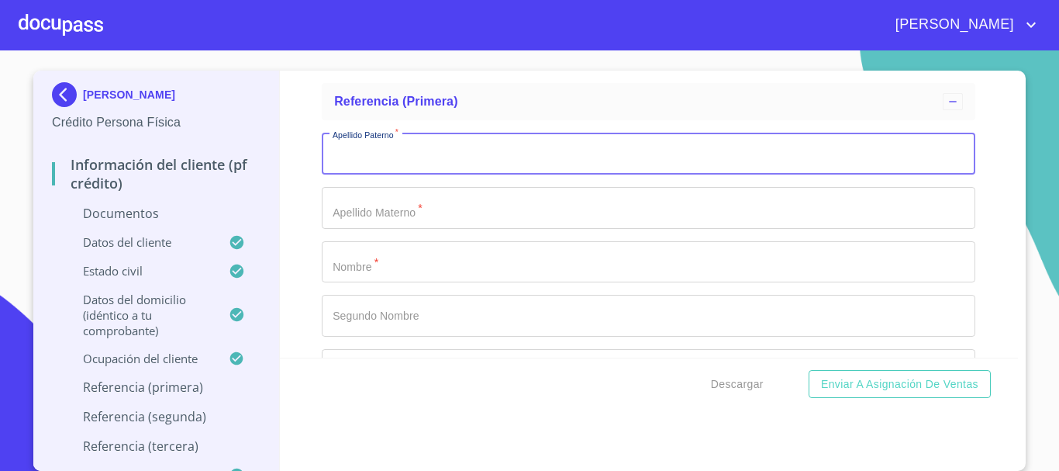
click at [451, 161] on input "Documento de identificación.   *" at bounding box center [649, 154] width 654 height 42
click at [452, 269] on input "Documento de identificación.   *" at bounding box center [649, 262] width 654 height 42
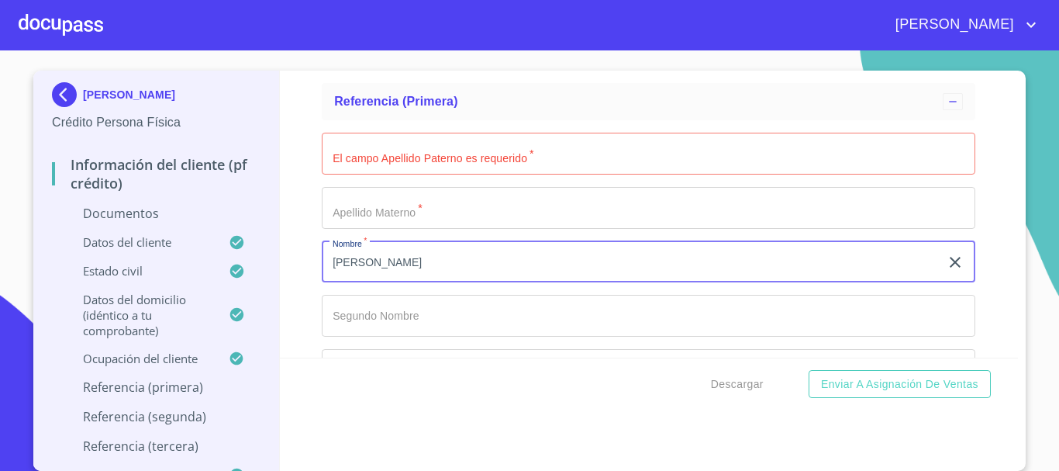
type input "MARIA"
click at [511, 322] on input "Documento de identificación.   *" at bounding box center [649, 316] width 654 height 42
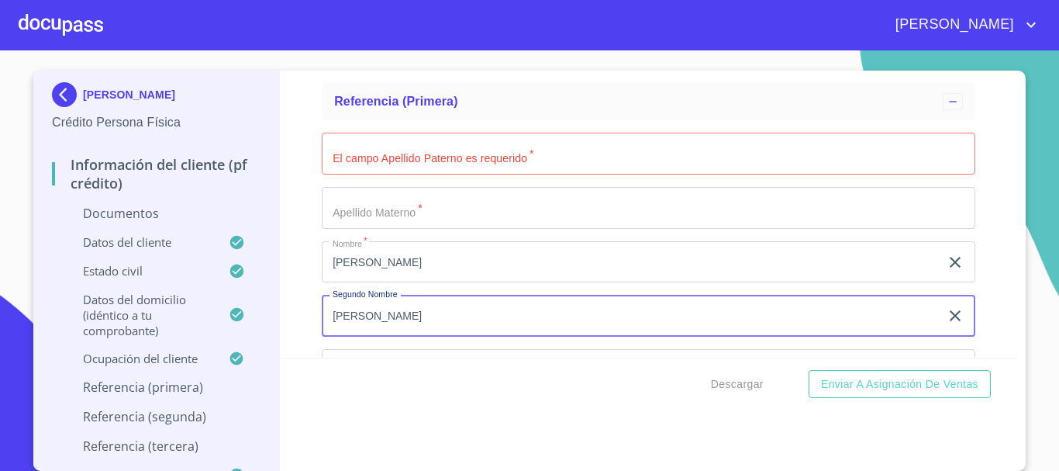
type input "TERESA"
click at [379, 161] on input "Documento de identificación.   *" at bounding box center [649, 154] width 654 height 42
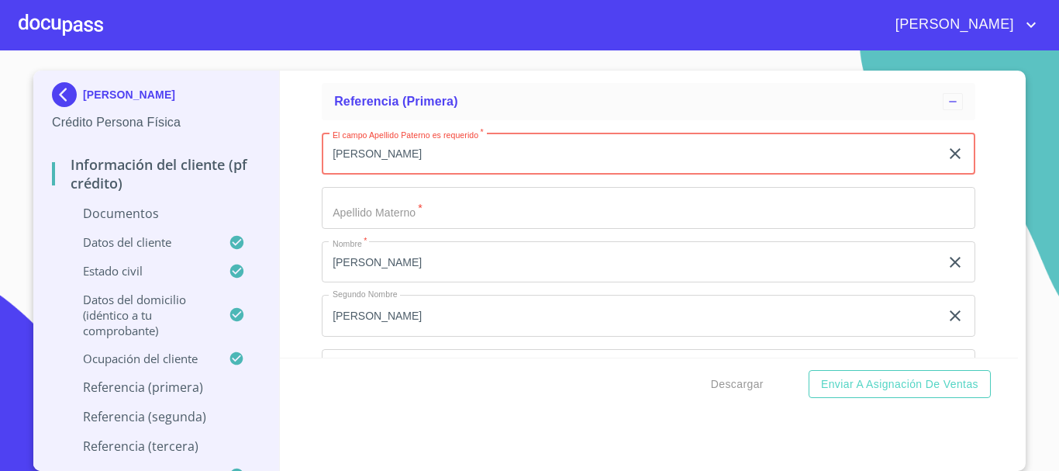
type input "GONZALEZ"
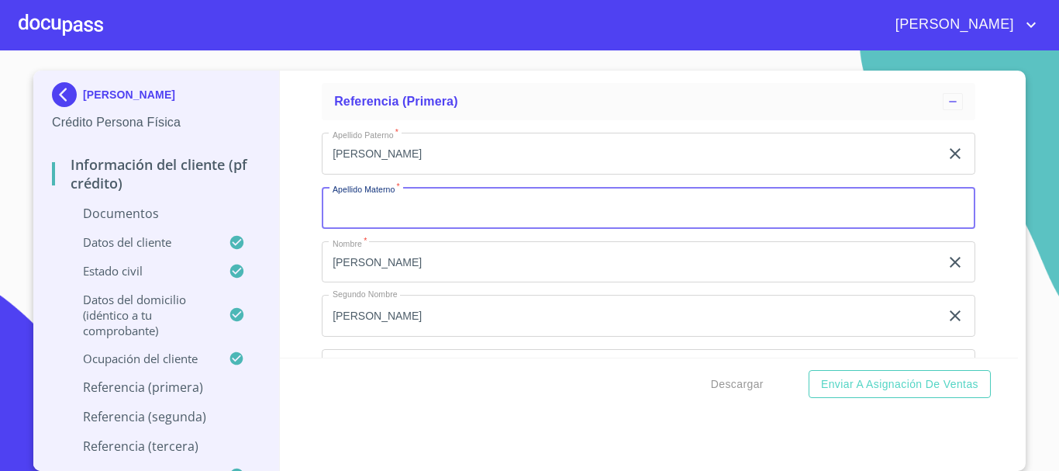
click at [408, 214] on input "Documento de identificación.   *" at bounding box center [649, 208] width 654 height 42
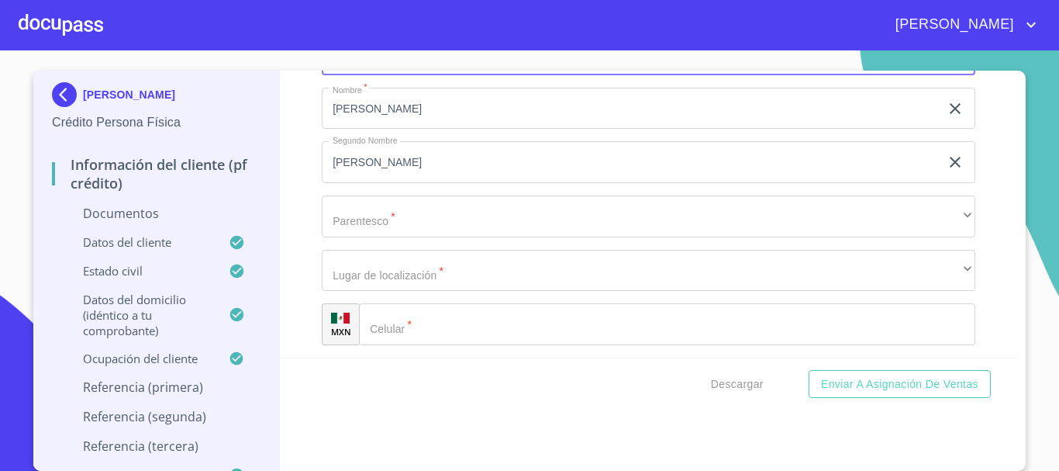
scroll to position [5199, 0]
type input "PEREZ"
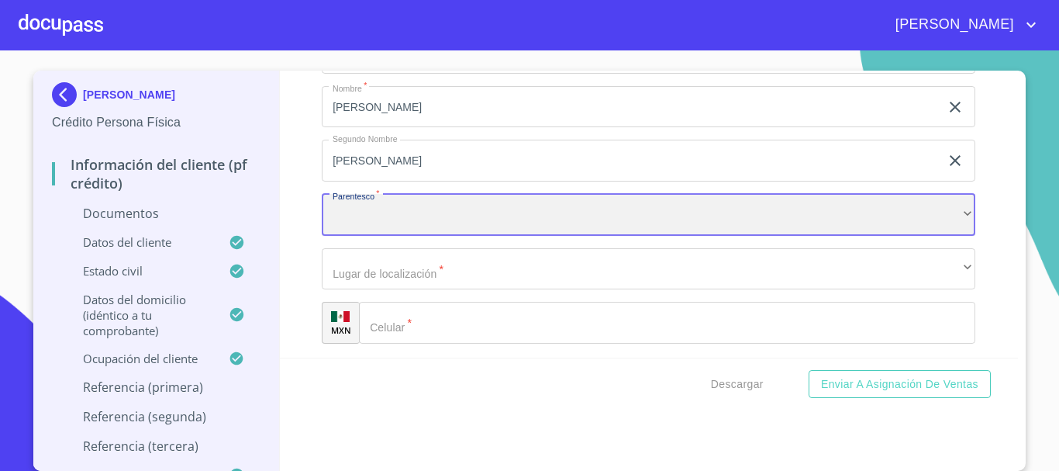
click at [366, 222] on div "​" at bounding box center [649, 215] width 654 height 42
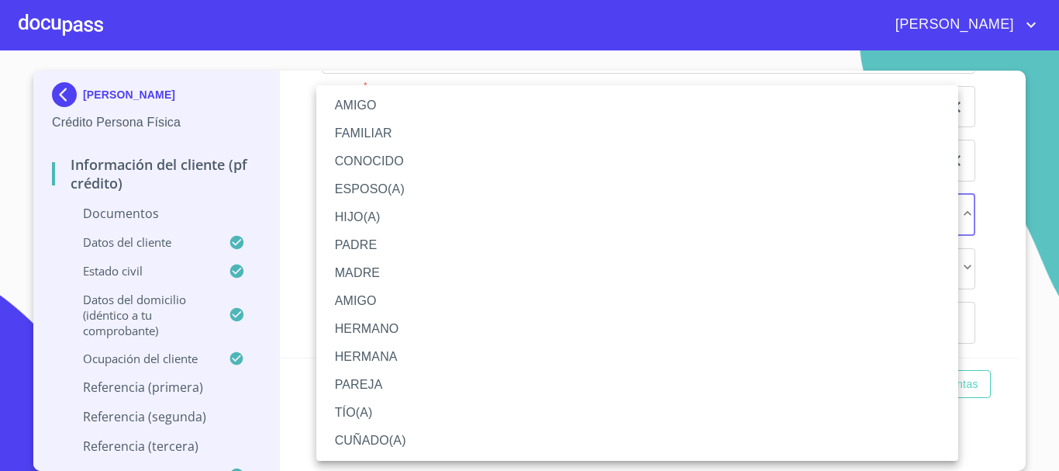
click at [359, 133] on li "FAMILIAR" at bounding box center [637, 133] width 642 height 28
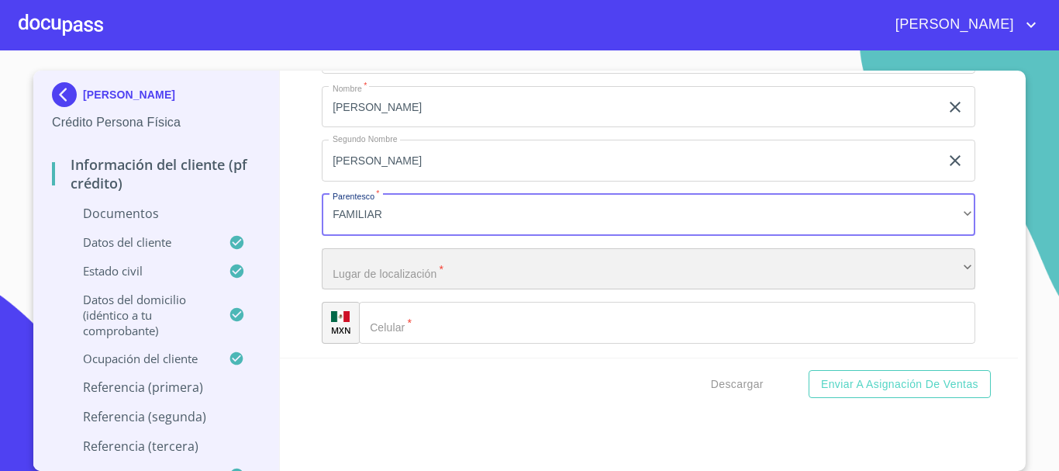
click at [400, 275] on div "​" at bounding box center [649, 269] width 654 height 42
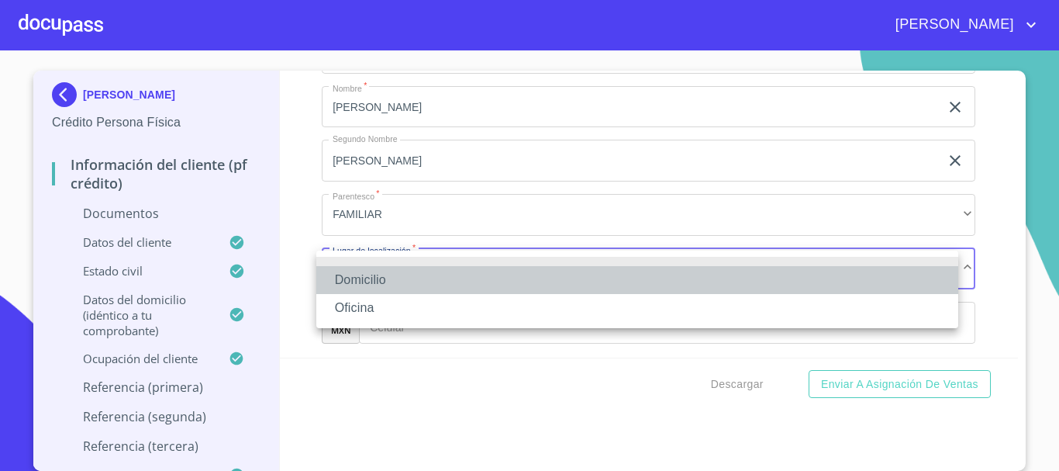
click at [365, 277] on li "Domicilio" at bounding box center [637, 280] width 642 height 28
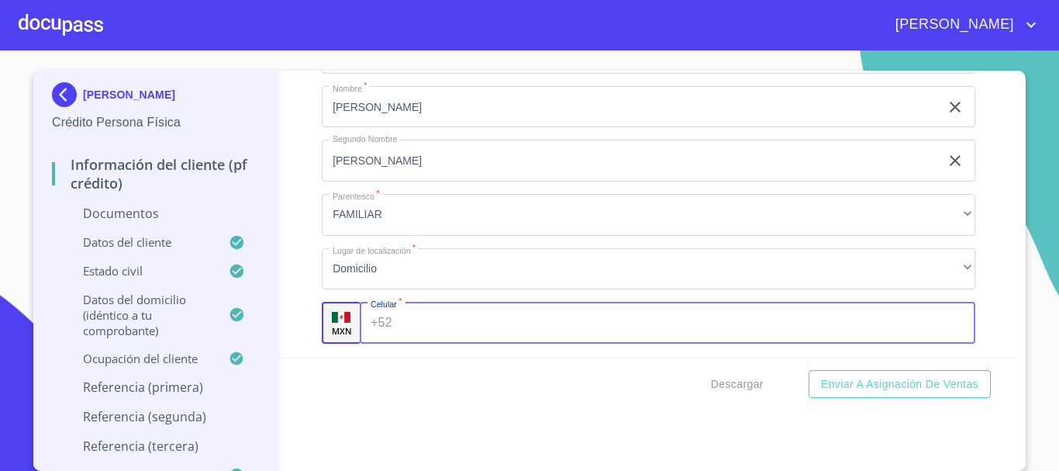
click at [419, 323] on input "Documento de identificación.   *" at bounding box center [688, 323] width 578 height 42
type input "(33)36370681"
click at [424, 356] on div "Apellido Paterno   * GONZALEZ ​ Apellido Materno   * PEREZ ​ Nombre   * MARIA ​…" at bounding box center [649, 160] width 654 height 391
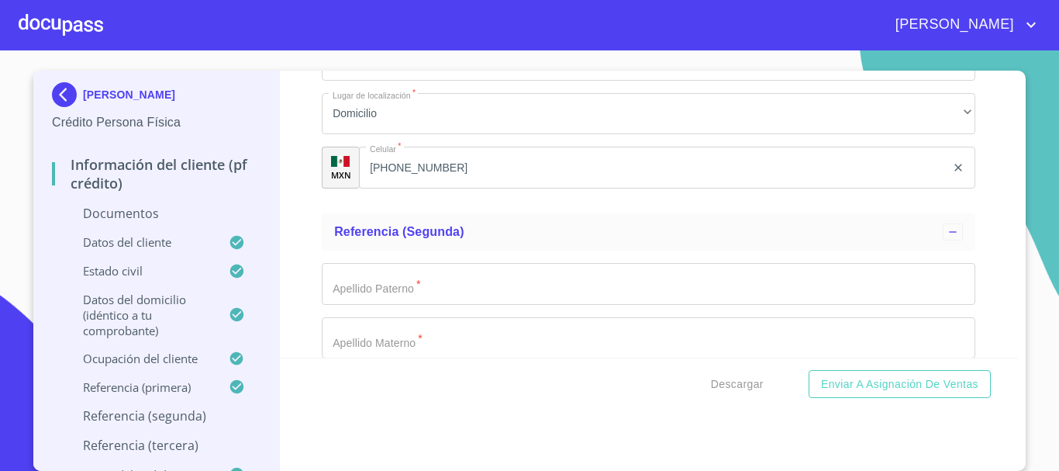
scroll to position [5509, 0]
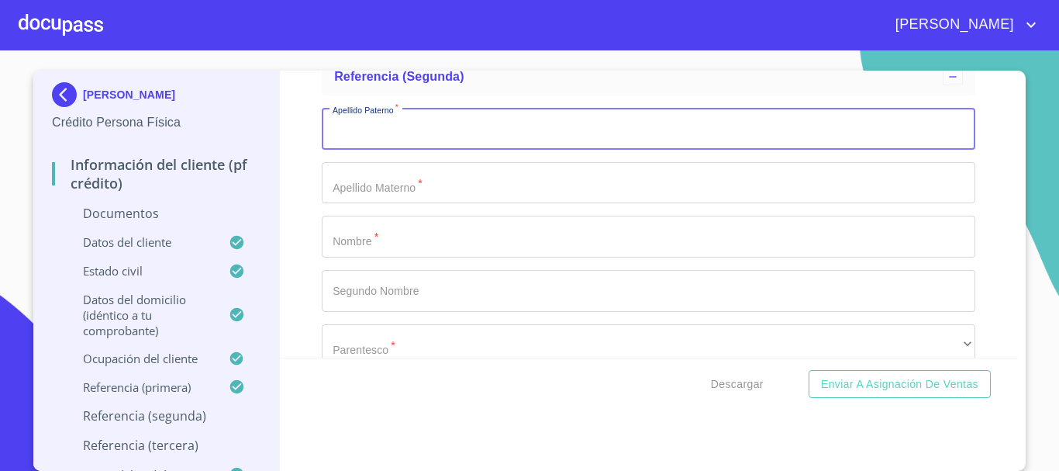
click at [377, 136] on input "Documento de identificación.   *" at bounding box center [649, 129] width 654 height 42
type input "ESCOBEDO"
click at [369, 235] on input "Documento de identificación.   *" at bounding box center [649, 237] width 654 height 42
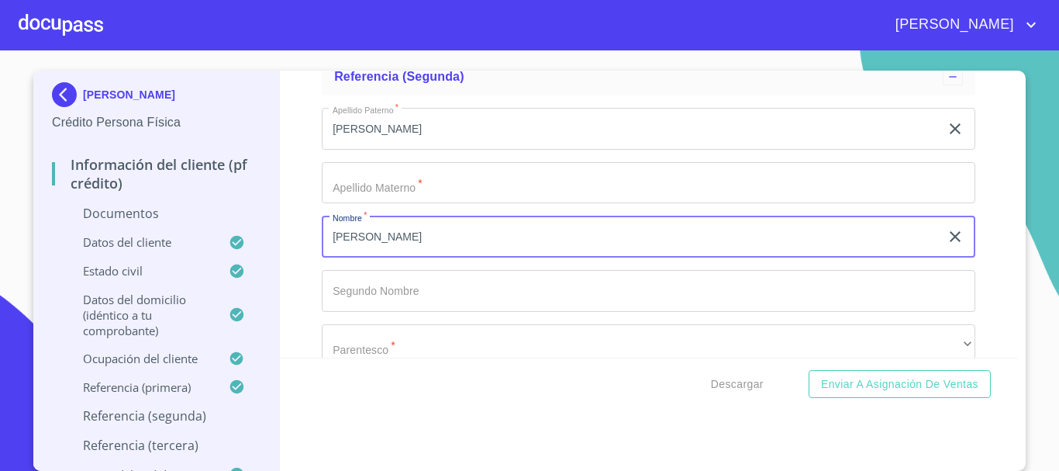
type input "PATRICIA"
click at [412, 189] on input "Documento de identificación.   *" at bounding box center [649, 183] width 654 height 42
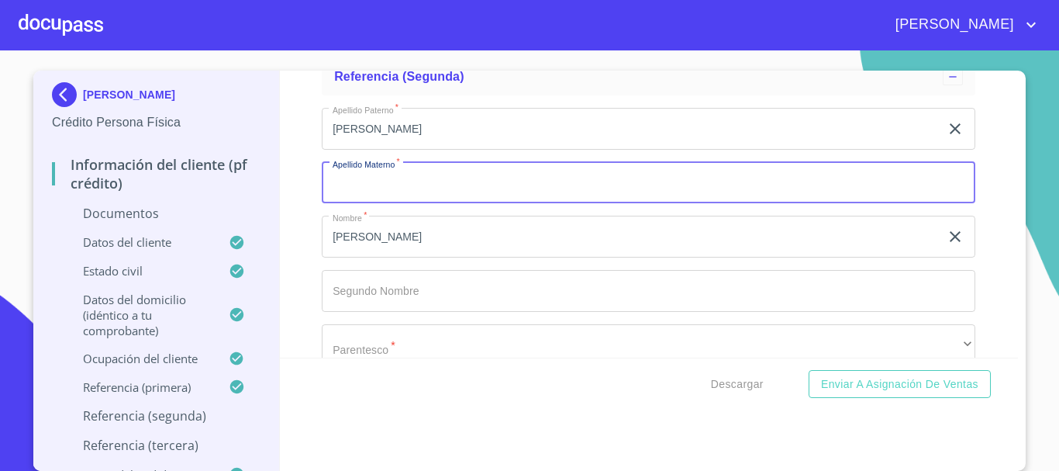
click at [381, 181] on input "Documento de identificación.   *" at bounding box center [649, 183] width 654 height 42
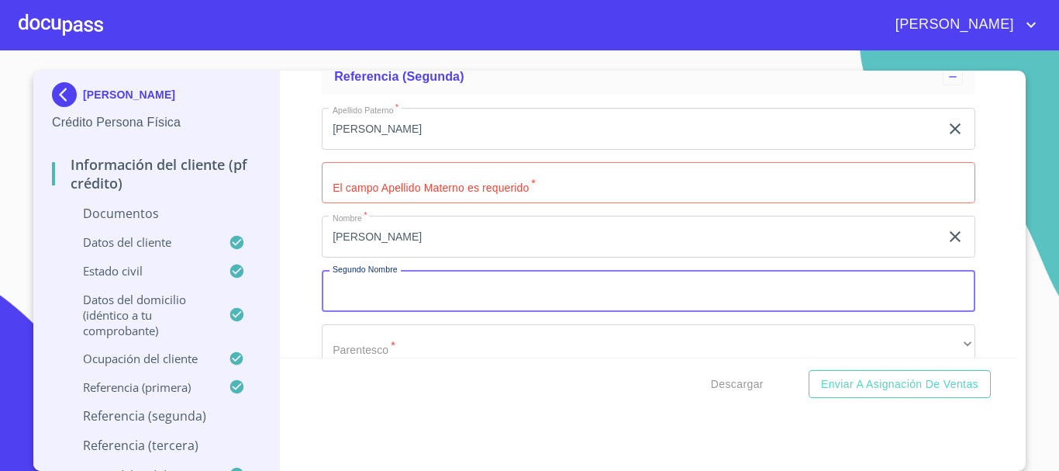
click at [402, 295] on input "Documento de identificación.   *" at bounding box center [649, 291] width 654 height 42
click at [425, 188] on input "Documento de identificación.   *" at bounding box center [649, 183] width 654 height 42
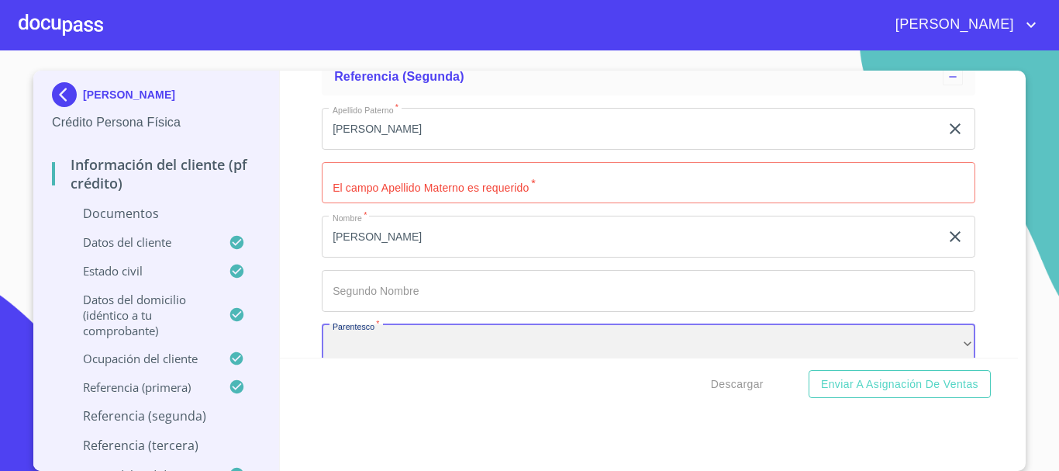
click at [403, 349] on div "​" at bounding box center [649, 345] width 654 height 42
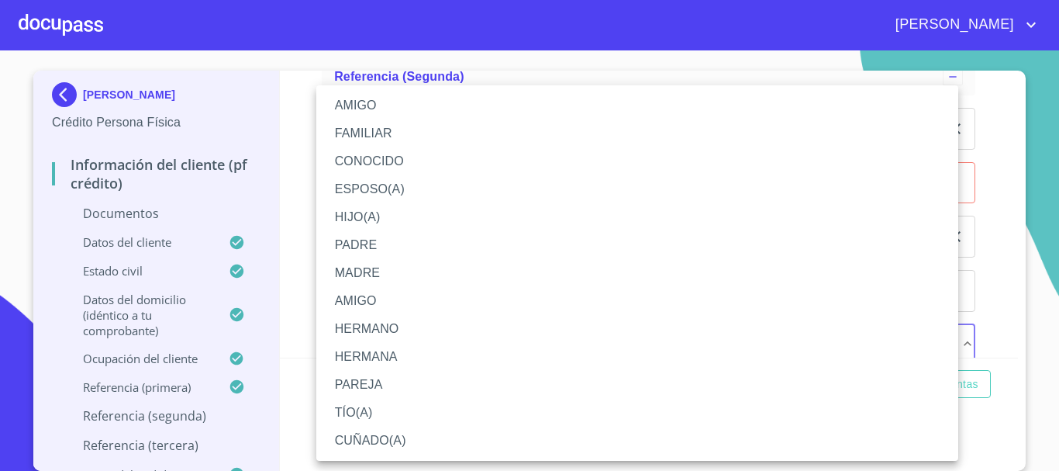
click at [375, 101] on li "AMIGO" at bounding box center [637, 105] width 642 height 28
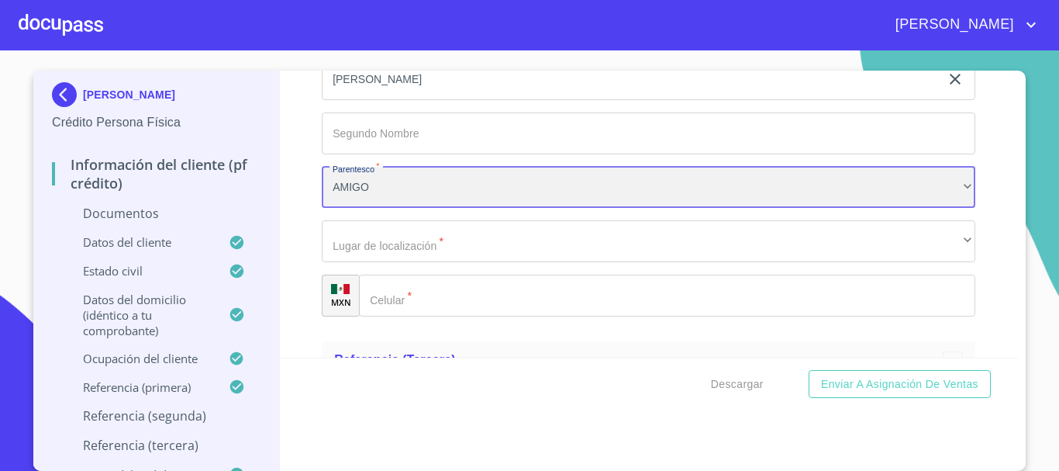
scroll to position [5673, 0]
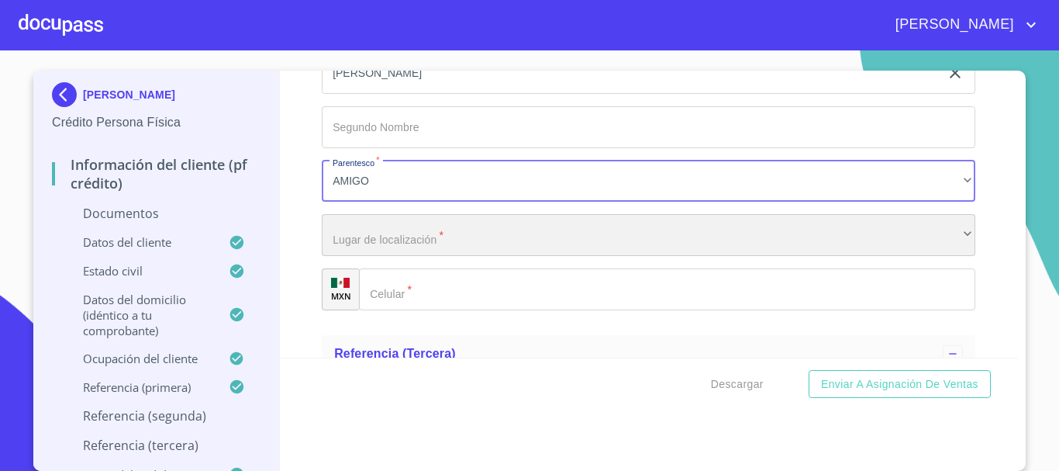
click at [400, 243] on div "​" at bounding box center [649, 235] width 654 height 42
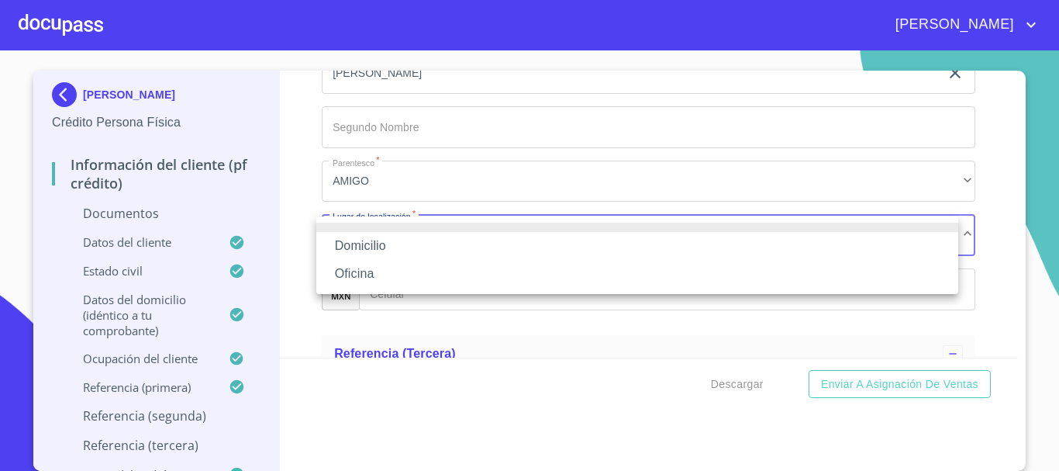
click at [395, 247] on li "Domicilio" at bounding box center [637, 246] width 642 height 28
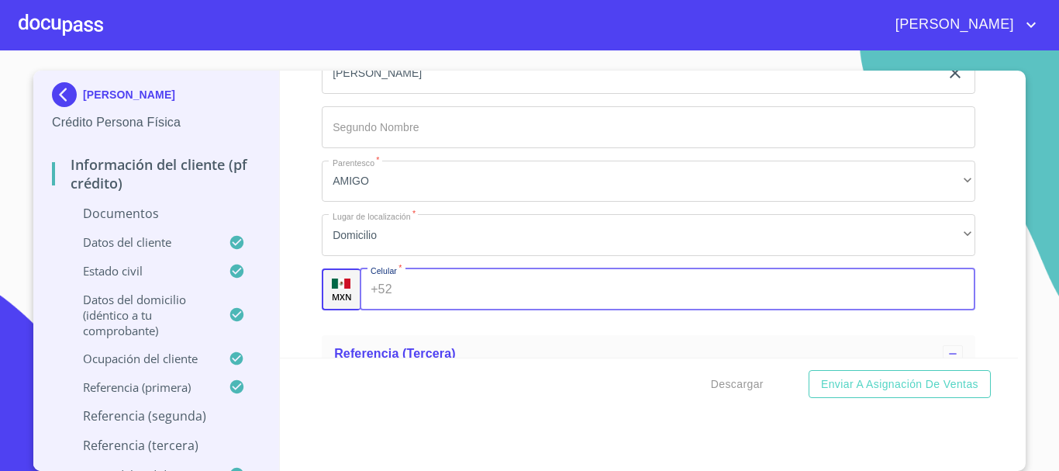
click at [401, 302] on input "Documento de identificación.   *" at bounding box center [688, 289] width 578 height 42
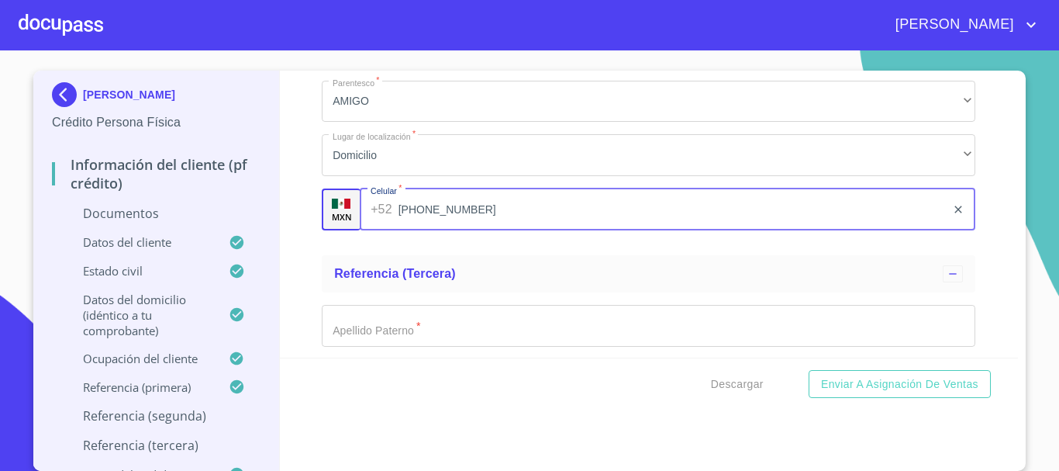
scroll to position [5828, 0]
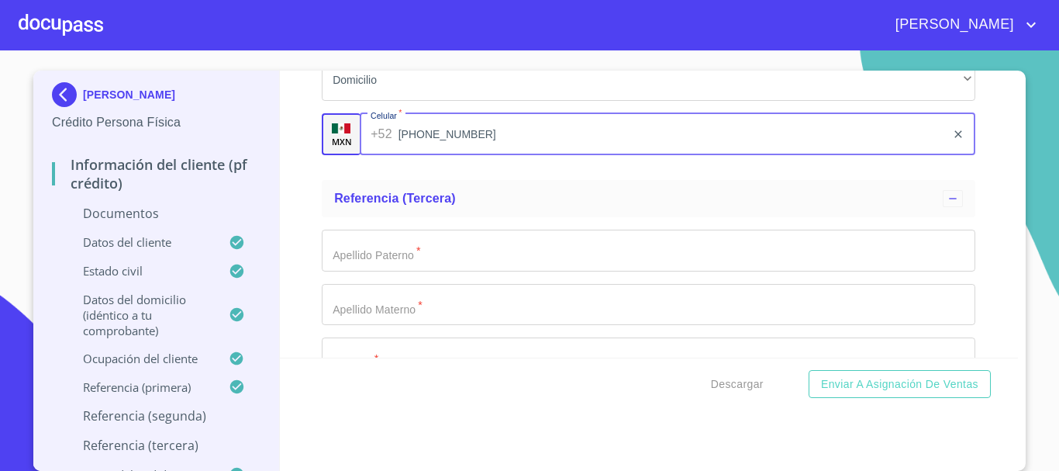
type input "(33)31440315"
click at [464, 259] on input "Documento de identificación.   *" at bounding box center [649, 251] width 654 height 42
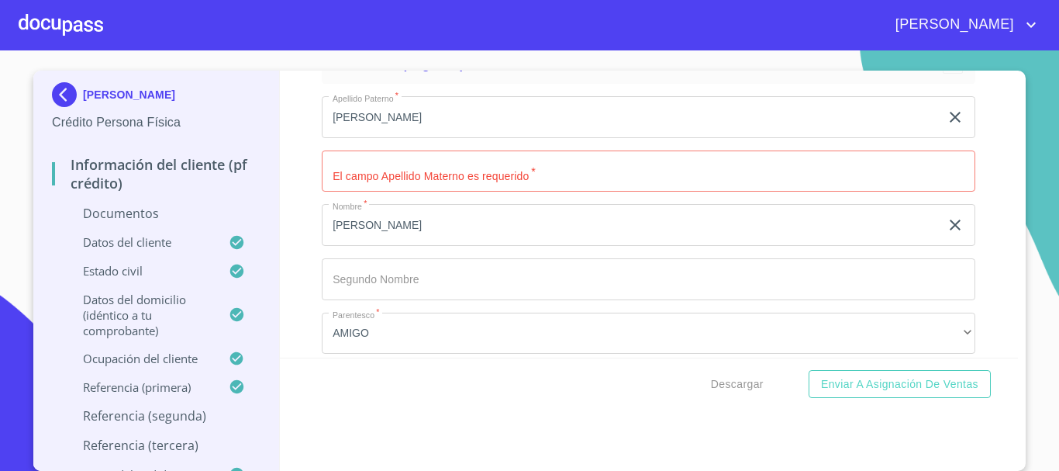
scroll to position [5518, 0]
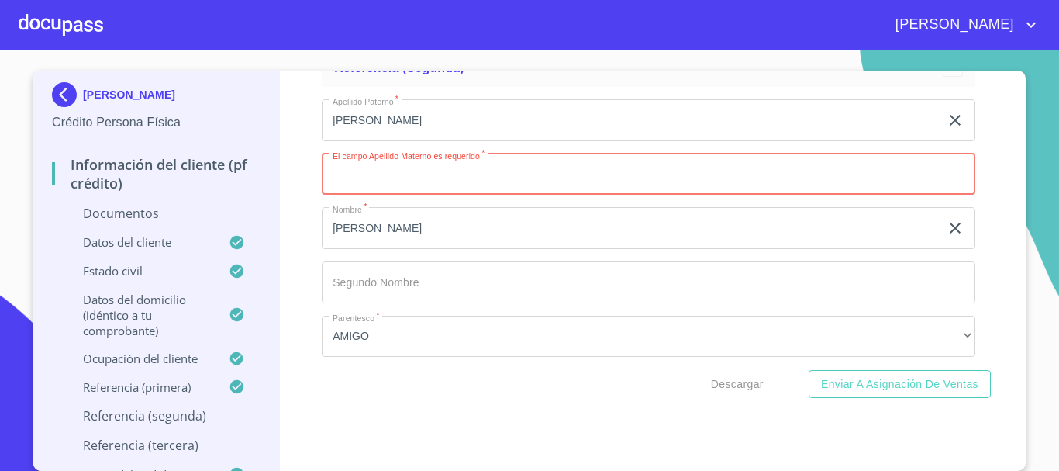
click at [449, 180] on input "Documento de identificación.   *" at bounding box center [649, 175] width 654 height 42
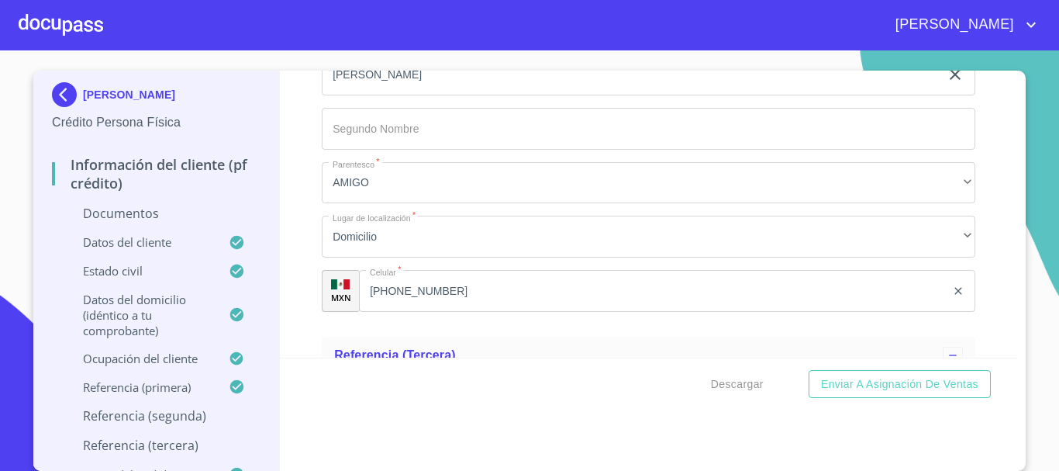
scroll to position [5673, 0]
type input "XX"
click at [535, 256] on div "Apellido Paterno   * ESCOBEDO ​ Apellido Materno   * XX ​ Nombre   * PATRICIA ​…" at bounding box center [649, 127] width 654 height 391
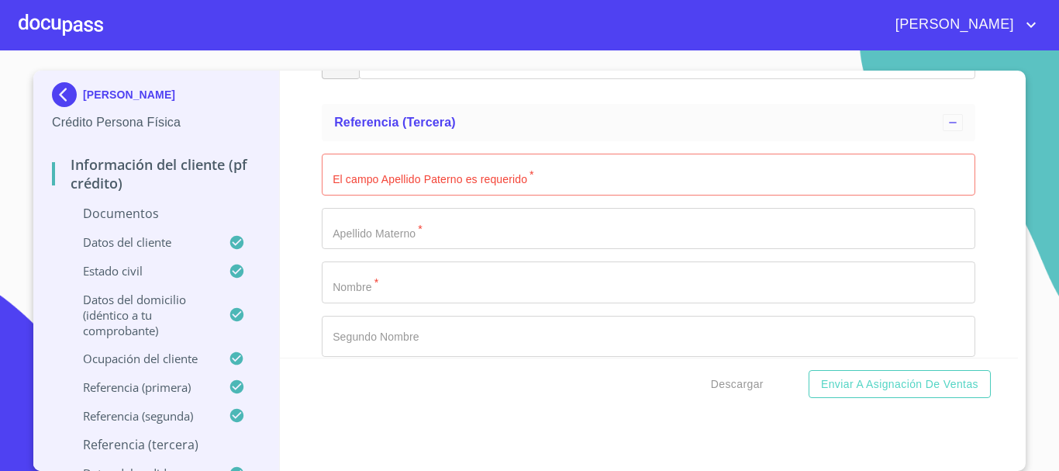
scroll to position [5905, 0]
click at [450, 178] on input "Documento de identificación.   *" at bounding box center [649, 173] width 654 height 42
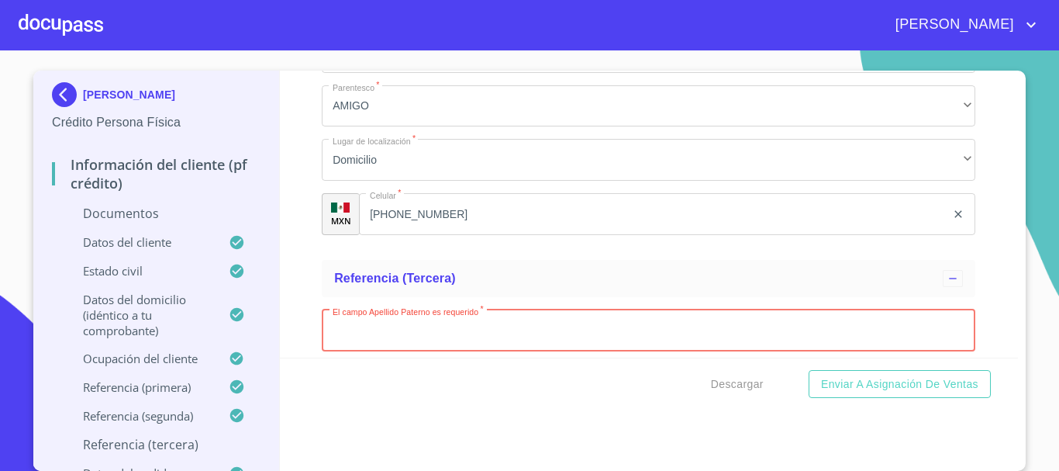
scroll to position [5750, 0]
click at [520, 312] on input "Documento de identificación.   *" at bounding box center [649, 328] width 654 height 42
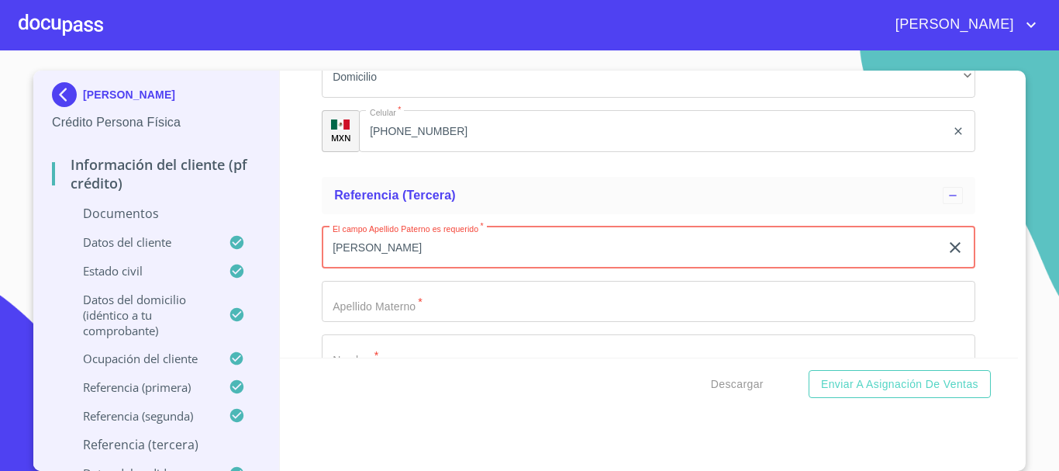
scroll to position [5905, 0]
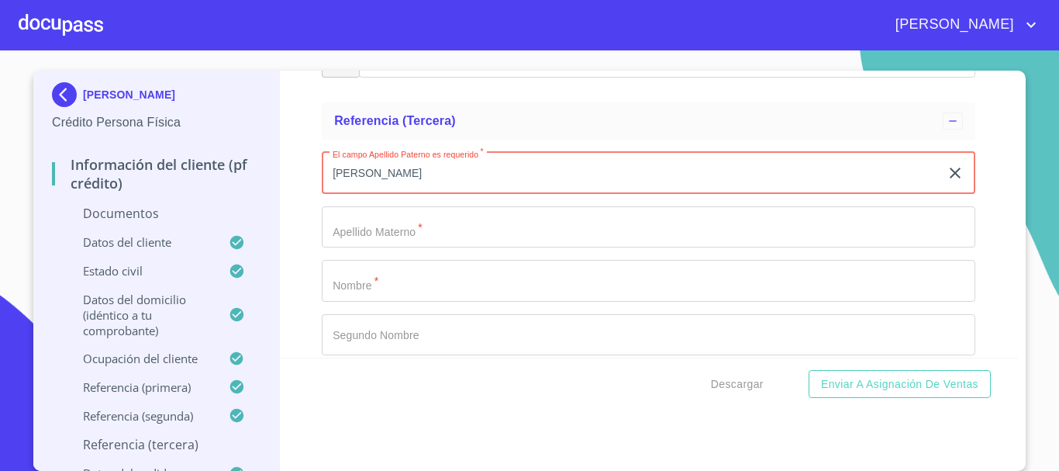
type input "ORTIZ"
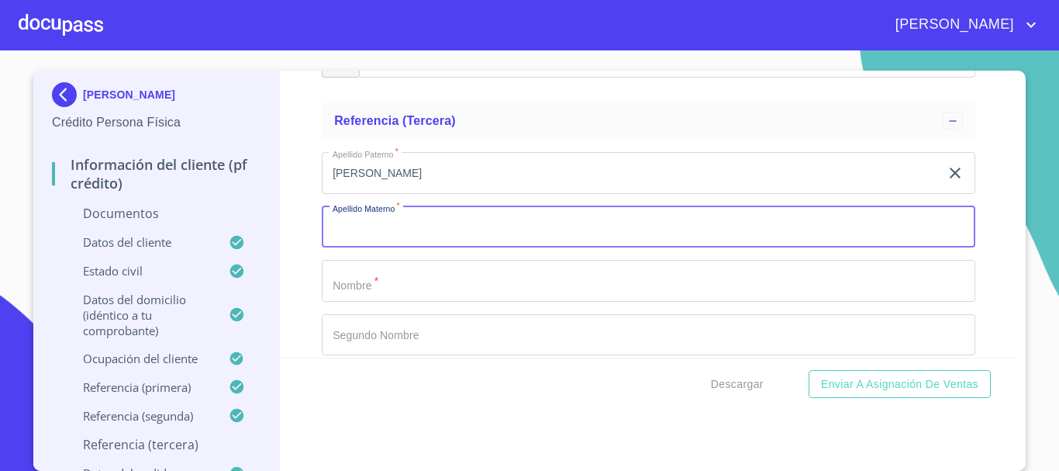
click at [408, 237] on input "Documento de identificación.   *" at bounding box center [649, 227] width 654 height 42
click at [390, 281] on input "Documento de identificación.   *" at bounding box center [649, 281] width 654 height 42
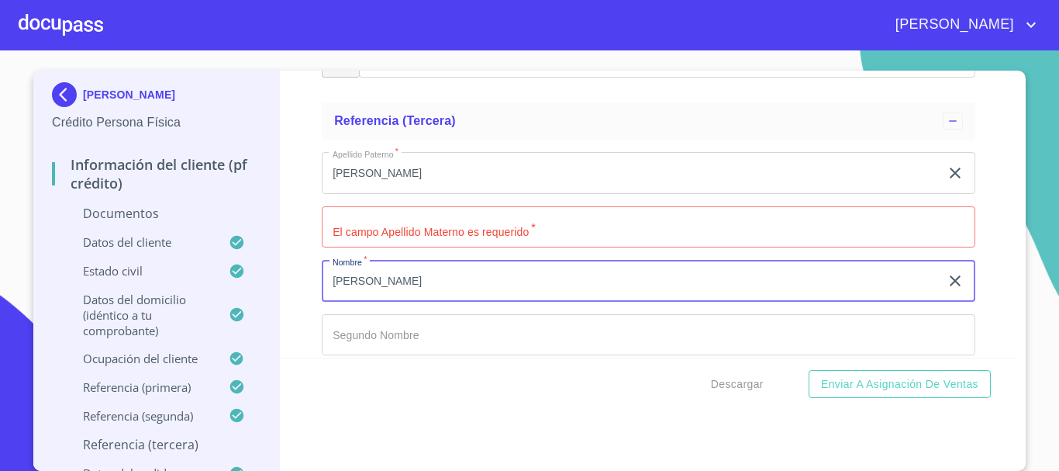
type input "IRMA"
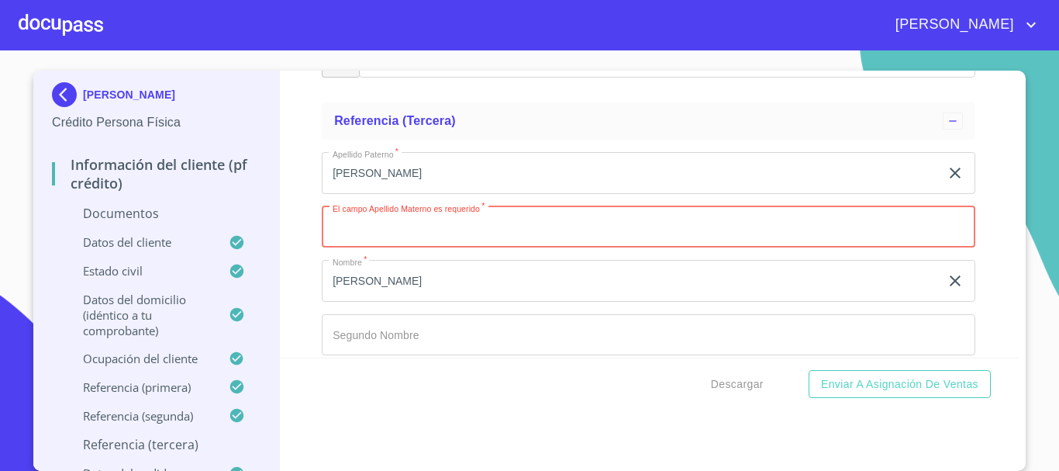
click at [401, 212] on input "Documento de identificación.   *" at bounding box center [649, 227] width 654 height 42
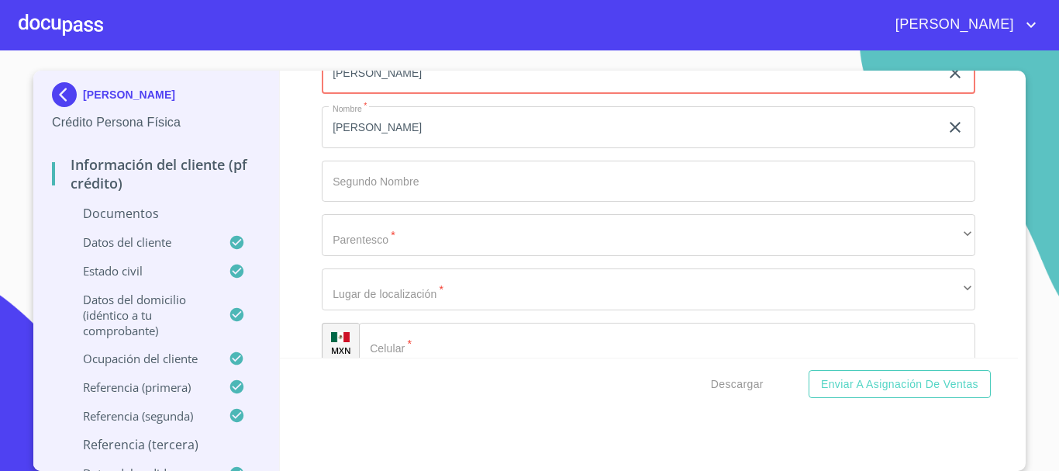
scroll to position [6060, 0]
type input "ANGUIANO"
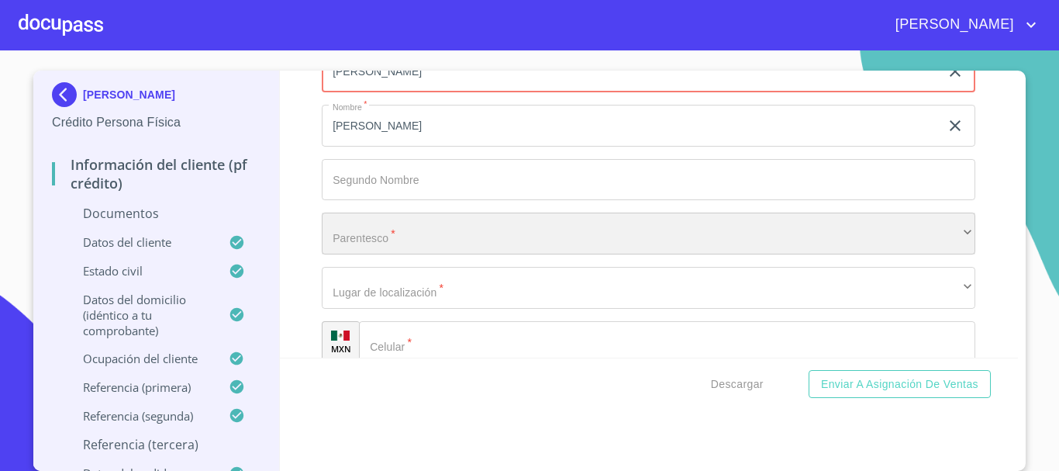
click at [413, 244] on div "​" at bounding box center [649, 233] width 654 height 42
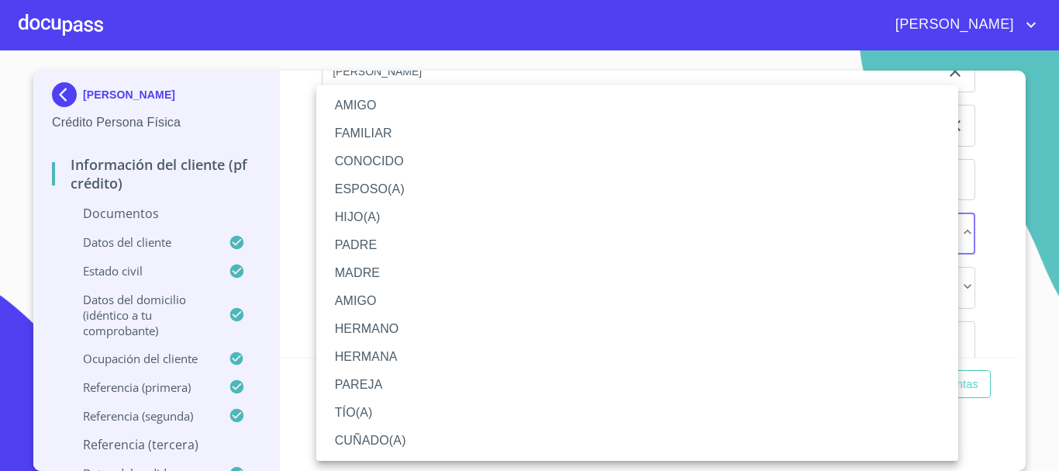
click at [385, 112] on li "AMIGO" at bounding box center [637, 105] width 642 height 28
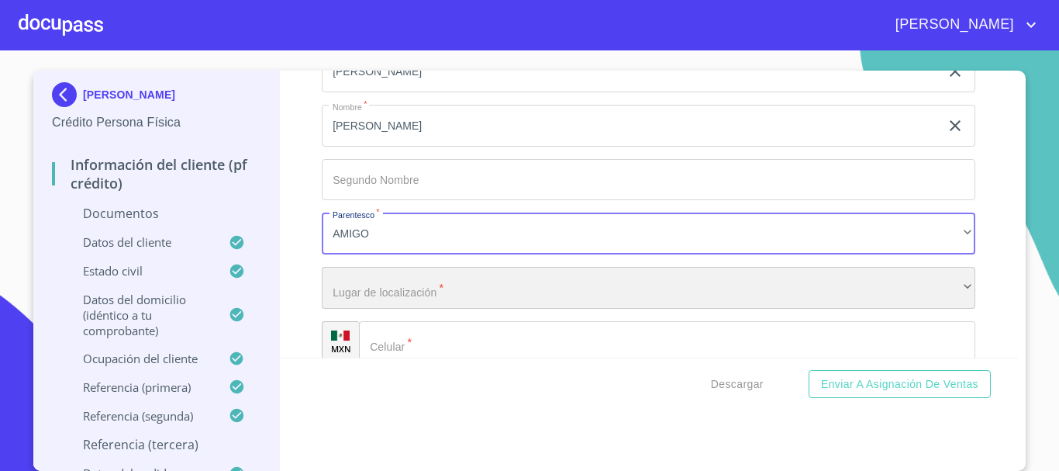
click at [402, 288] on div "​" at bounding box center [649, 288] width 654 height 42
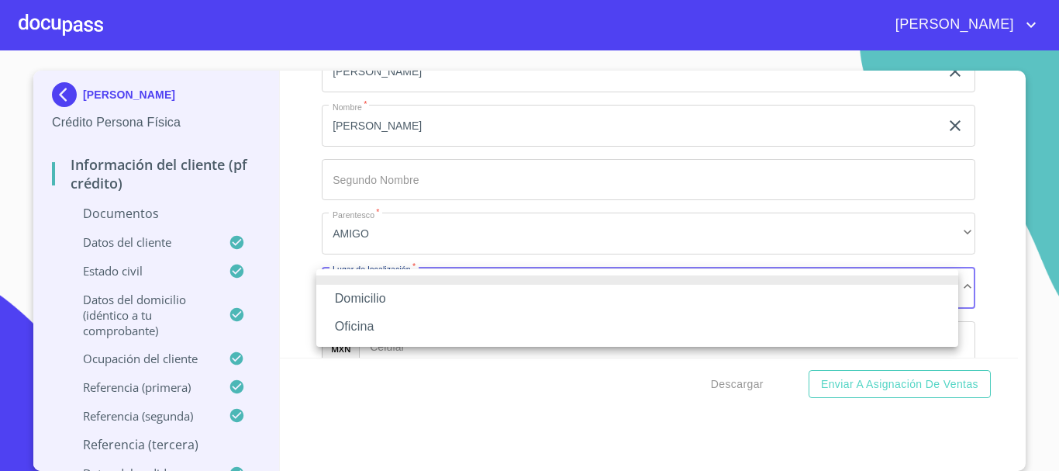
click at [396, 291] on li "Domicilio" at bounding box center [637, 299] width 642 height 28
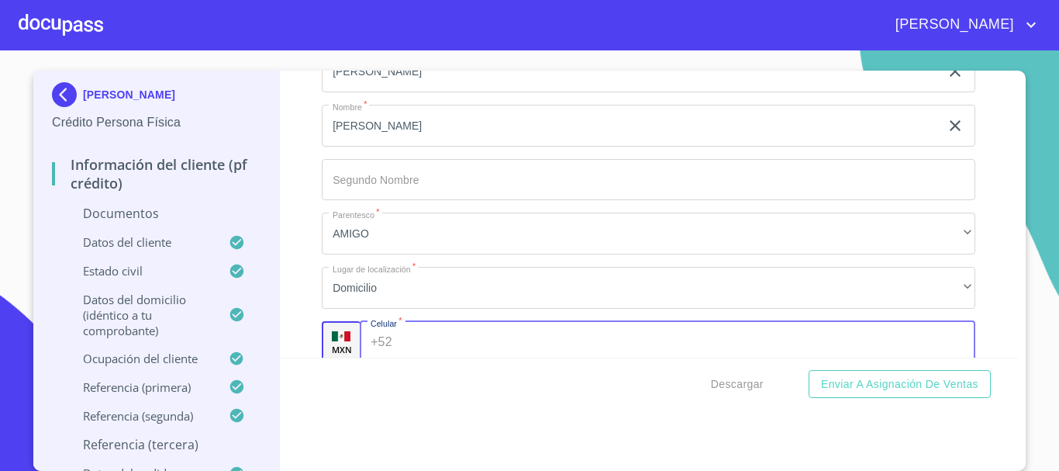
click at [423, 347] on input "Documento de identificación.   *" at bounding box center [688, 342] width 578 height 42
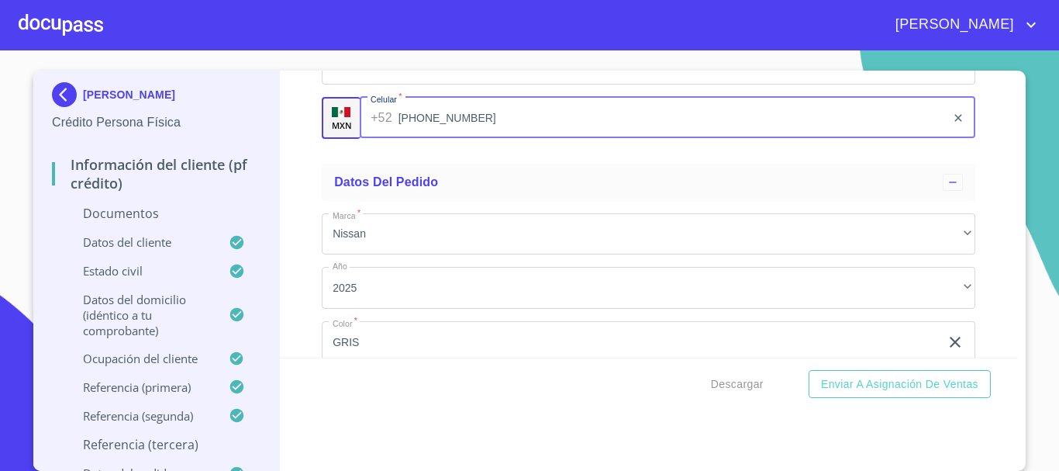
scroll to position [6293, 0]
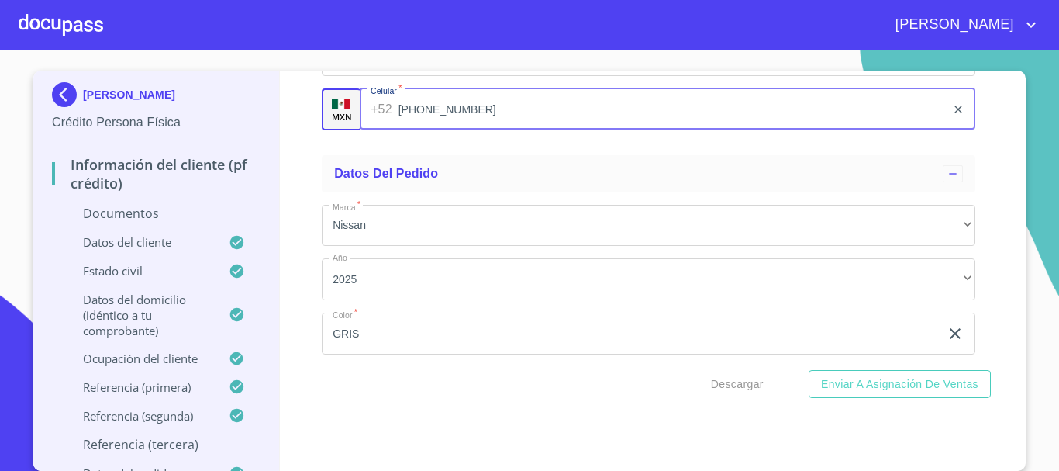
type input "(33)12932220"
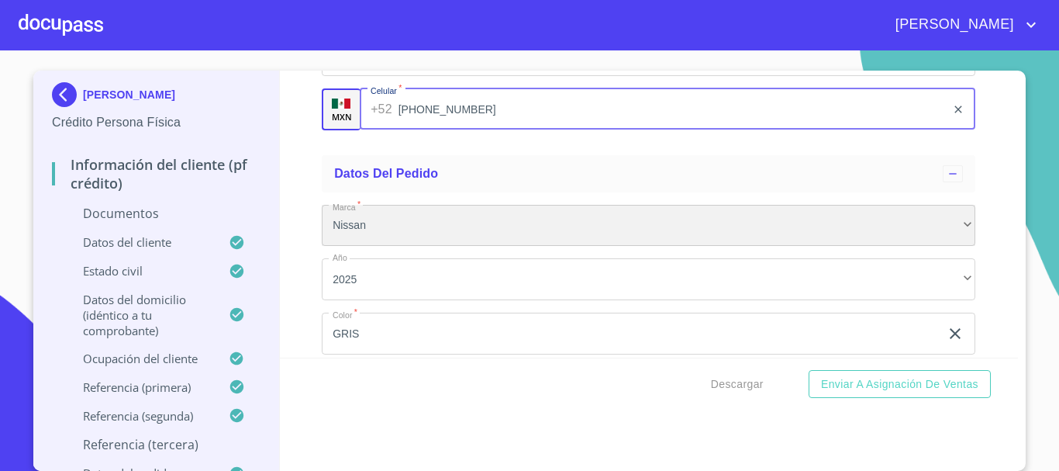
click at [536, 219] on div "Nissan" at bounding box center [649, 226] width 654 height 42
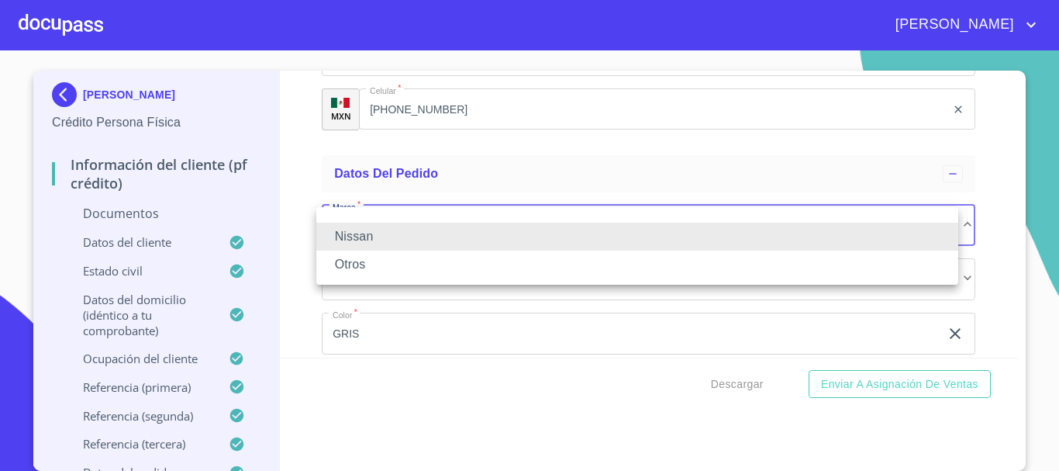
click at [664, 173] on div at bounding box center [529, 235] width 1059 height 471
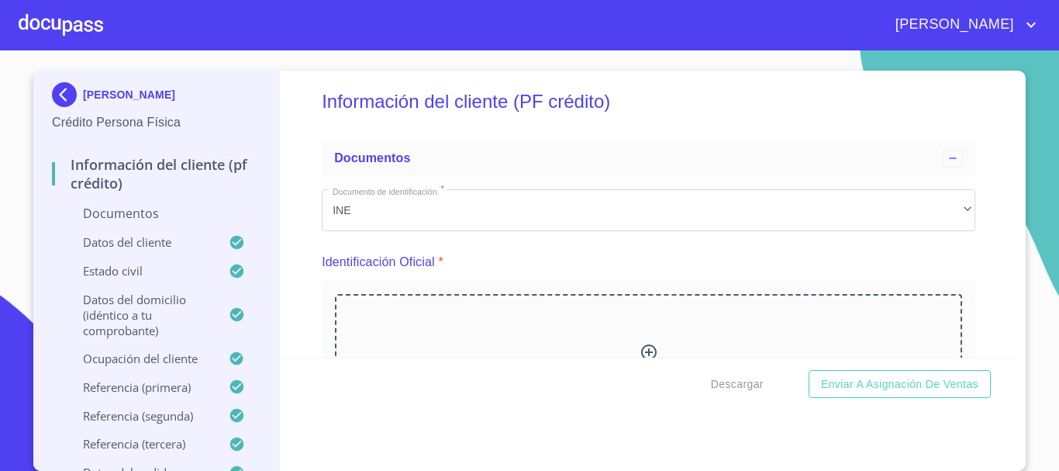
scroll to position [0, 0]
